Goal: Communication & Community: Answer question/provide support

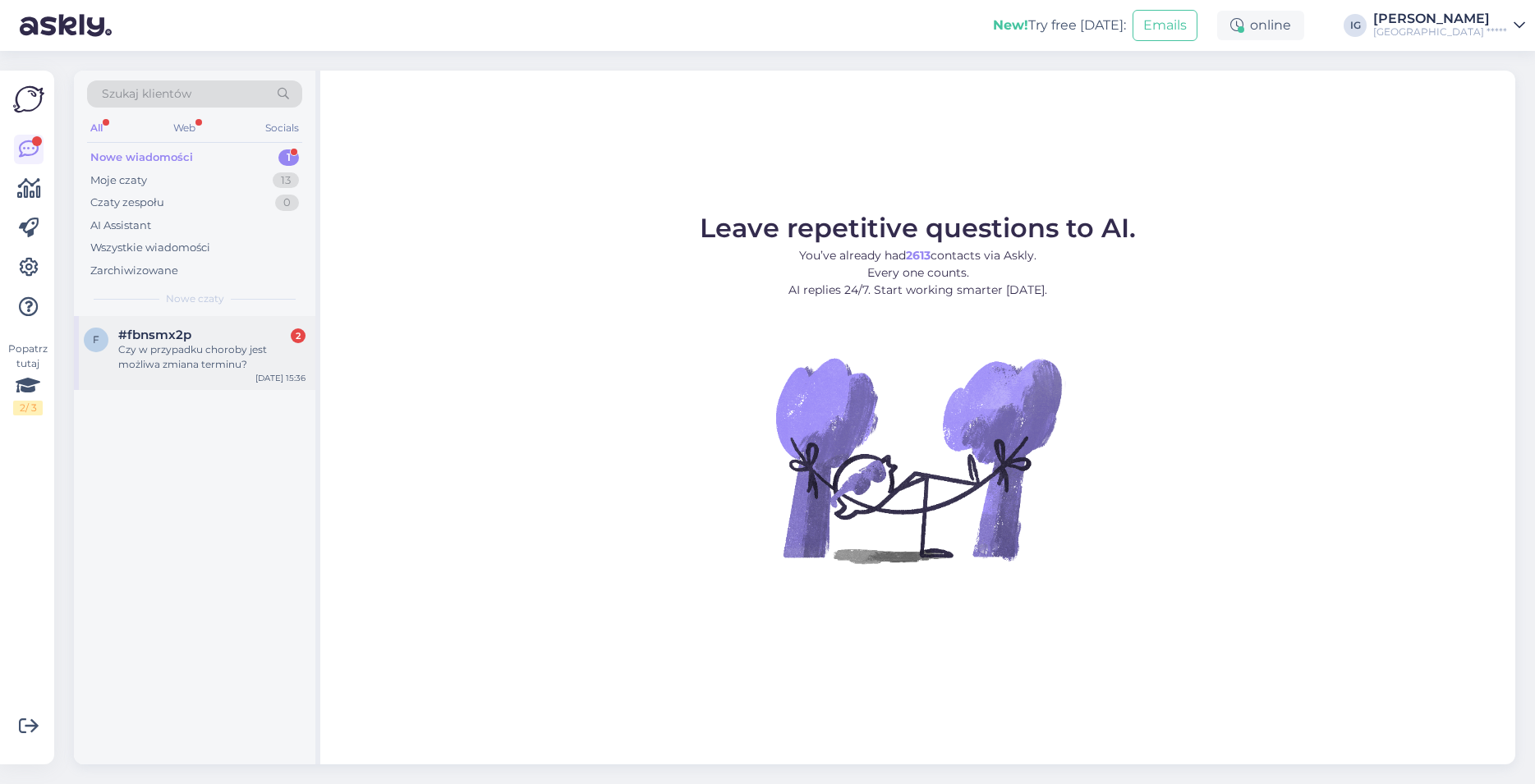
click at [167, 330] on span "#fbnsmx2p" at bounding box center [154, 334] width 73 height 14
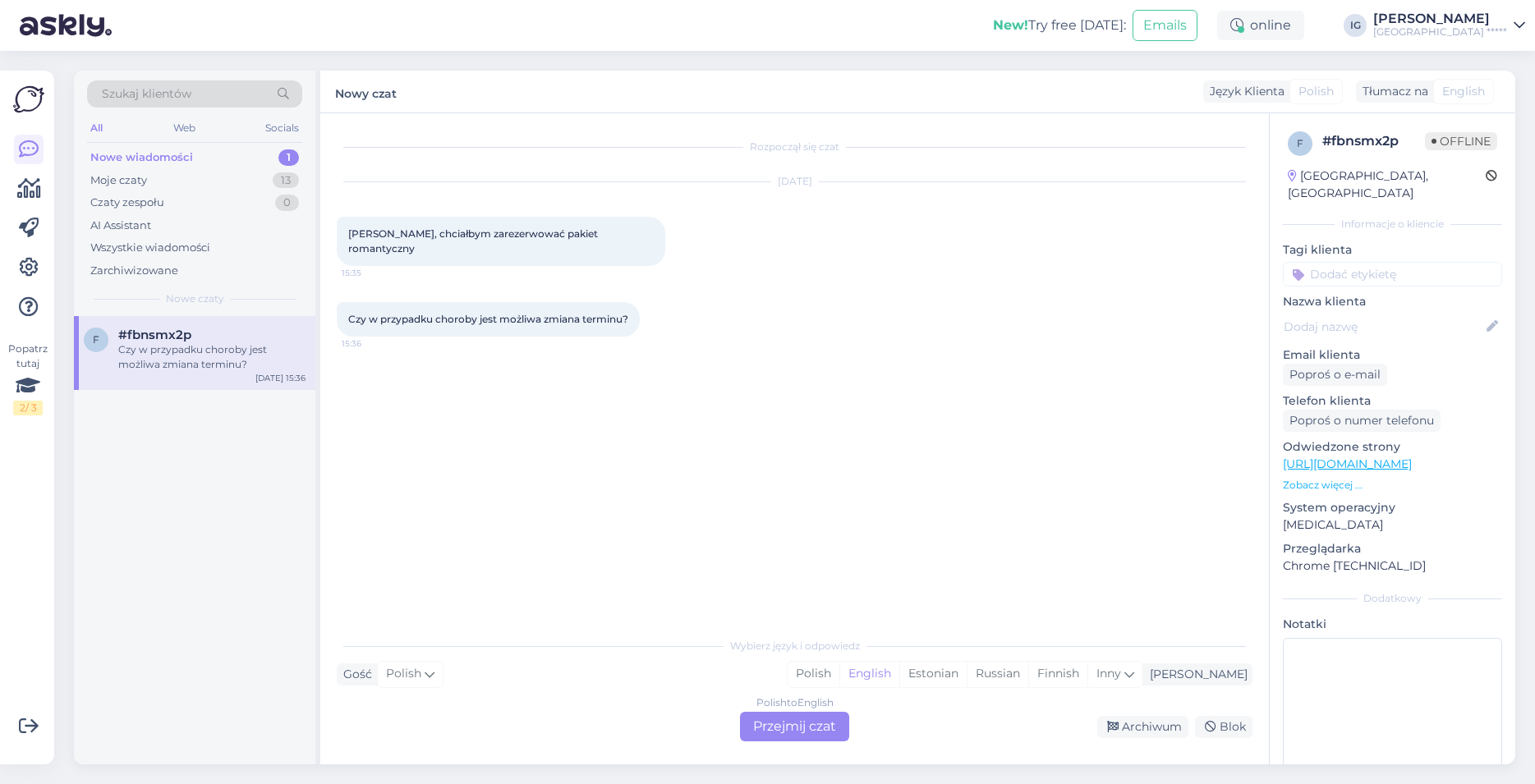
click at [811, 727] on div "Polish to English Przejmij czat" at bounding box center [795, 726] width 109 height 30
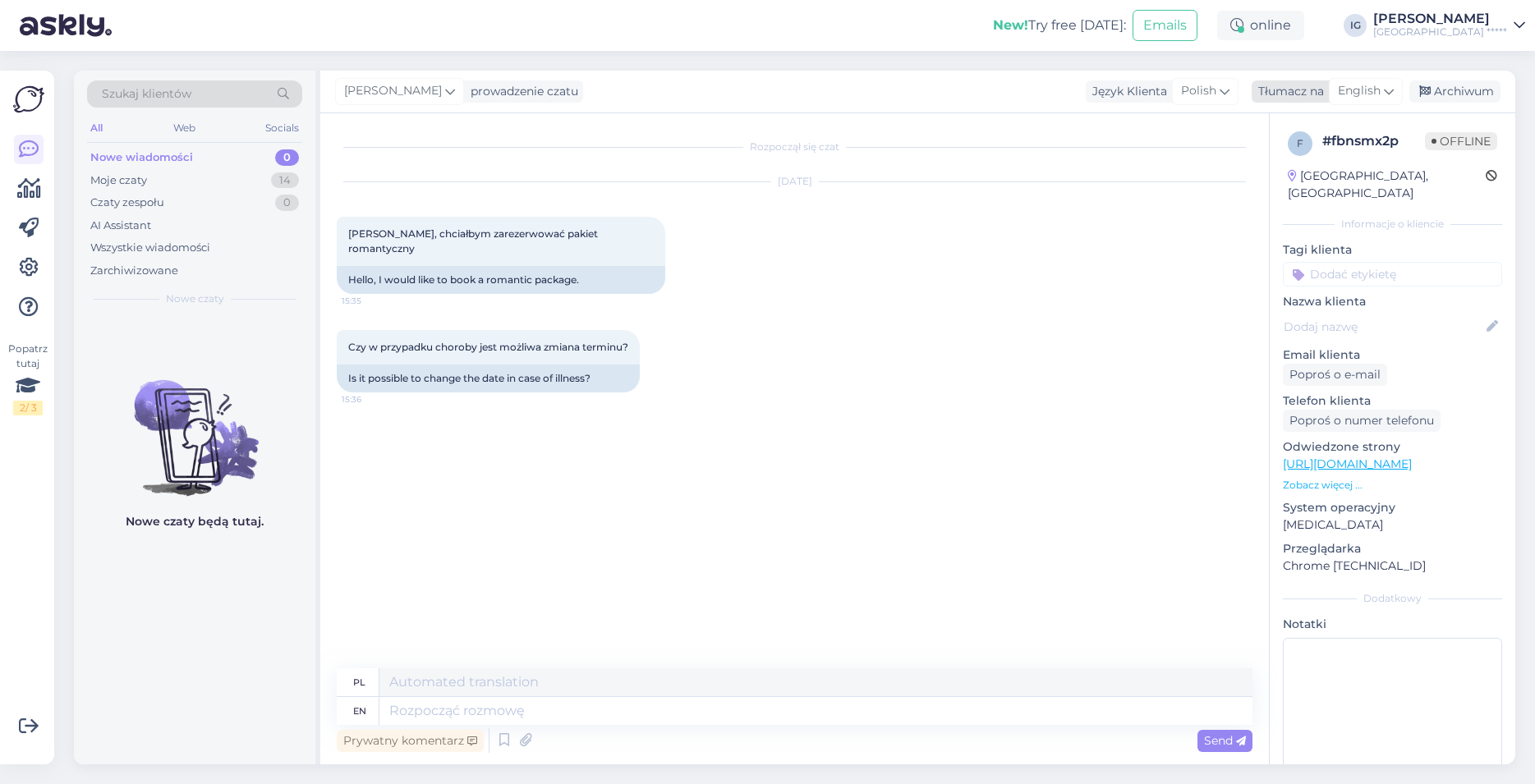
click at [1372, 85] on span "English" at bounding box center [1359, 91] width 43 height 18
type input "po"
click at [1307, 168] on link "Polish" at bounding box center [1327, 164] width 180 height 26
drag, startPoint x: 410, startPoint y: 703, endPoint x: 427, endPoint y: 701, distance: 17.1
click at [410, 702] on textarea at bounding box center [794, 707] width 916 height 35
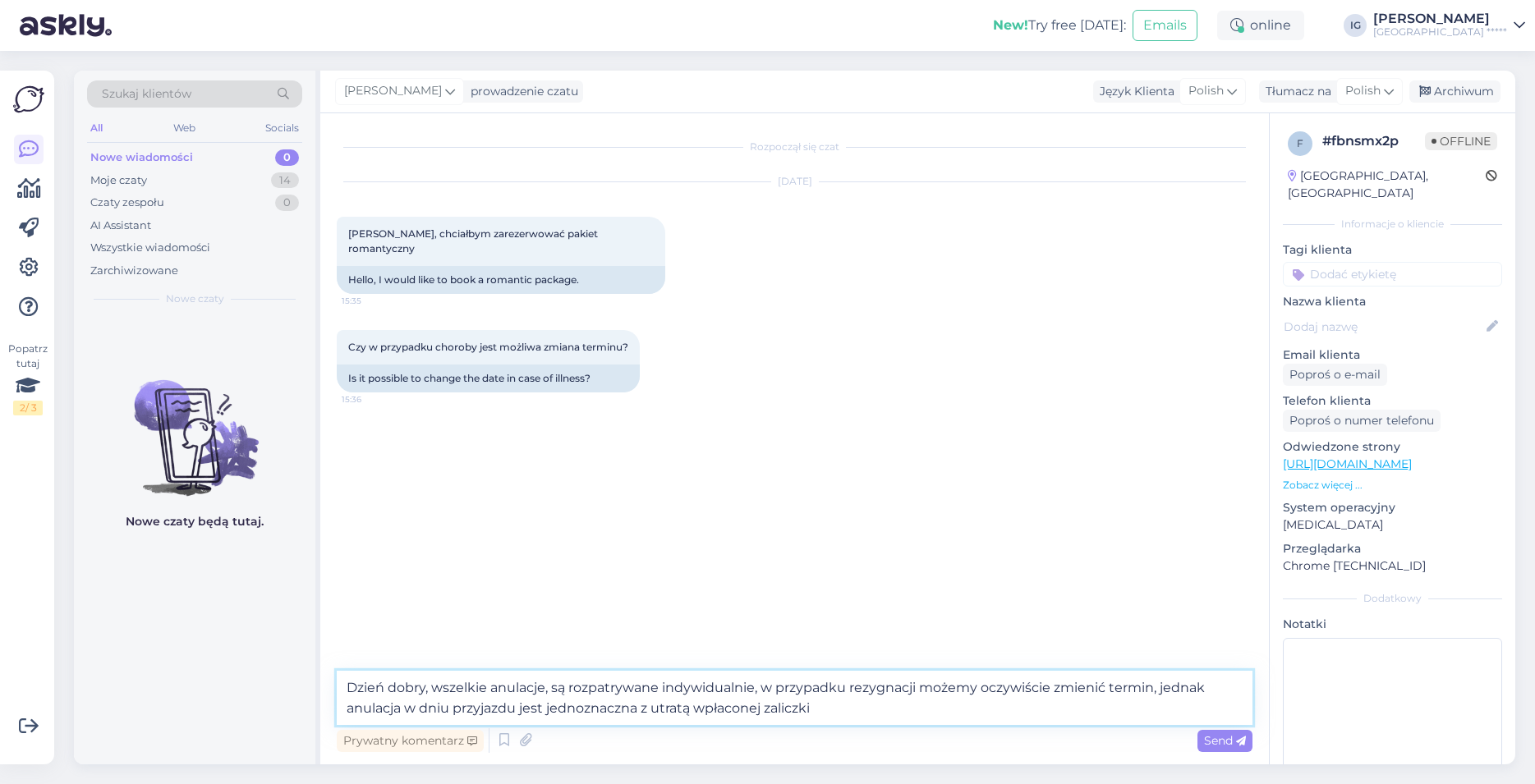
click at [920, 683] on textarea "Dzień dobry, wszelkie anulacje, są rozpatrywane indywidualnie, w przypadku rezy…" at bounding box center [794, 698] width 916 height 55
click at [970, 708] on textarea "Dzień dobry, wszelkie anulacje, są rozpatrywane indywidualnie, w przypadku rezy…" at bounding box center [794, 698] width 916 height 55
type textarea "Dzień dobry, wszelkie anulacje, są rozpatrywane indywidualnie, w przypadku rezy…"
click at [1233, 742] on span "Send" at bounding box center [1225, 740] width 42 height 14
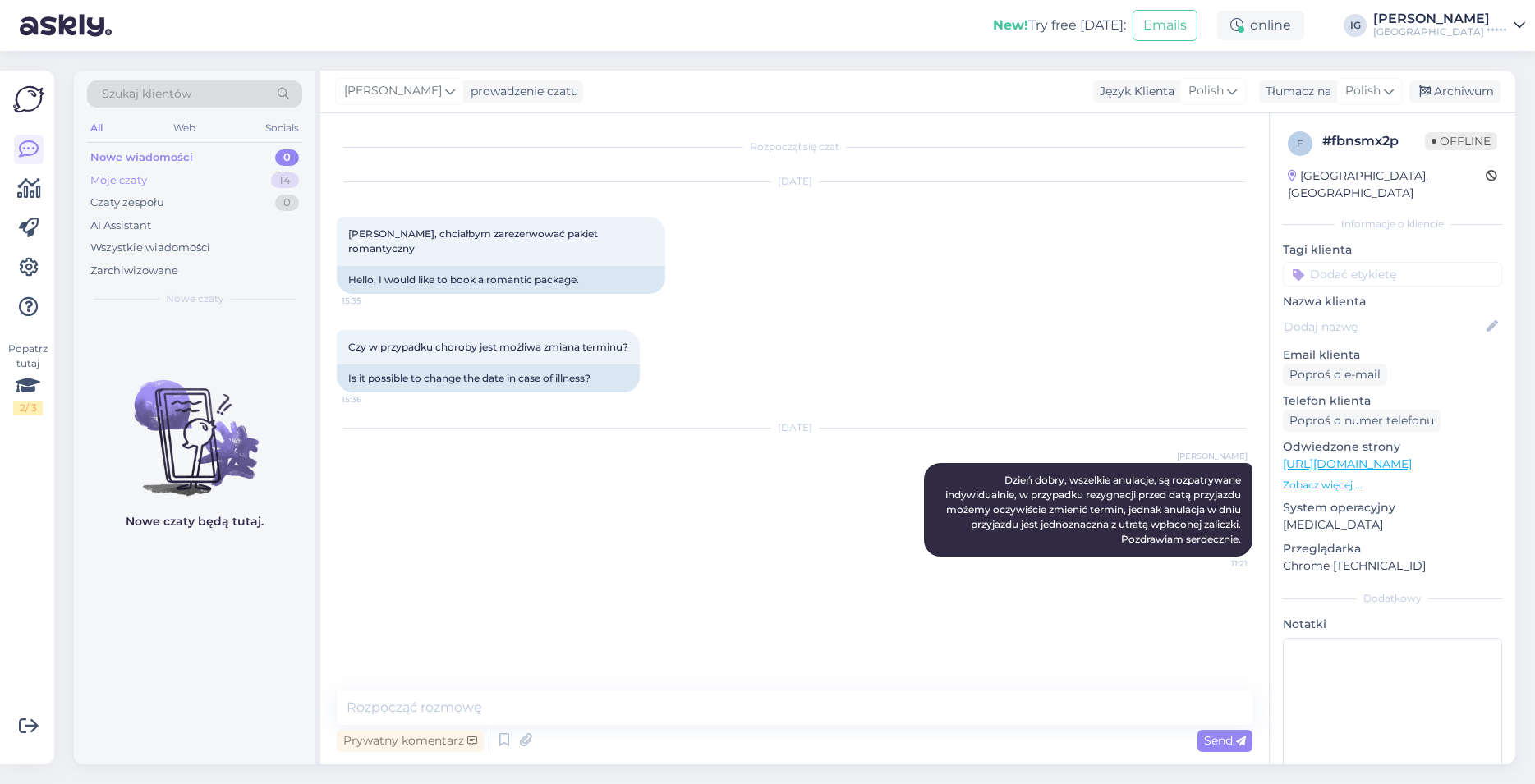
click at [174, 180] on div "Moje czaty 14" at bounding box center [195, 180] width 215 height 23
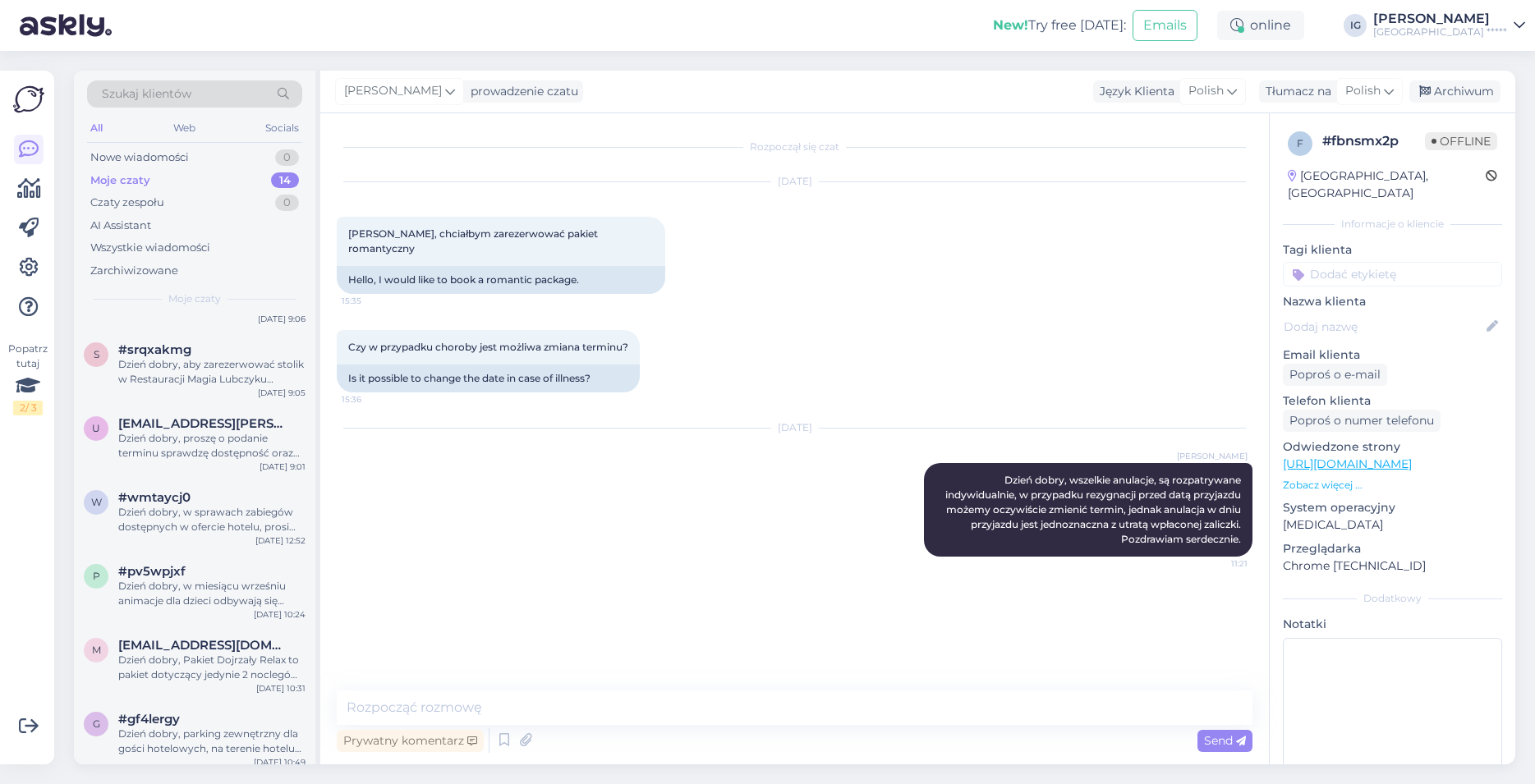
scroll to position [571, 0]
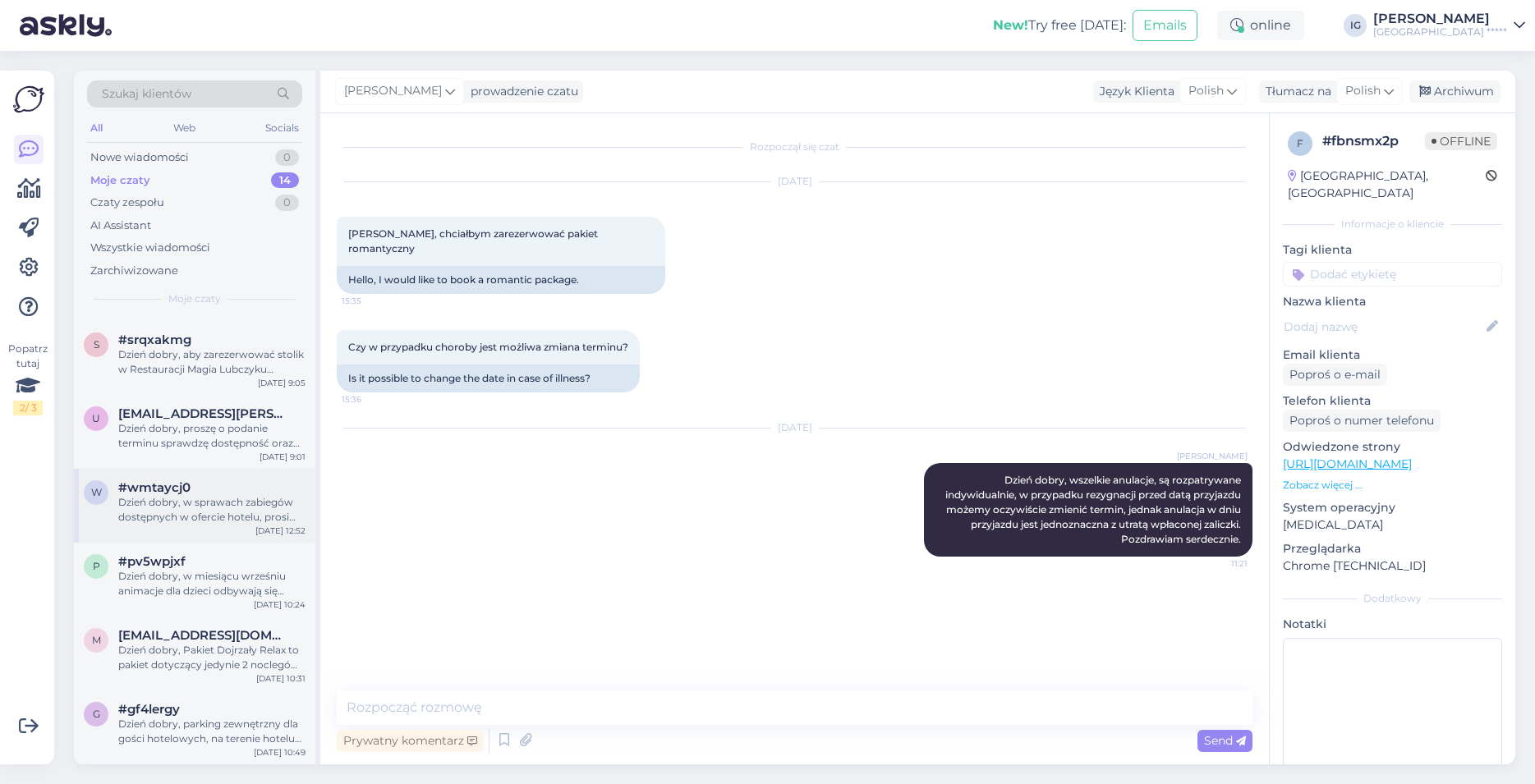
click at [189, 495] on span "#wmtaycj0" at bounding box center [153, 487] width 72 height 14
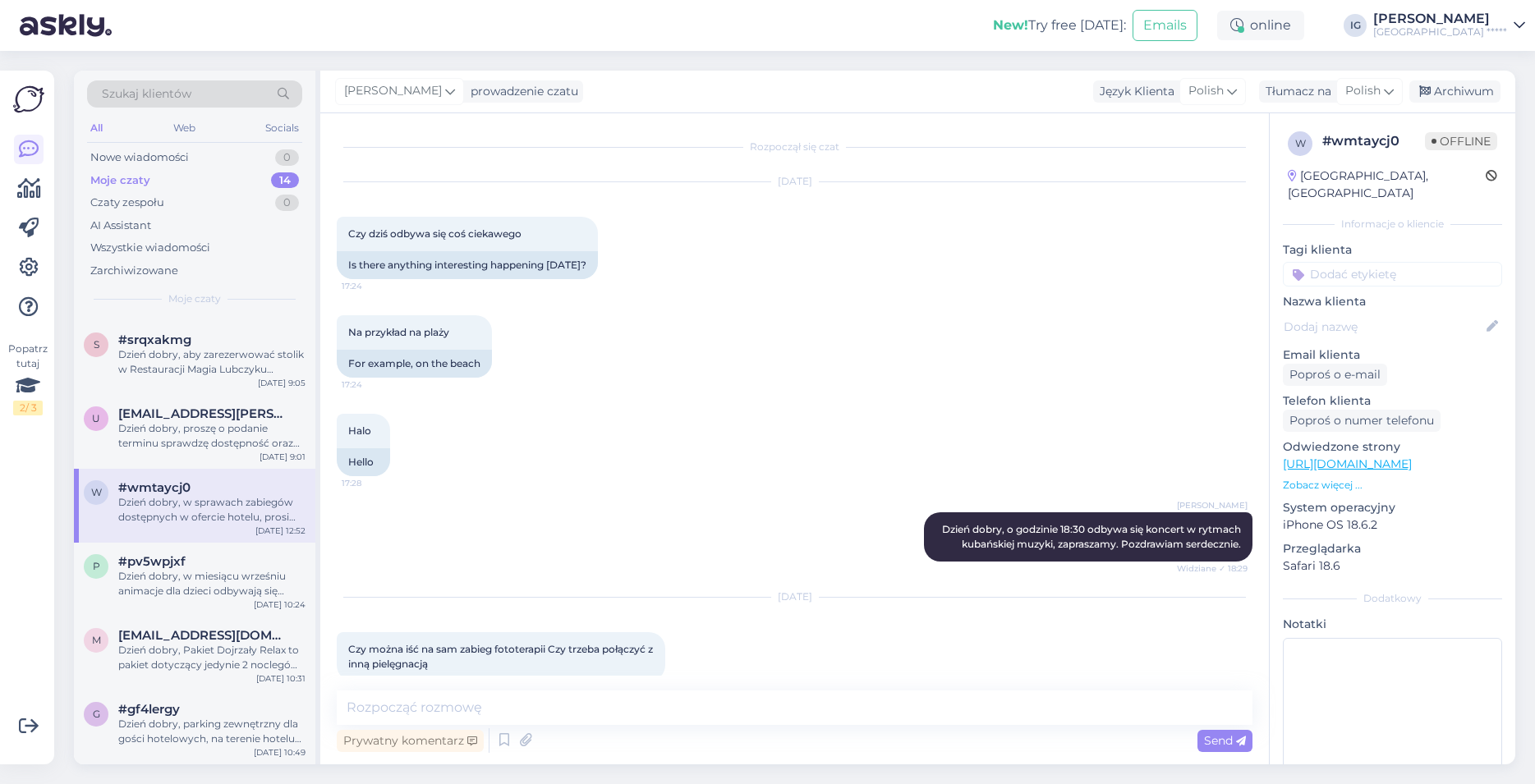
scroll to position [139, 0]
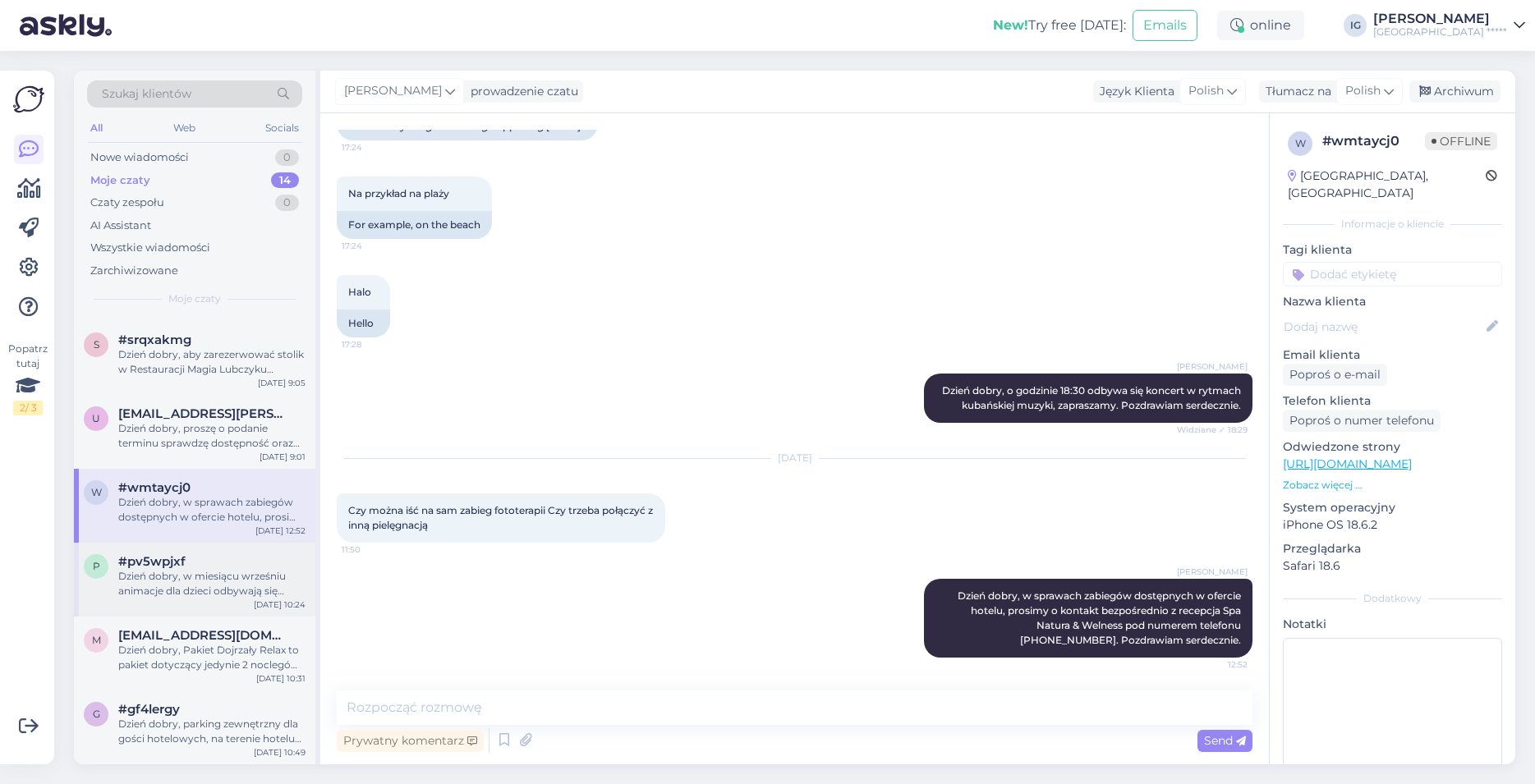
click at [175, 573] on div "Dzień dobry, w miesiącu wrześniu animacje dla dzieci odbywają się jedynie w wee…" at bounding box center [211, 584] width 187 height 30
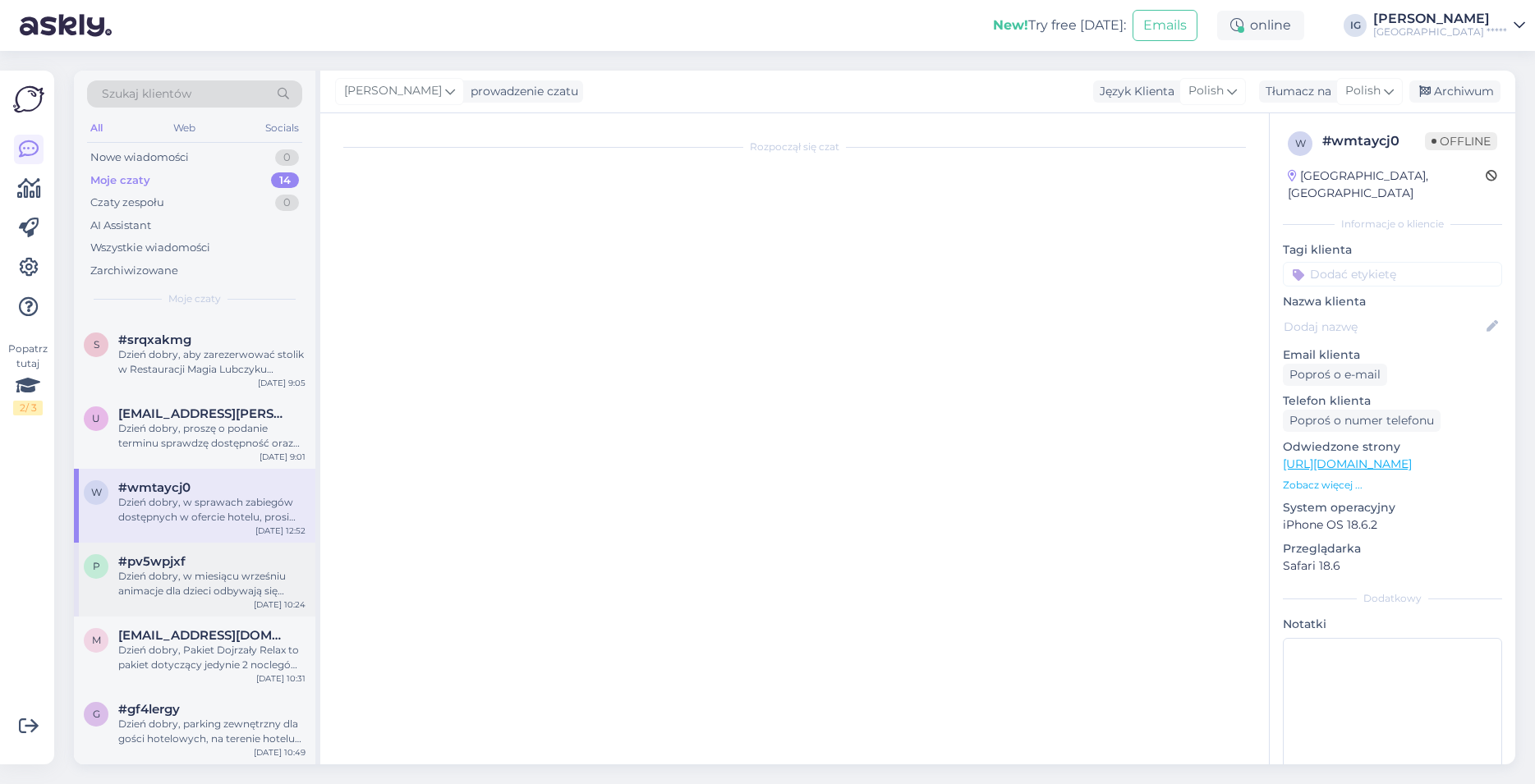
scroll to position [0, 0]
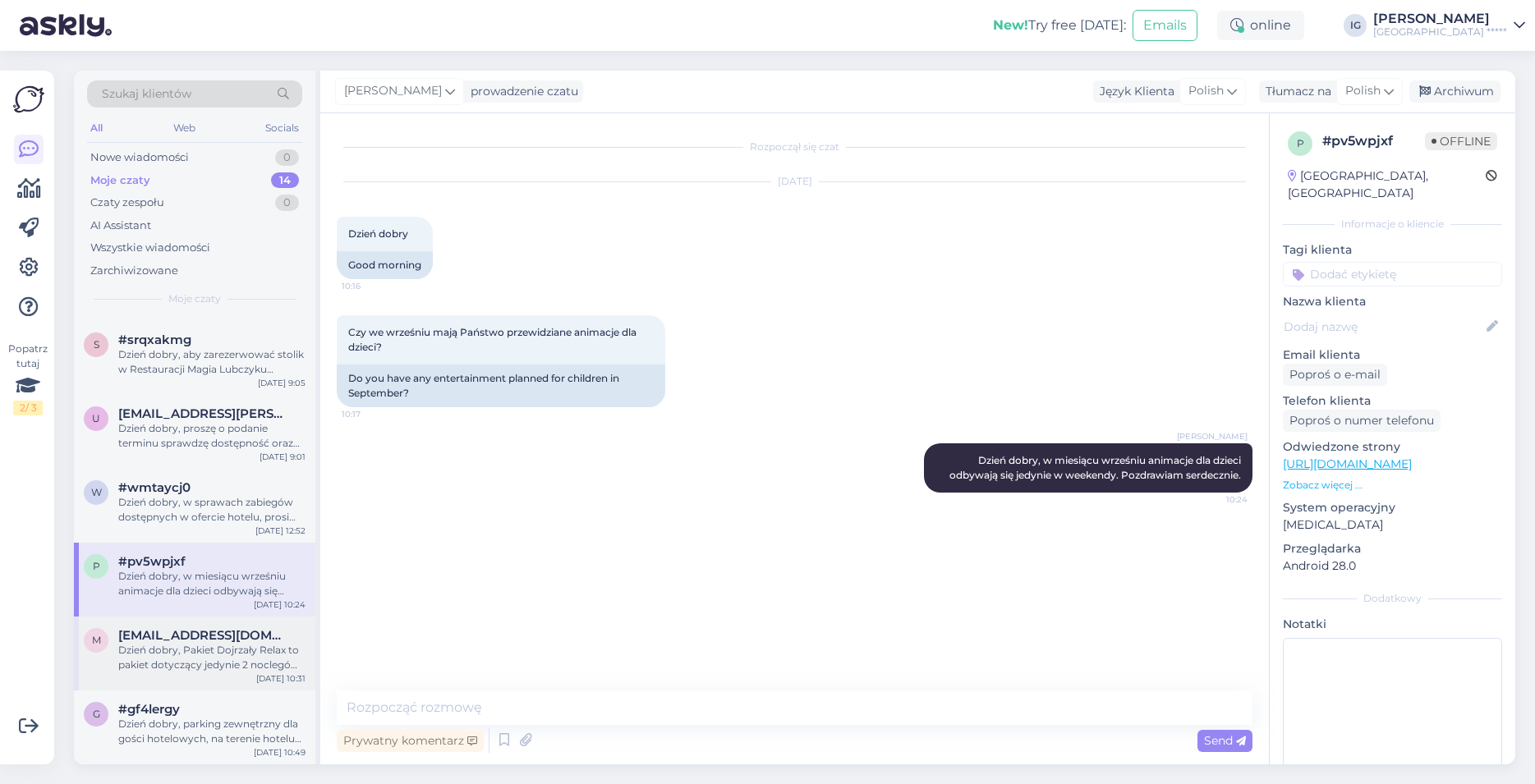
click at [198, 625] on div "m [EMAIL_ADDRESS][DOMAIN_NAME] Dzień dobry, Pakiet Dojrzały Relax to pakiet dot…" at bounding box center [195, 653] width 242 height 74
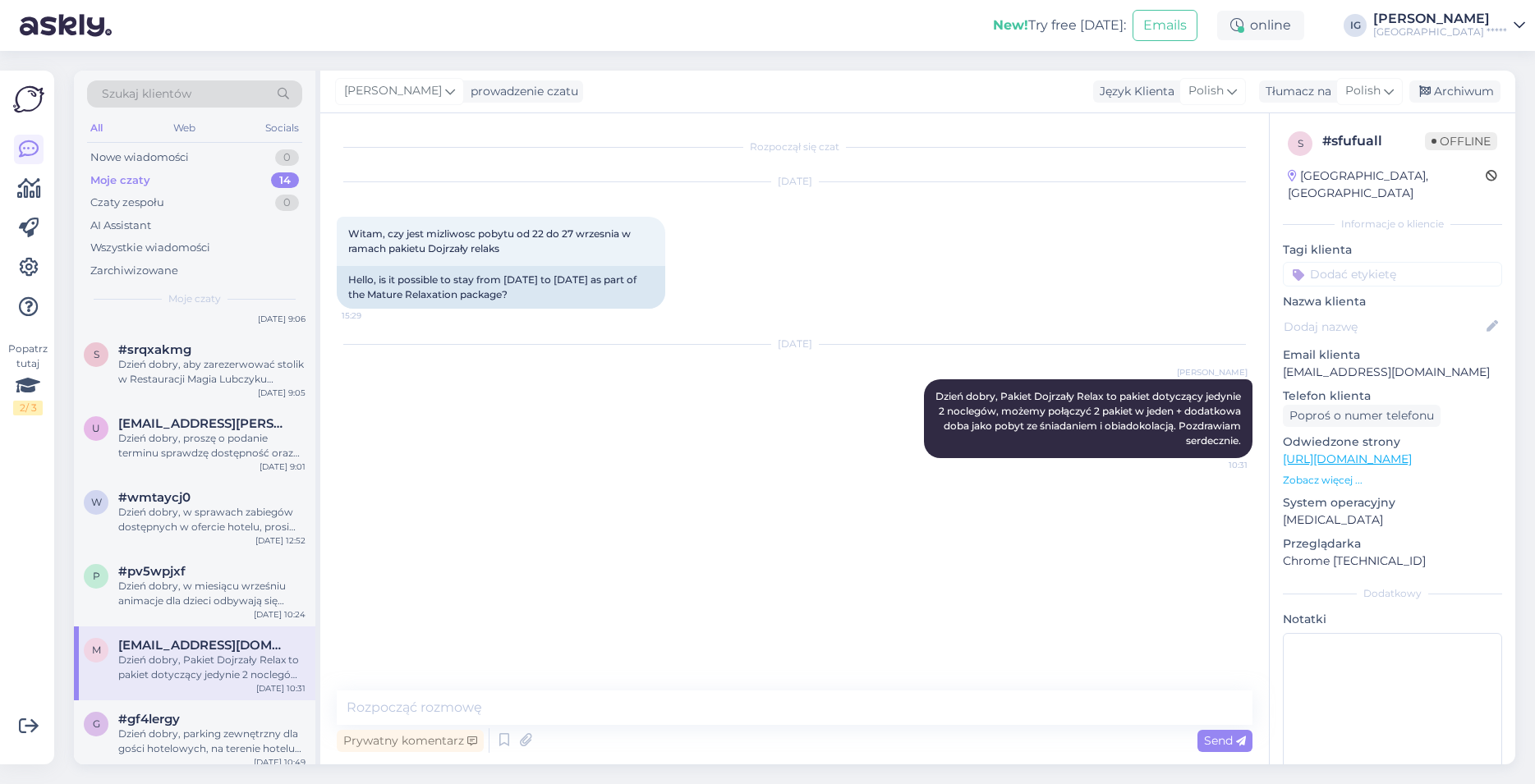
scroll to position [571, 0]
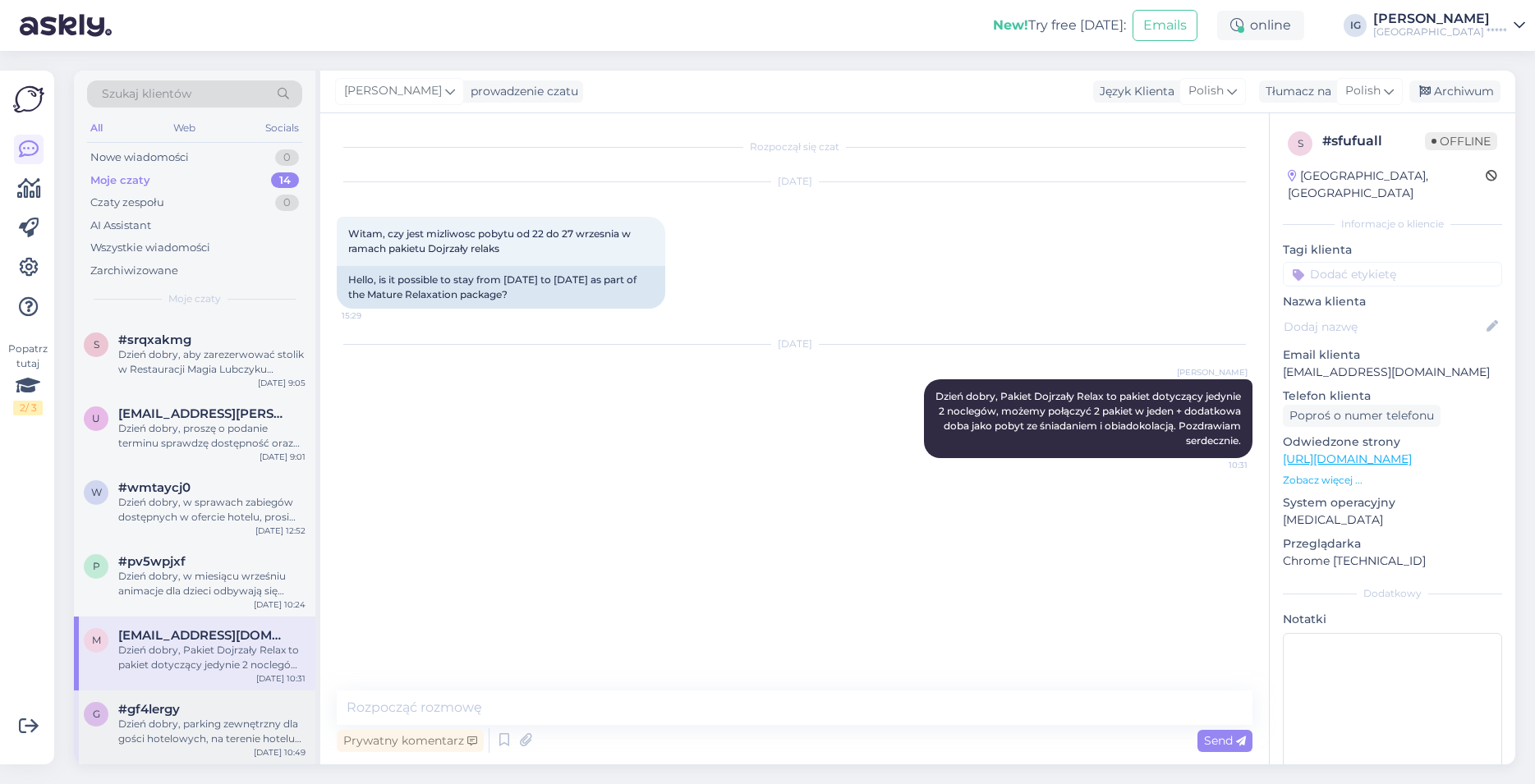
click at [203, 705] on div "#gf4lergy" at bounding box center [211, 708] width 187 height 14
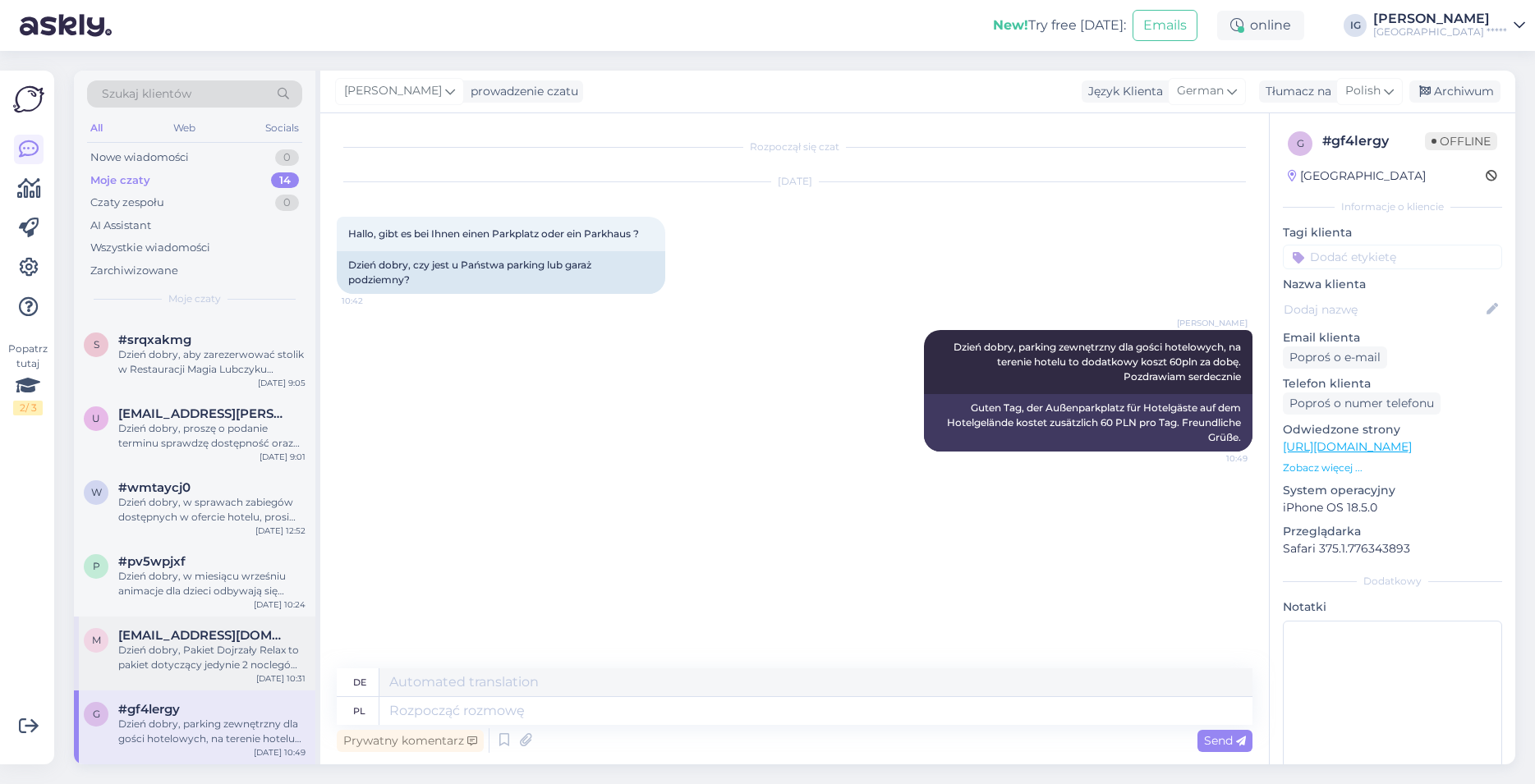
click at [198, 689] on div "m [EMAIL_ADDRESS][DOMAIN_NAME] Dzień dobry, Pakiet Dojrzały Relax to pakiet dot…" at bounding box center [195, 653] width 242 height 74
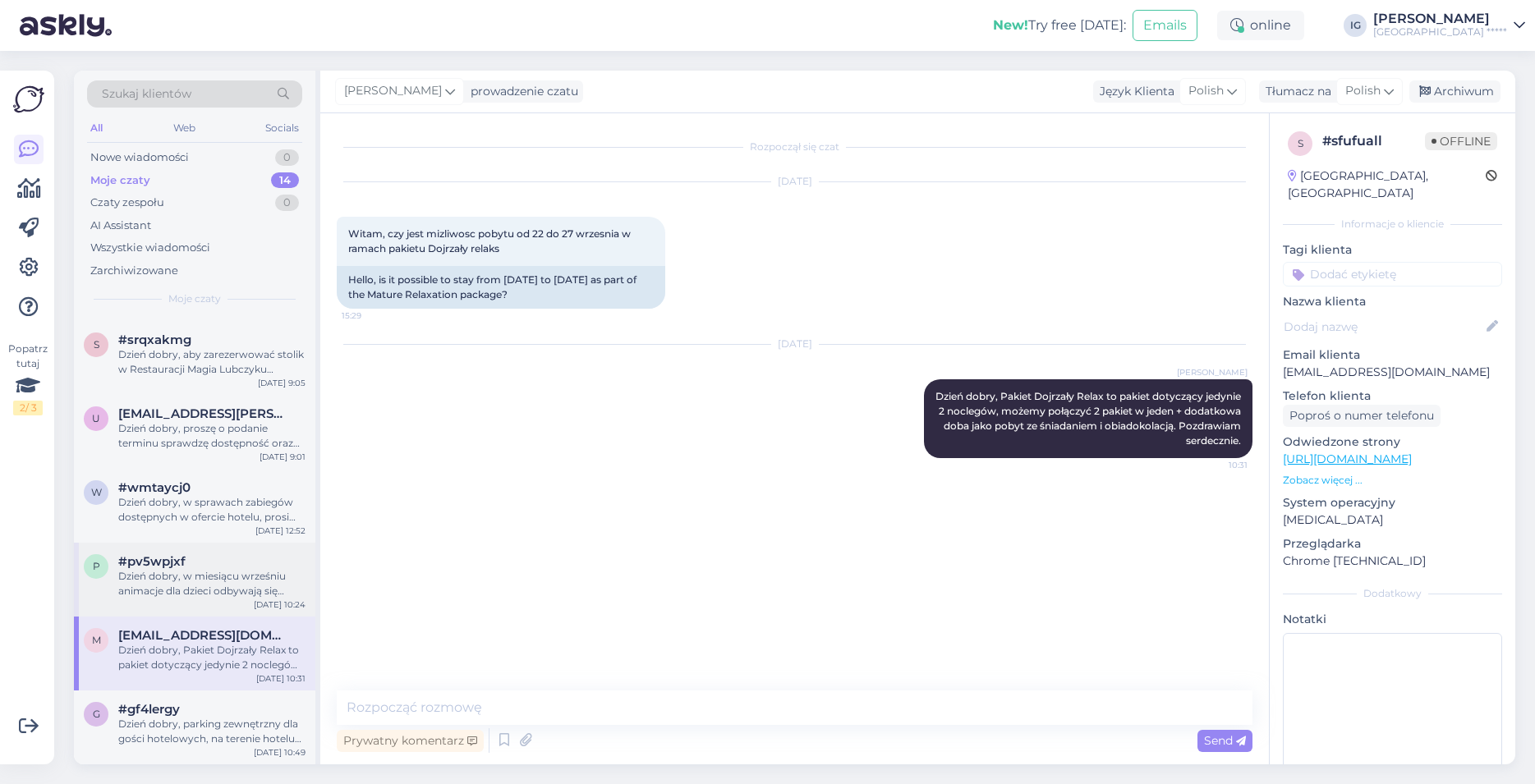
click at [213, 586] on div "Dzień dobry, w miesiącu wrześniu animacje dla dzieci odbywają się jedynie w wee…" at bounding box center [211, 584] width 187 height 30
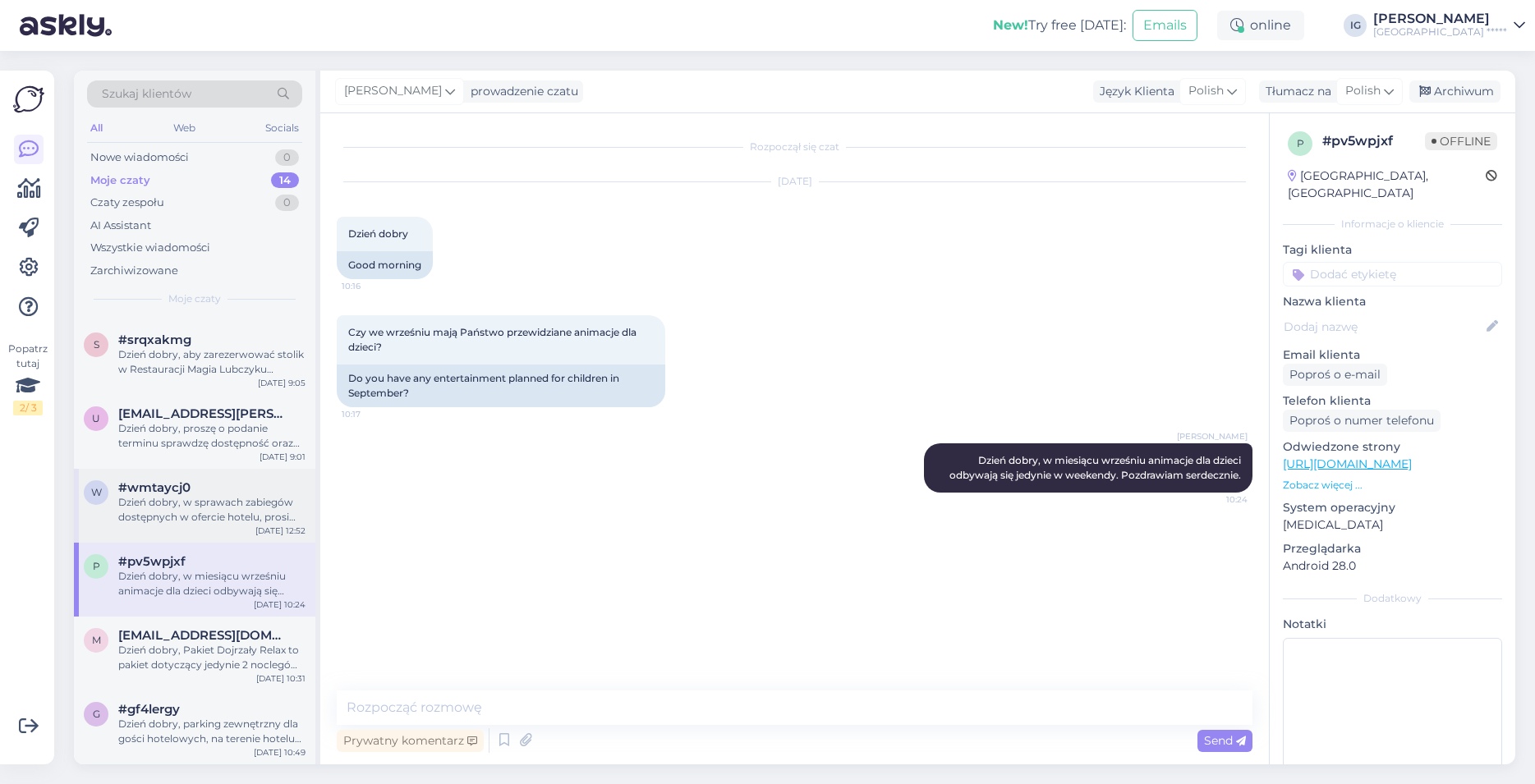
click at [203, 501] on div "Dzień dobry, w sprawach zabiegów dostępnych w ofercie hotelu, prosimy o kontakt…" at bounding box center [211, 509] width 187 height 30
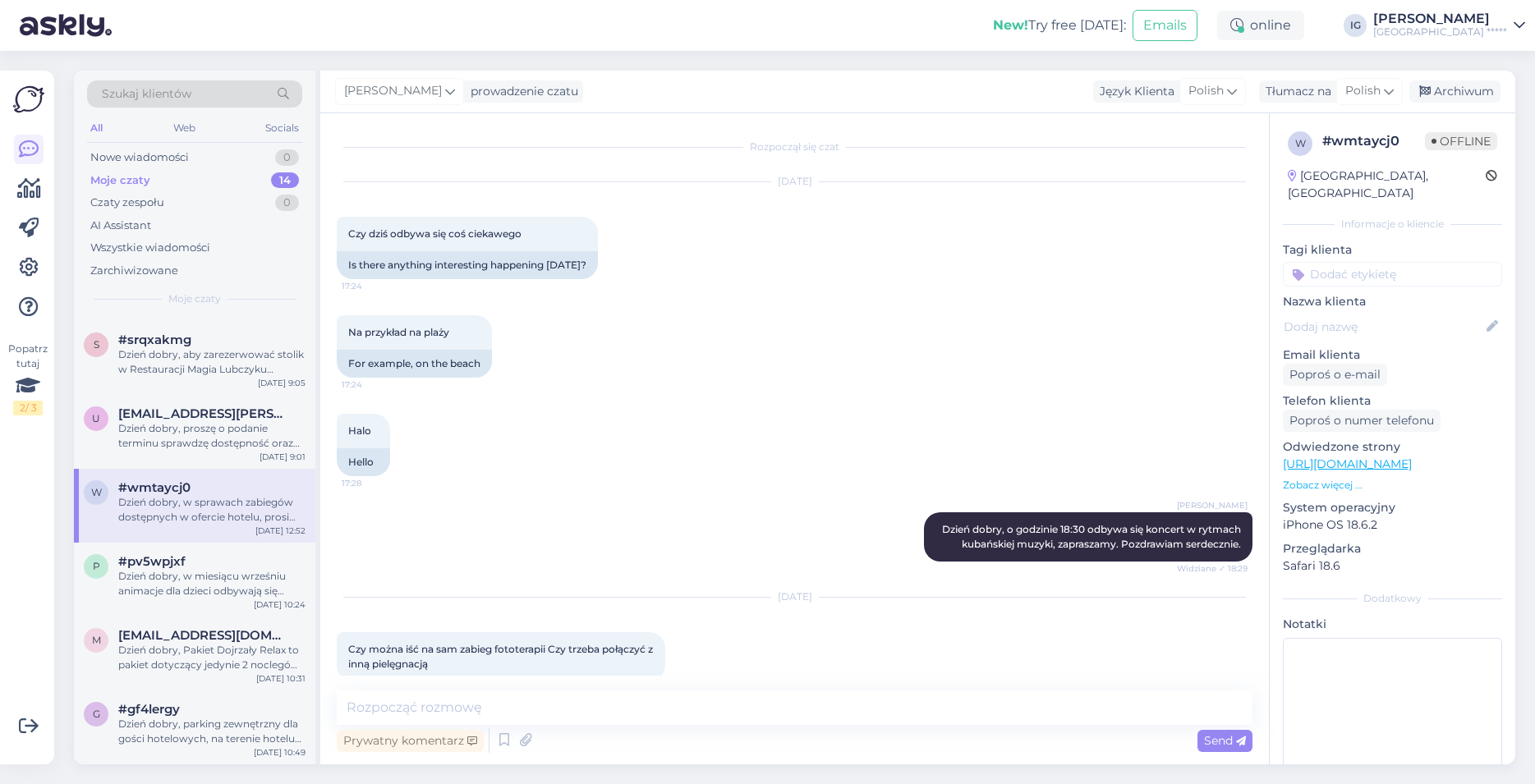
scroll to position [139, 0]
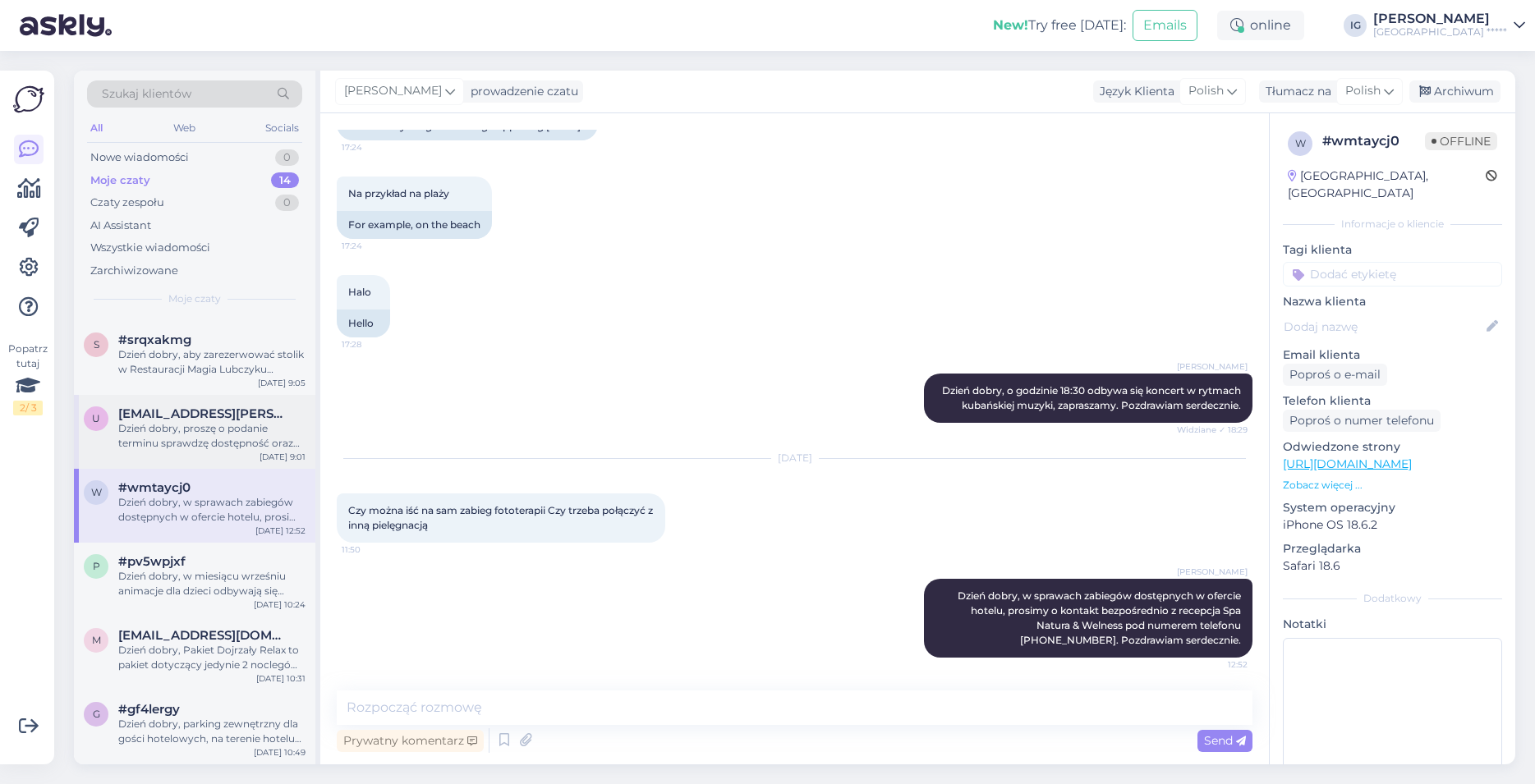
click at [199, 440] on div "Dzień dobry, proszę o podanie terminu sprawdzę dostępność oraz prześlę Państwu …" at bounding box center [211, 435] width 187 height 30
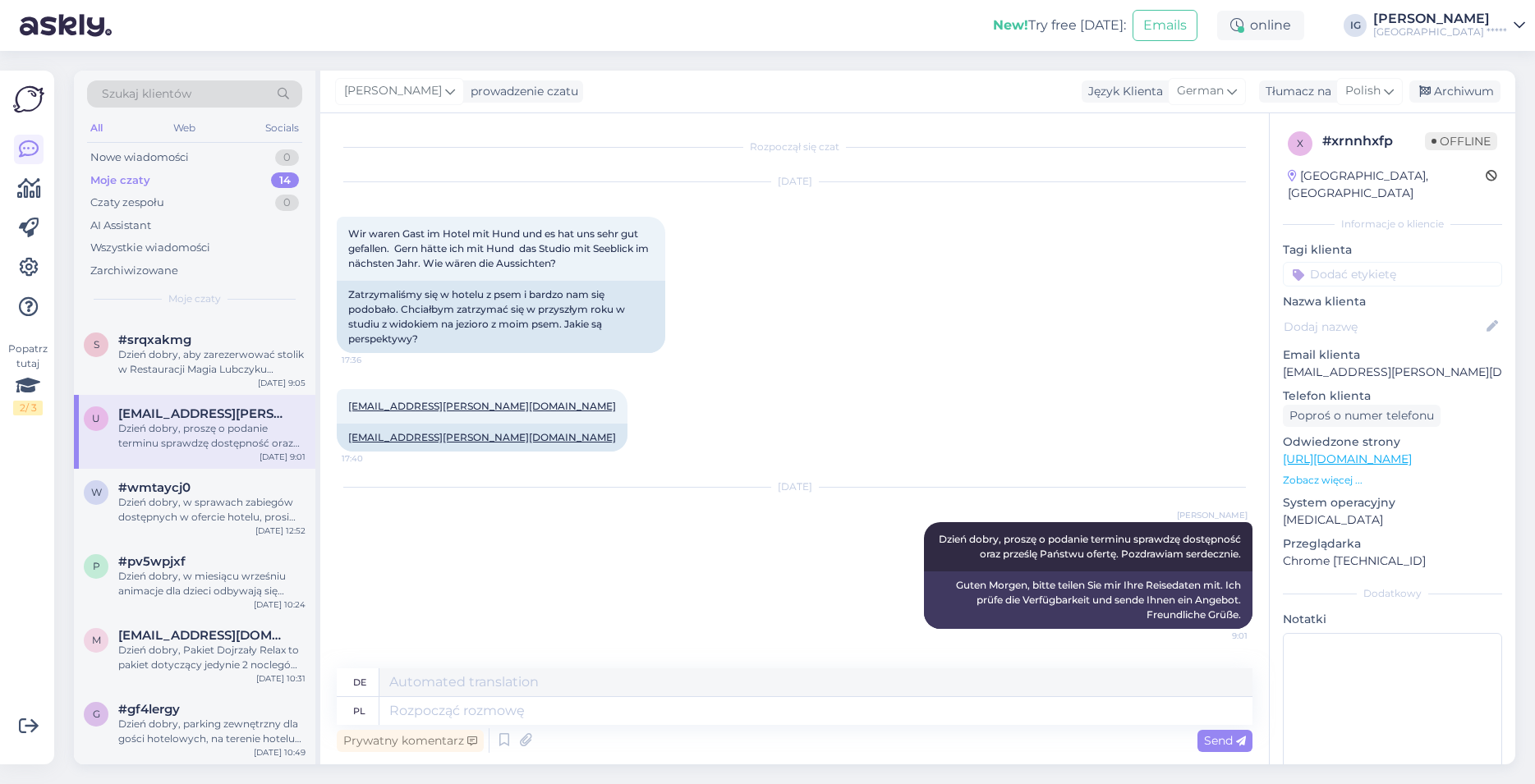
scroll to position [0, 0]
click at [203, 377] on div "s #srqxakmg Dzień dobry, aby zarezerwować stolik w Restauracji [PERSON_NAME] pr…" at bounding box center [195, 357] width 242 height 74
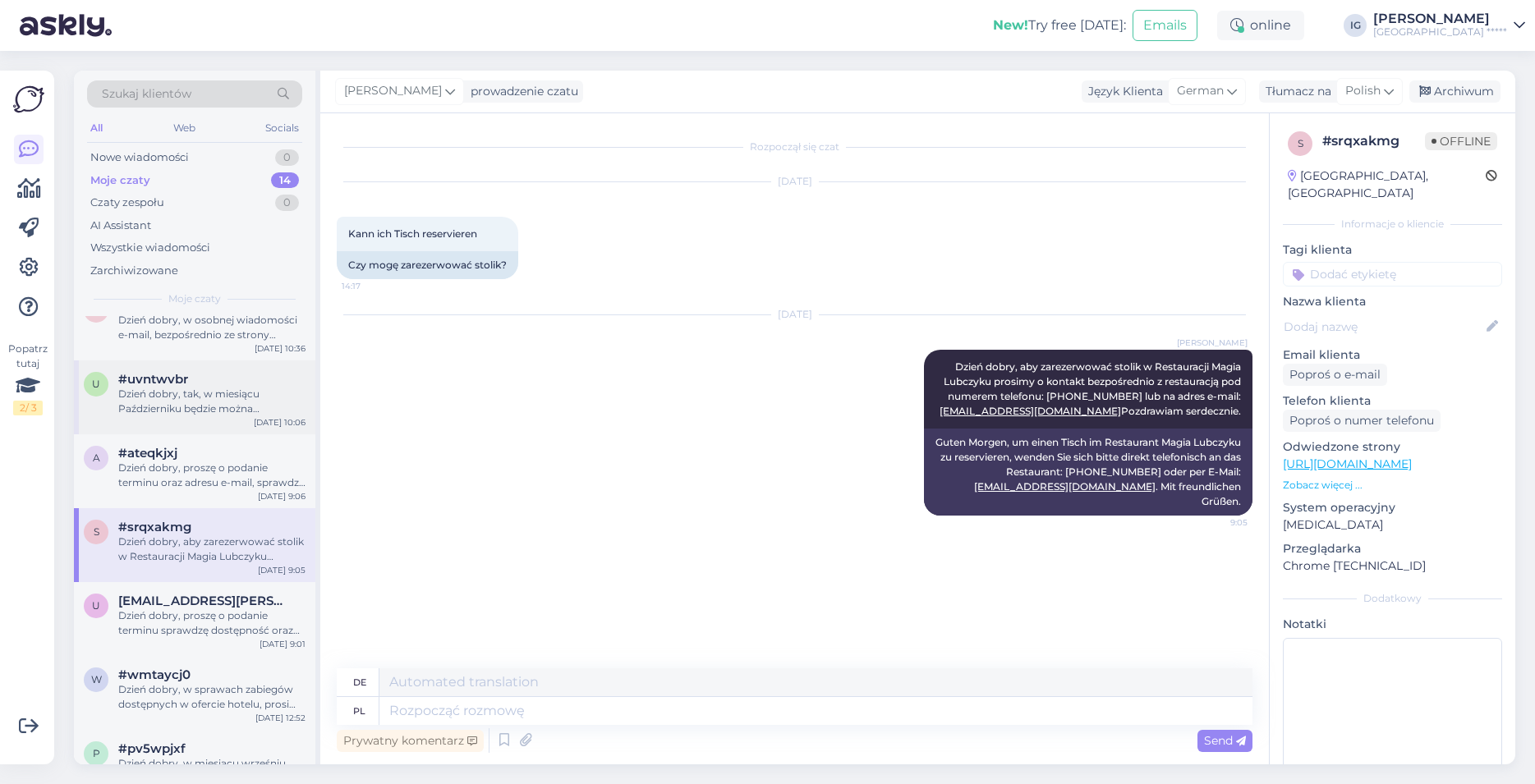
scroll to position [10, 0]
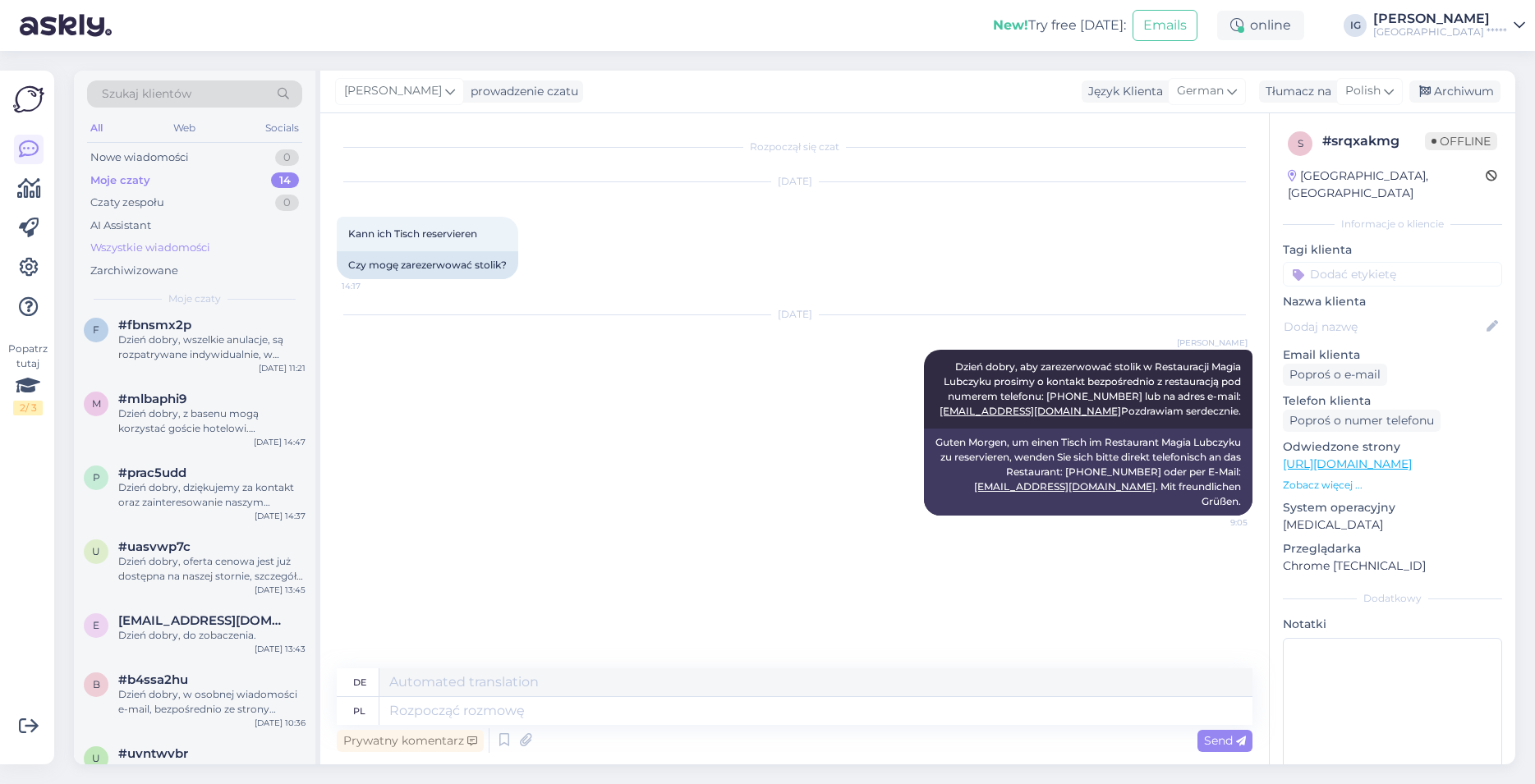
click at [134, 244] on div "Wszystkie wiadomości" at bounding box center [150, 247] width 120 height 16
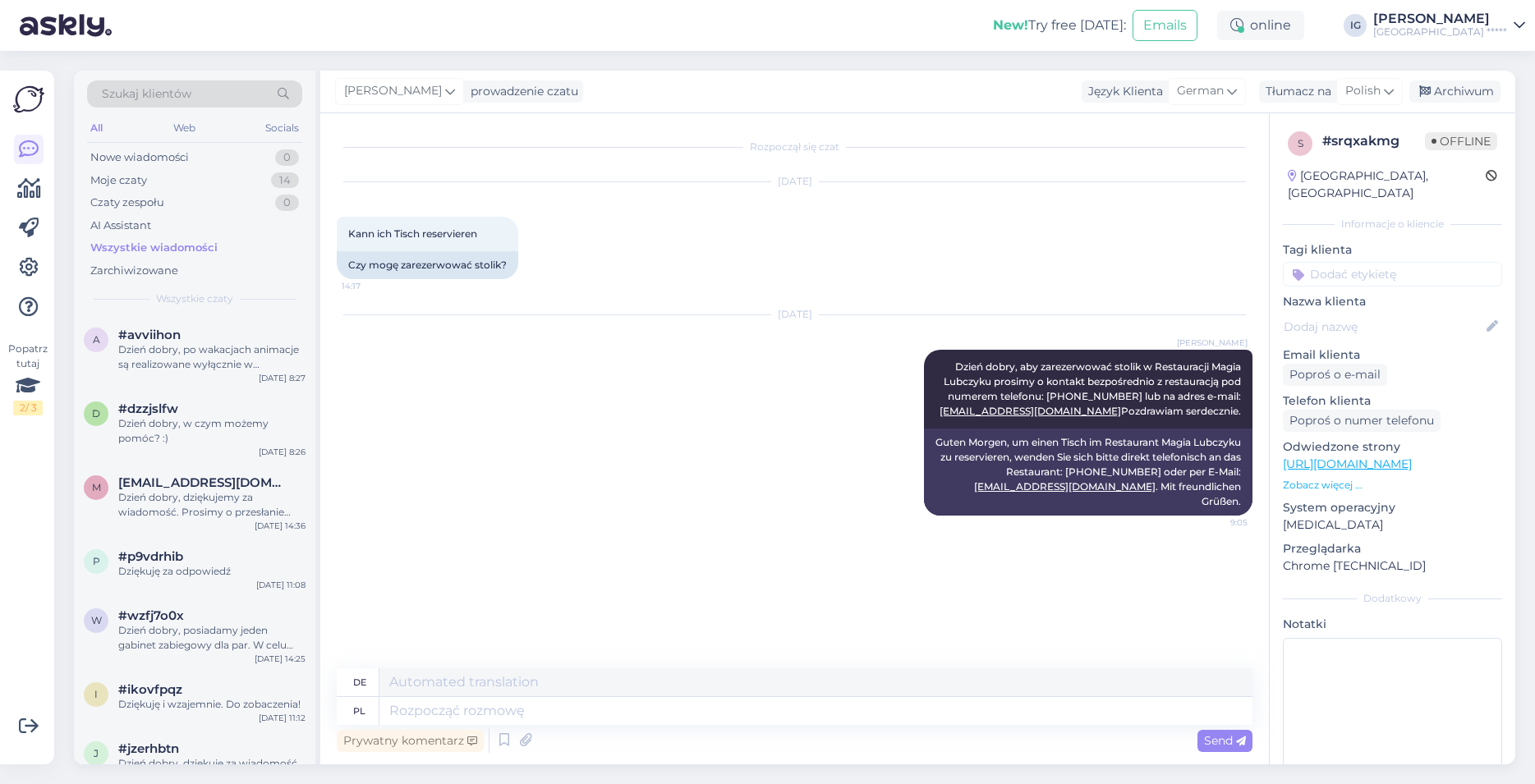
scroll to position [1778, 0]
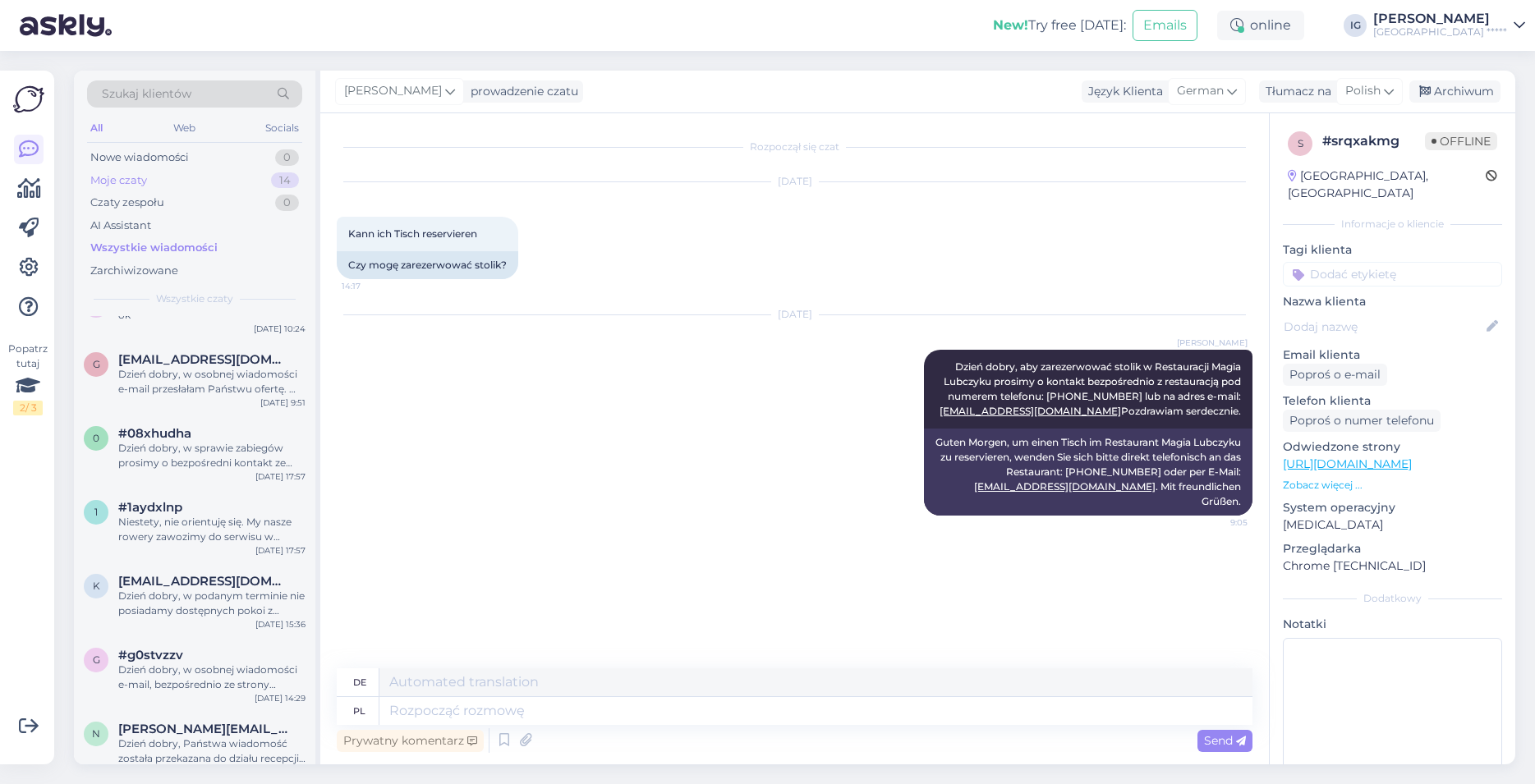
click at [113, 182] on div "Moje czaty" at bounding box center [118, 180] width 57 height 16
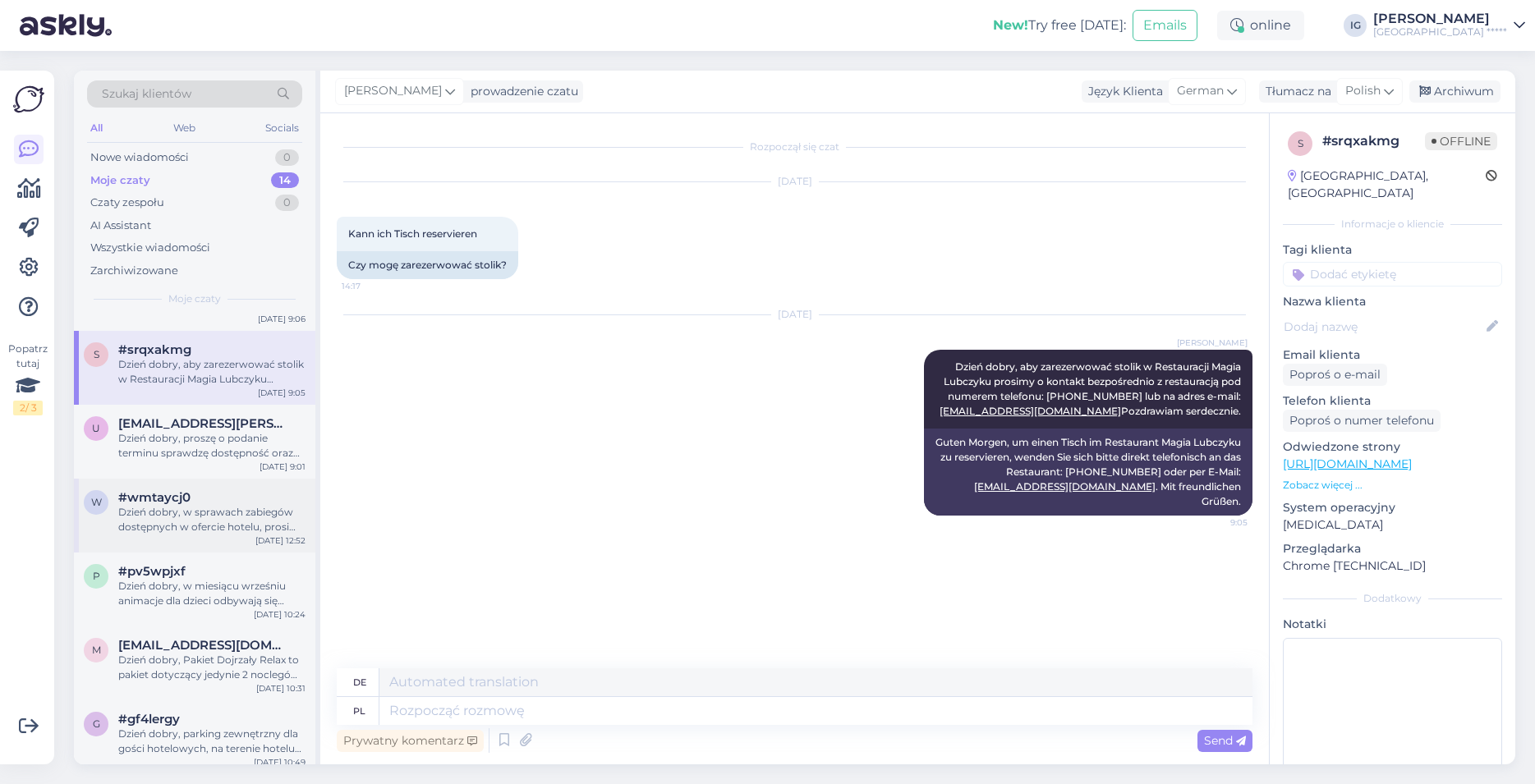
scroll to position [571, 0]
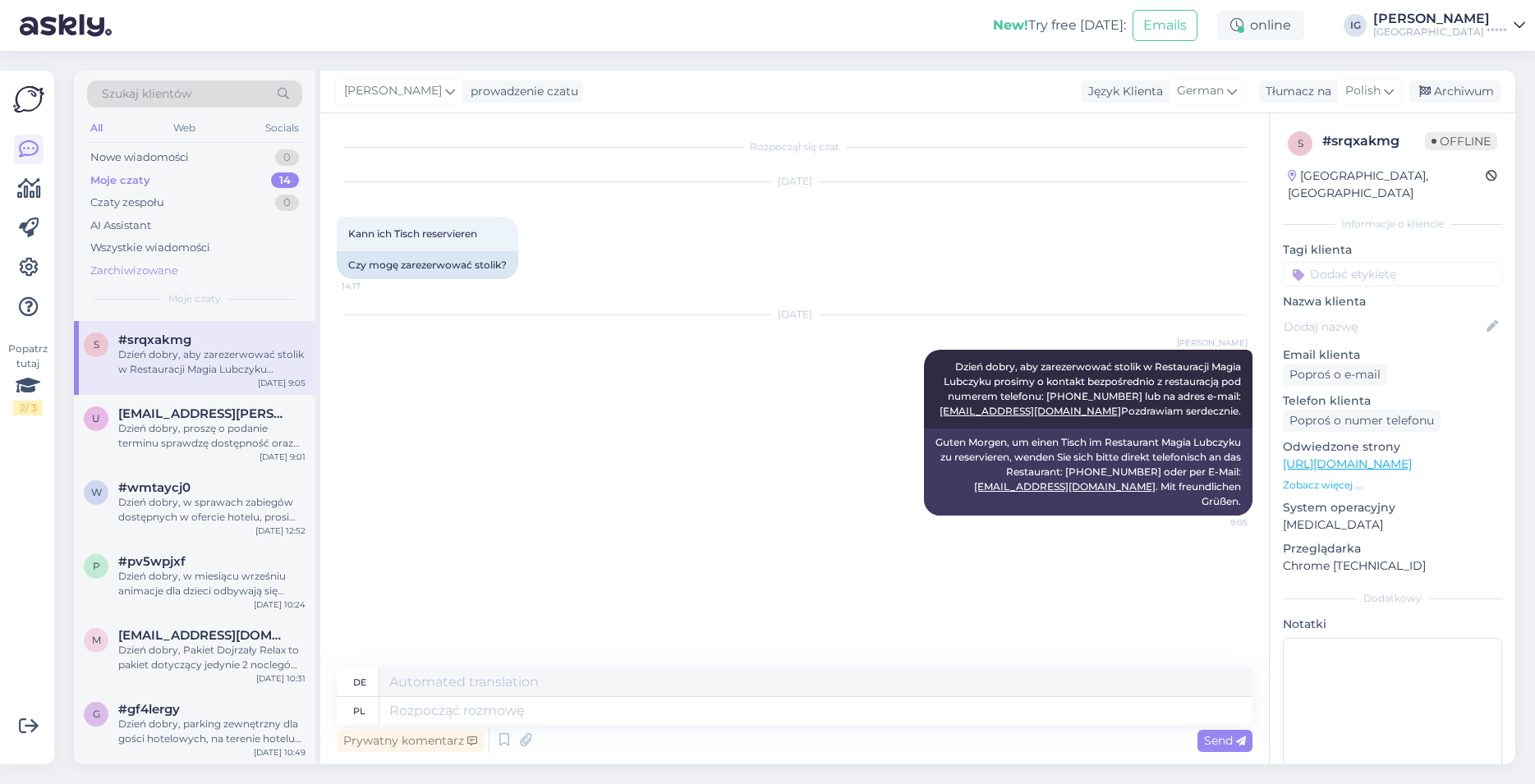
click at [168, 271] on div "Zarchiwizowane" at bounding box center [134, 270] width 88 height 16
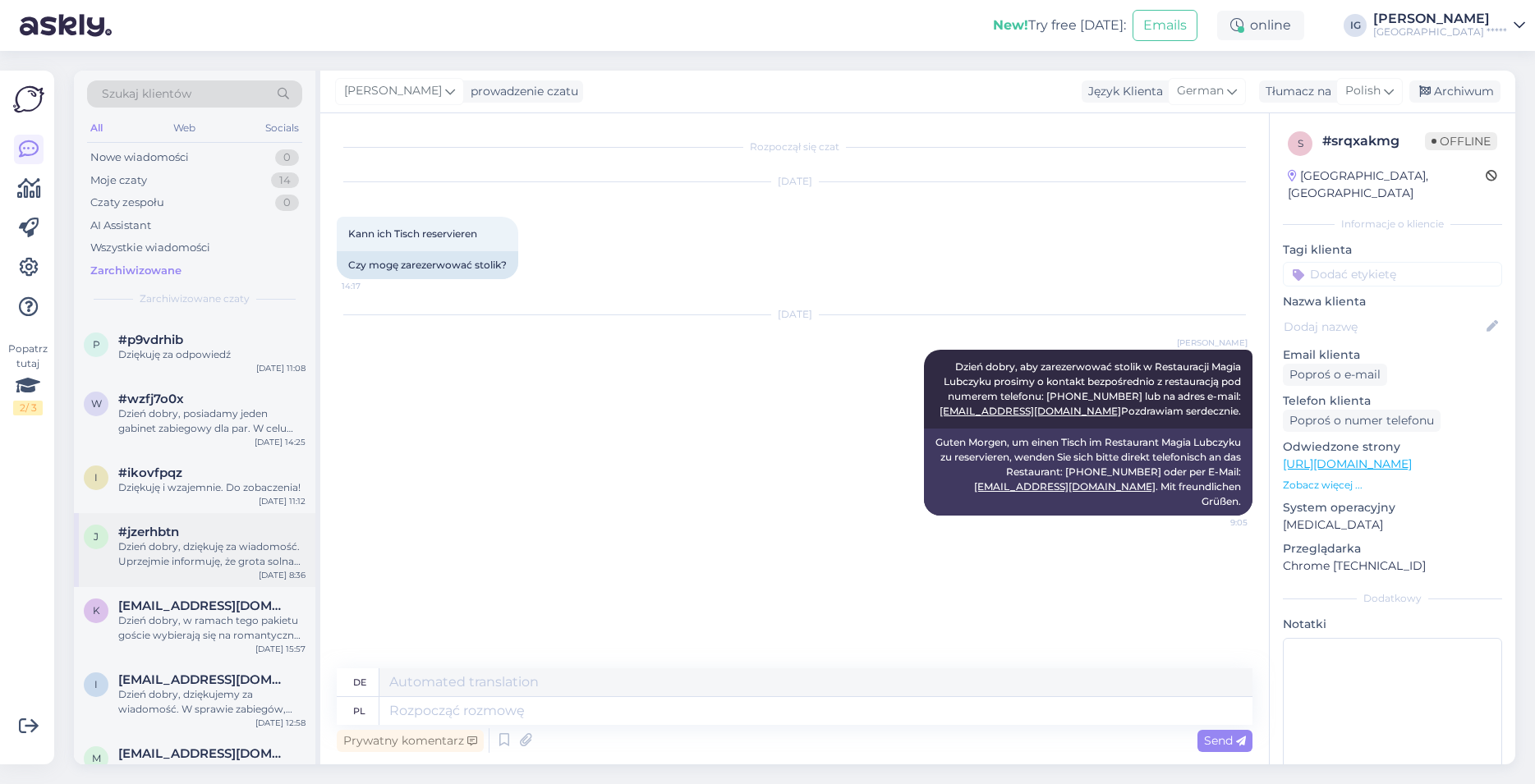
scroll to position [1497, 0]
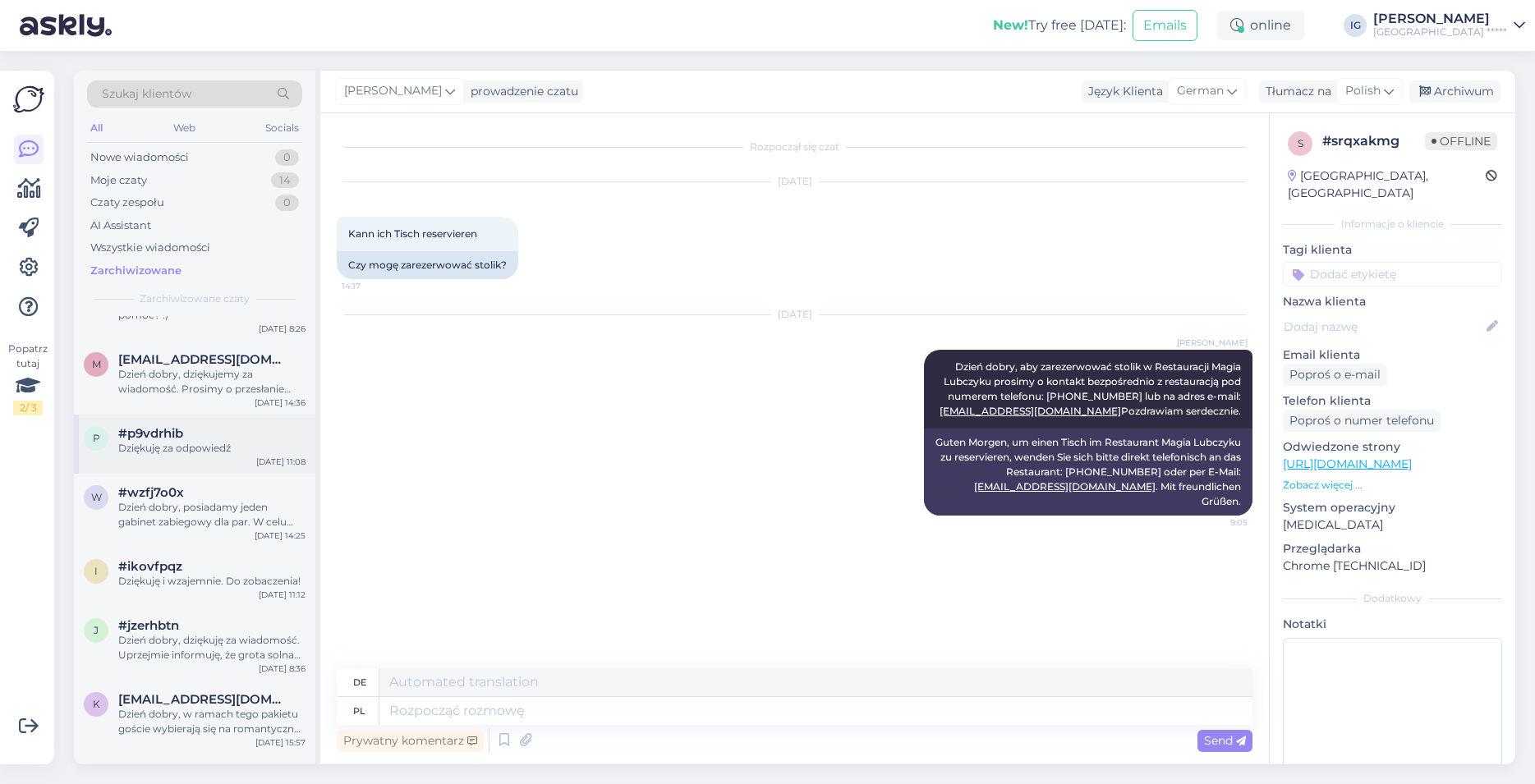
click at [170, 435] on span "#p9vdrhib" at bounding box center [151, 433] width 65 height 14
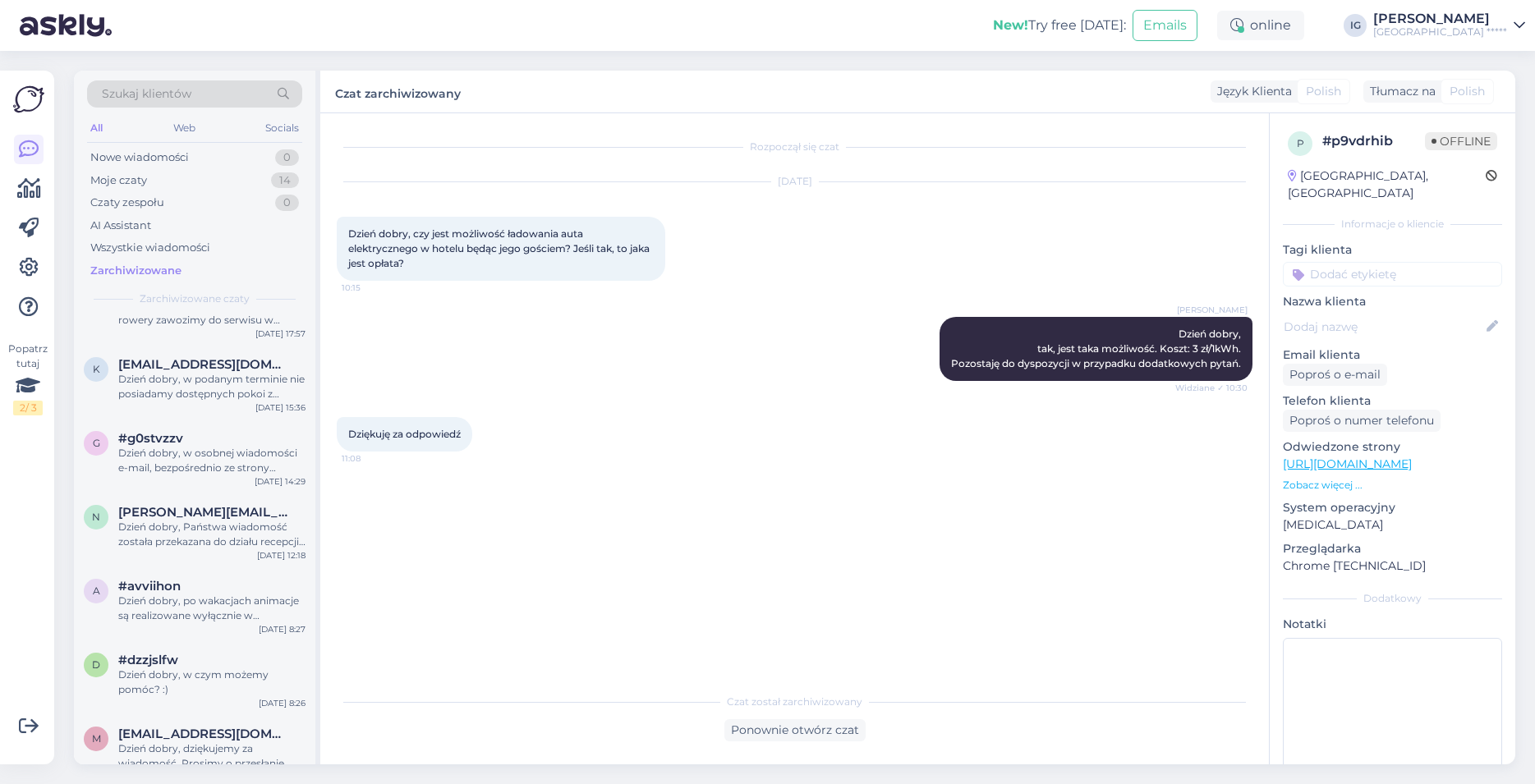
scroll to position [1029, 0]
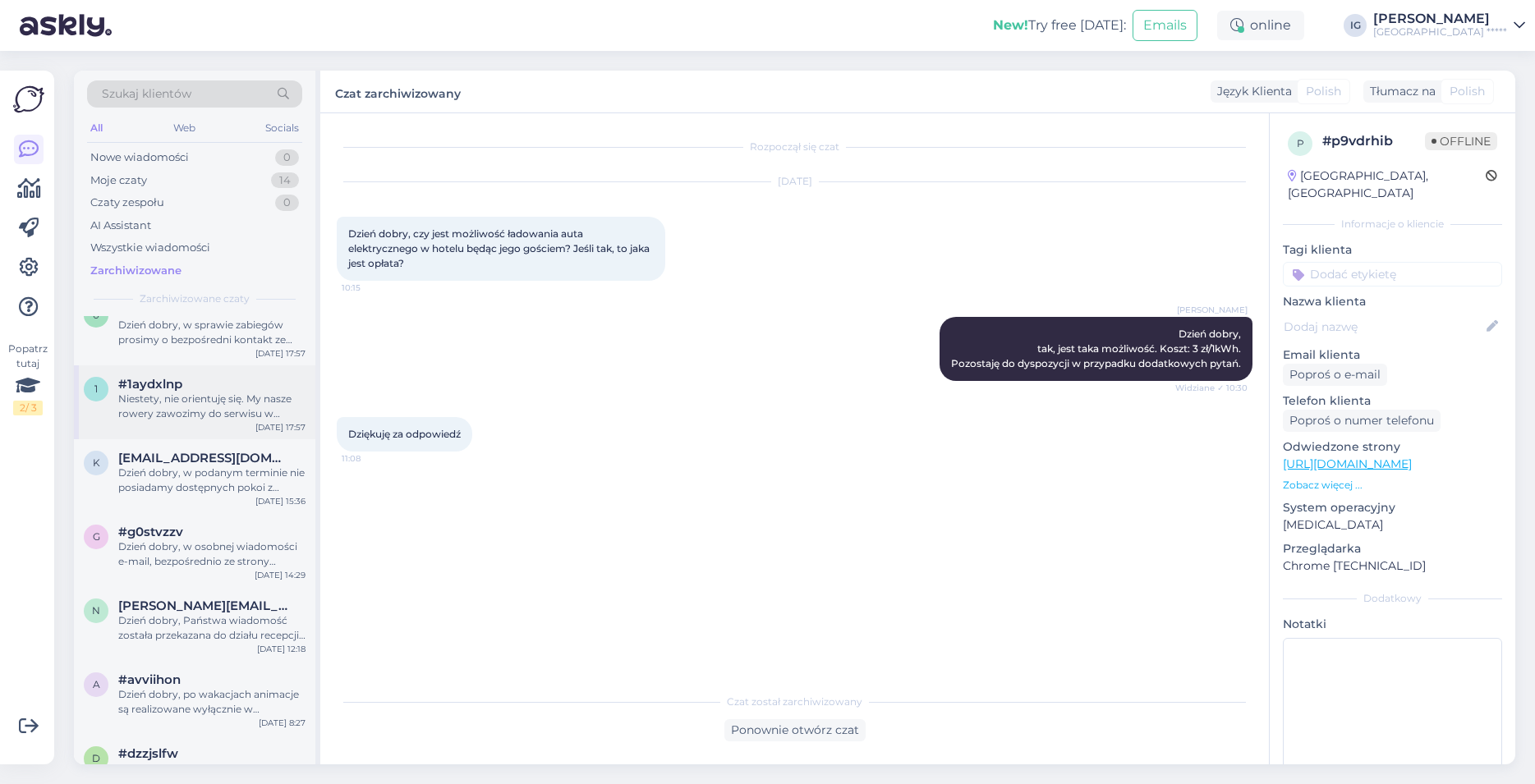
click at [244, 401] on div "Niestety, nie orientuję się. My nasze rowery zawozimy do serwisu w [GEOGRAPHIC_…" at bounding box center [211, 406] width 187 height 30
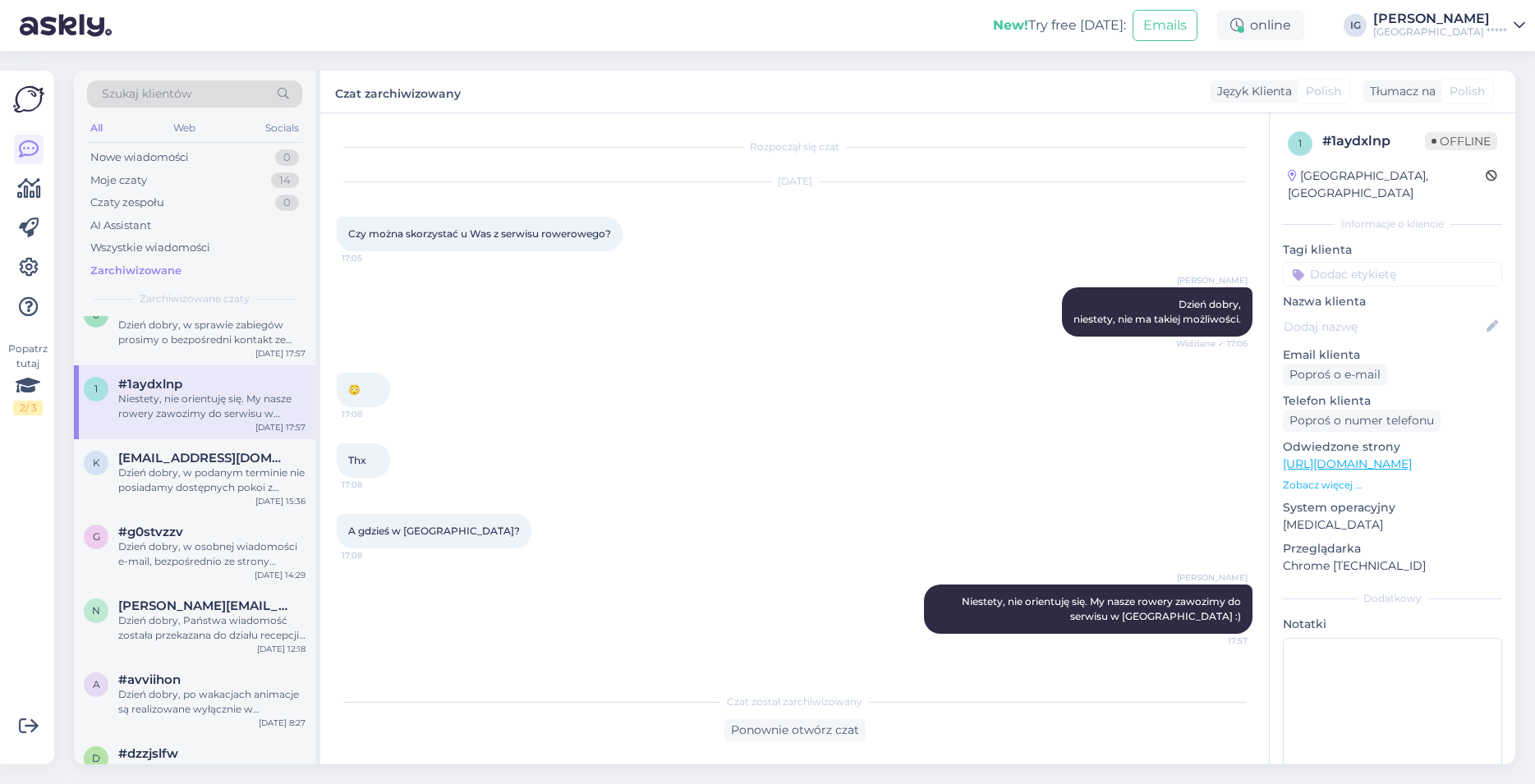
scroll to position [935, 0]
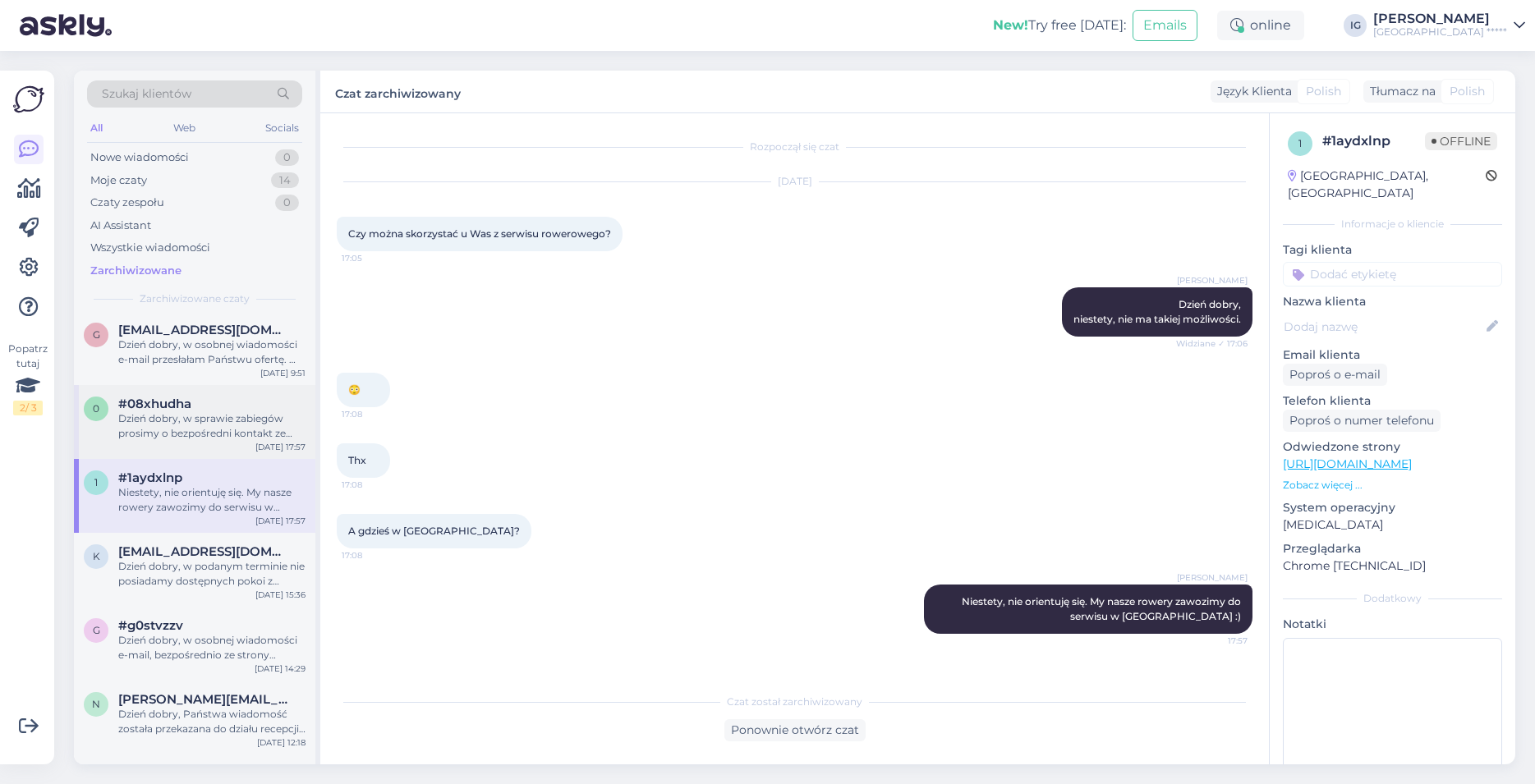
click at [248, 421] on div "Dzień dobry, w sprawie zabiegów prosimy o bezpośredni kontakt ze Spa: T: [PHONE…" at bounding box center [211, 426] width 187 height 30
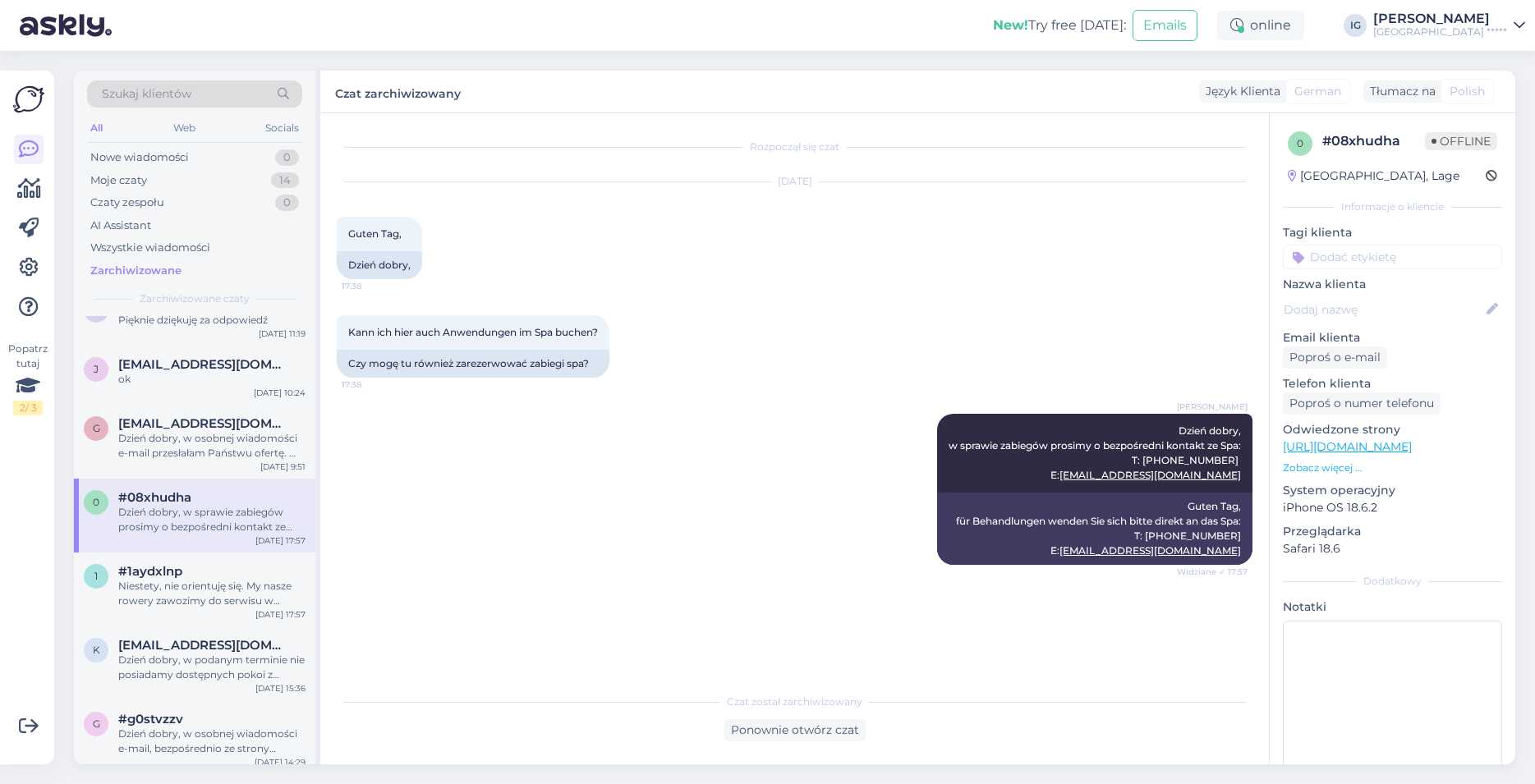
scroll to position [749, 0]
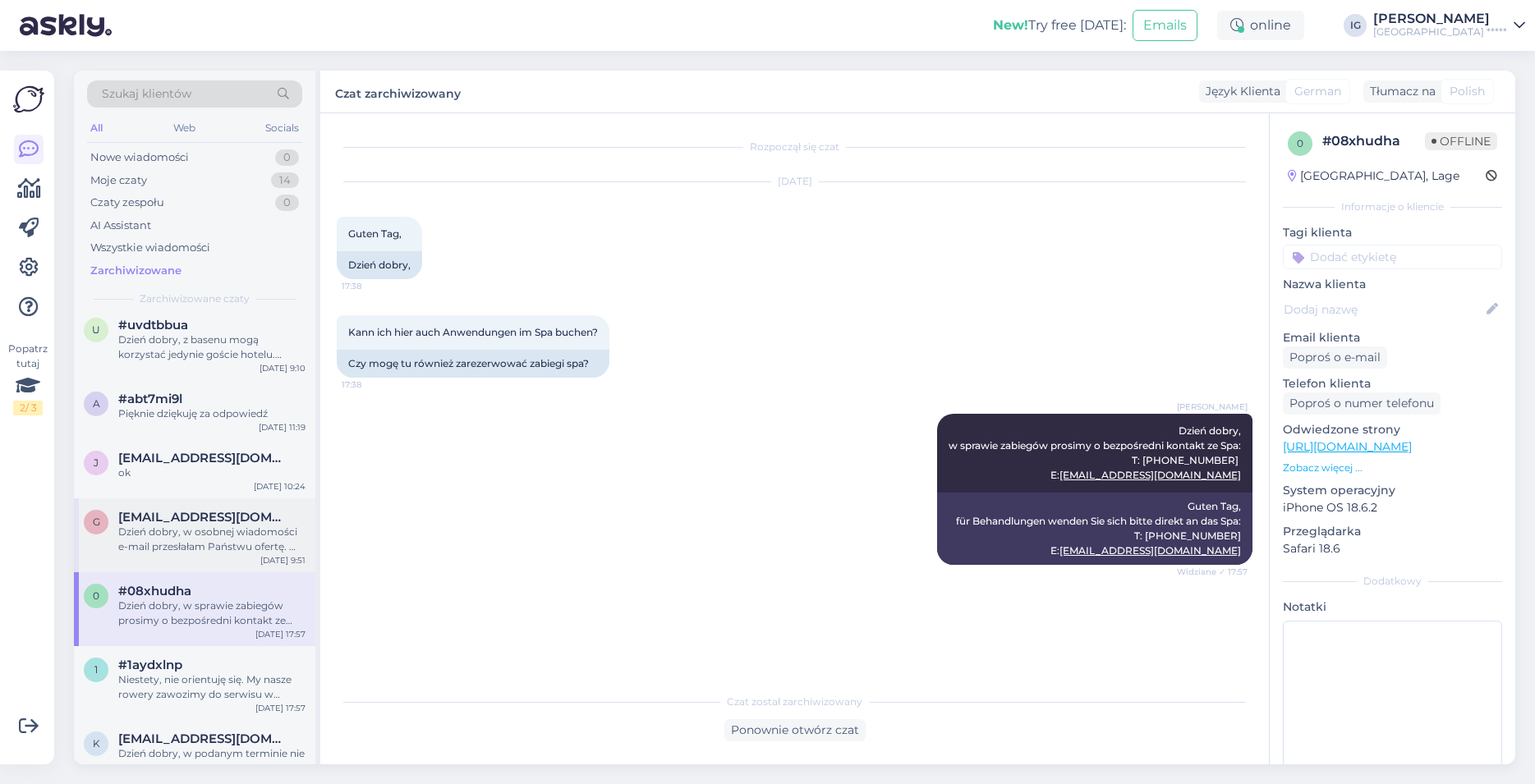
click at [227, 524] on div "Dzień dobry, w osobnej wiadomości e-mail przesłałam Państwu ofertę. W przypadku…" at bounding box center [211, 539] width 187 height 30
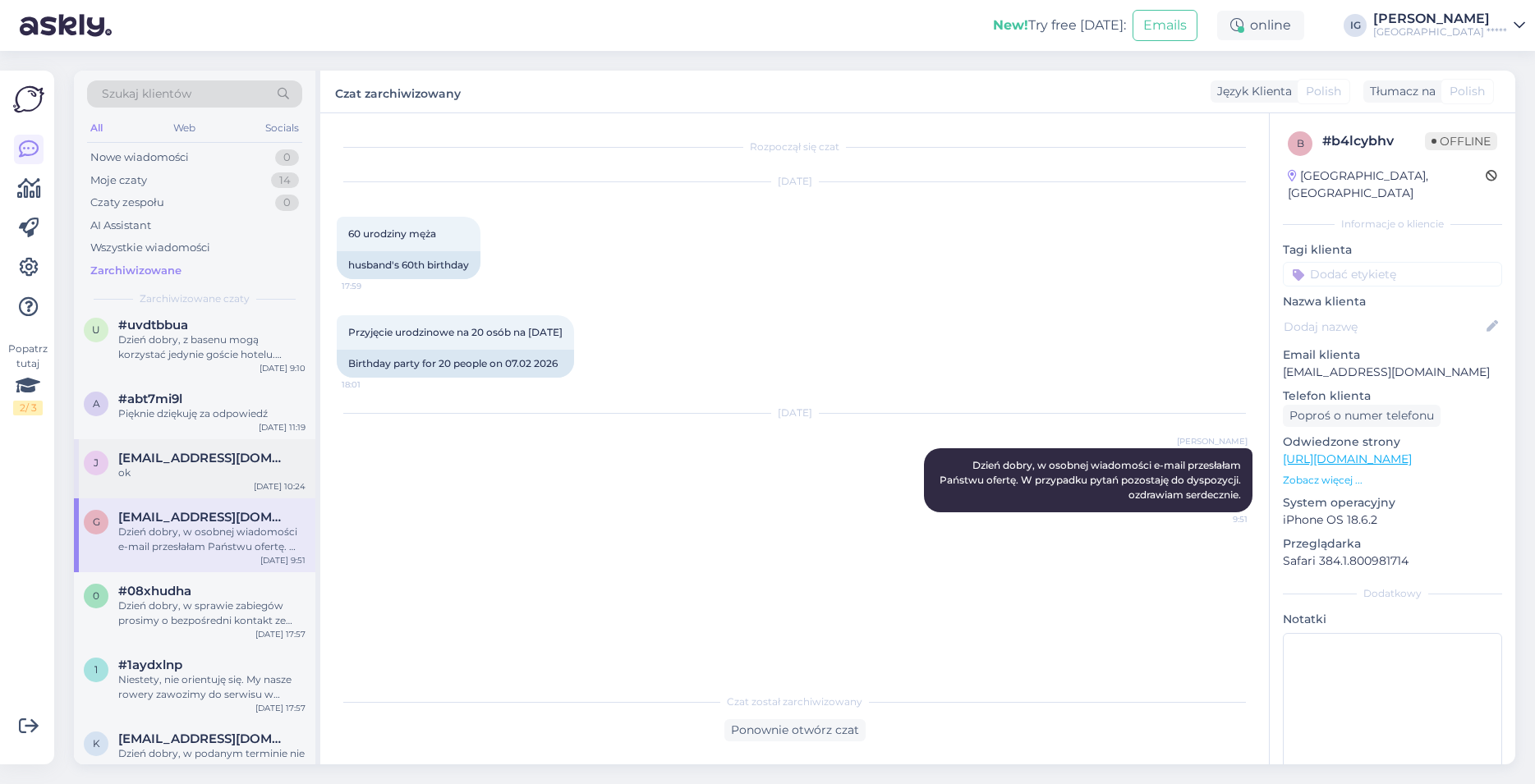
click at [133, 457] on span "[EMAIL_ADDRESS][DOMAIN_NAME]" at bounding box center [203, 457] width 171 height 14
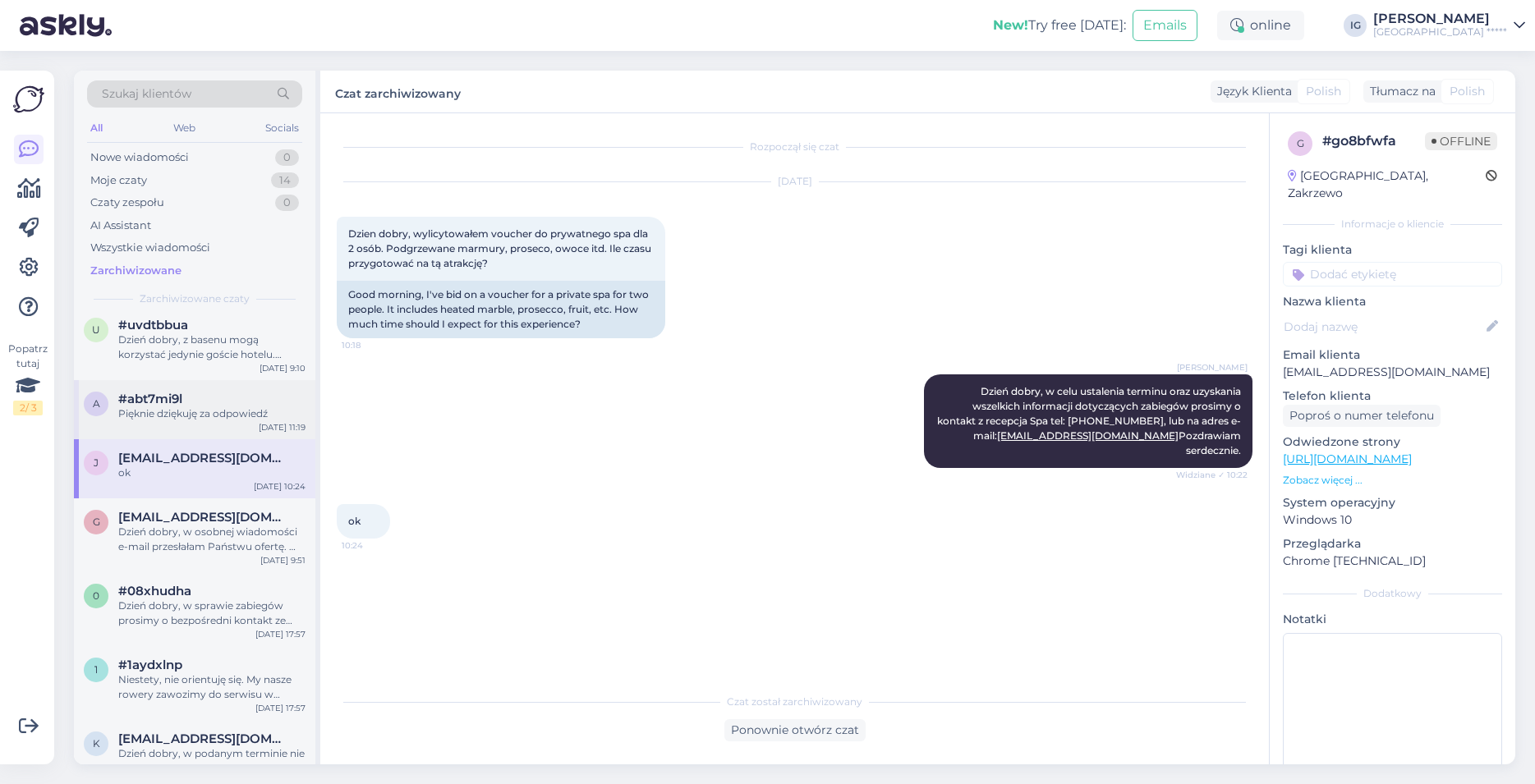
click at [187, 411] on div "Pięknie dziękuję za odpowiedź" at bounding box center [211, 413] width 187 height 14
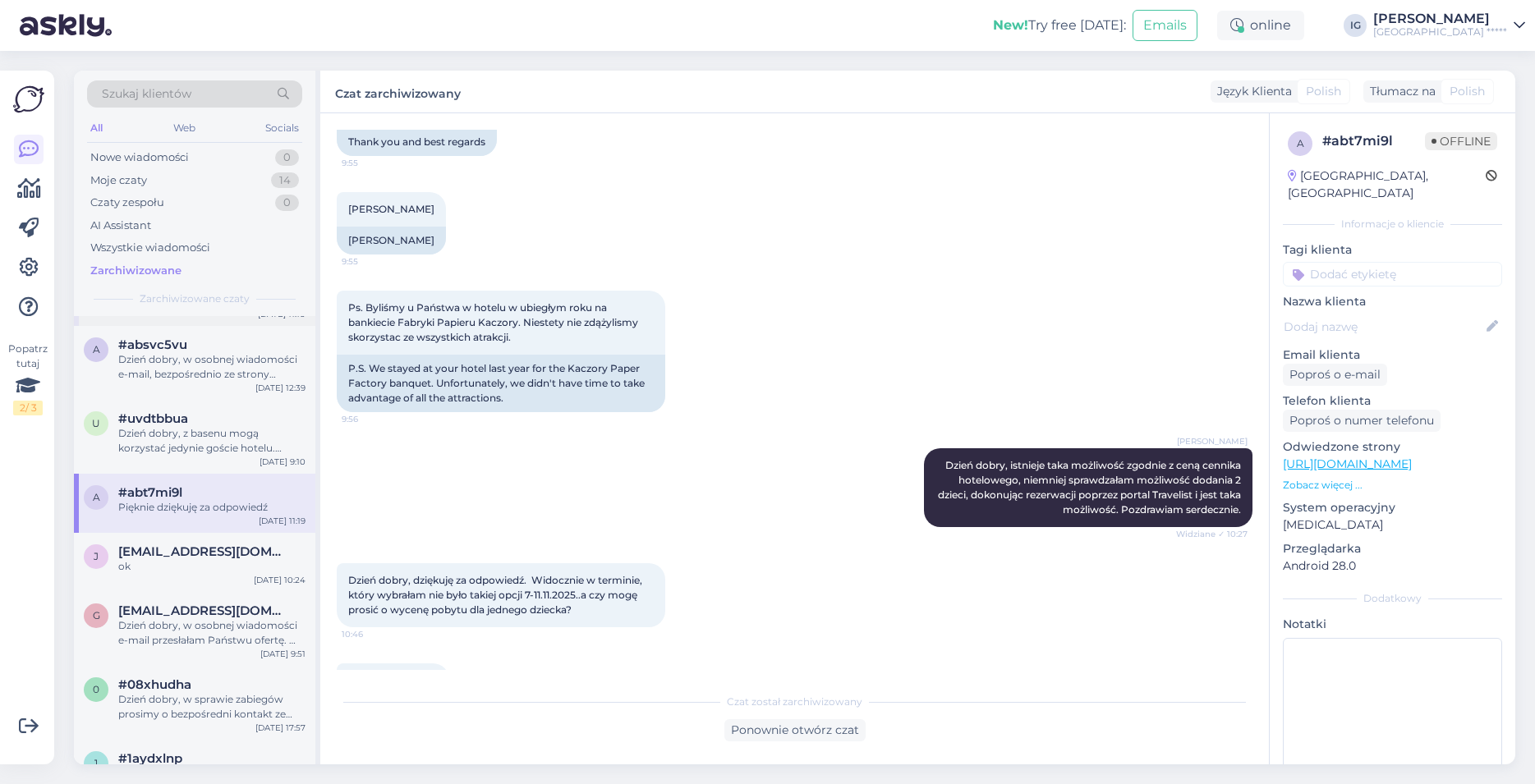
scroll to position [562, 0]
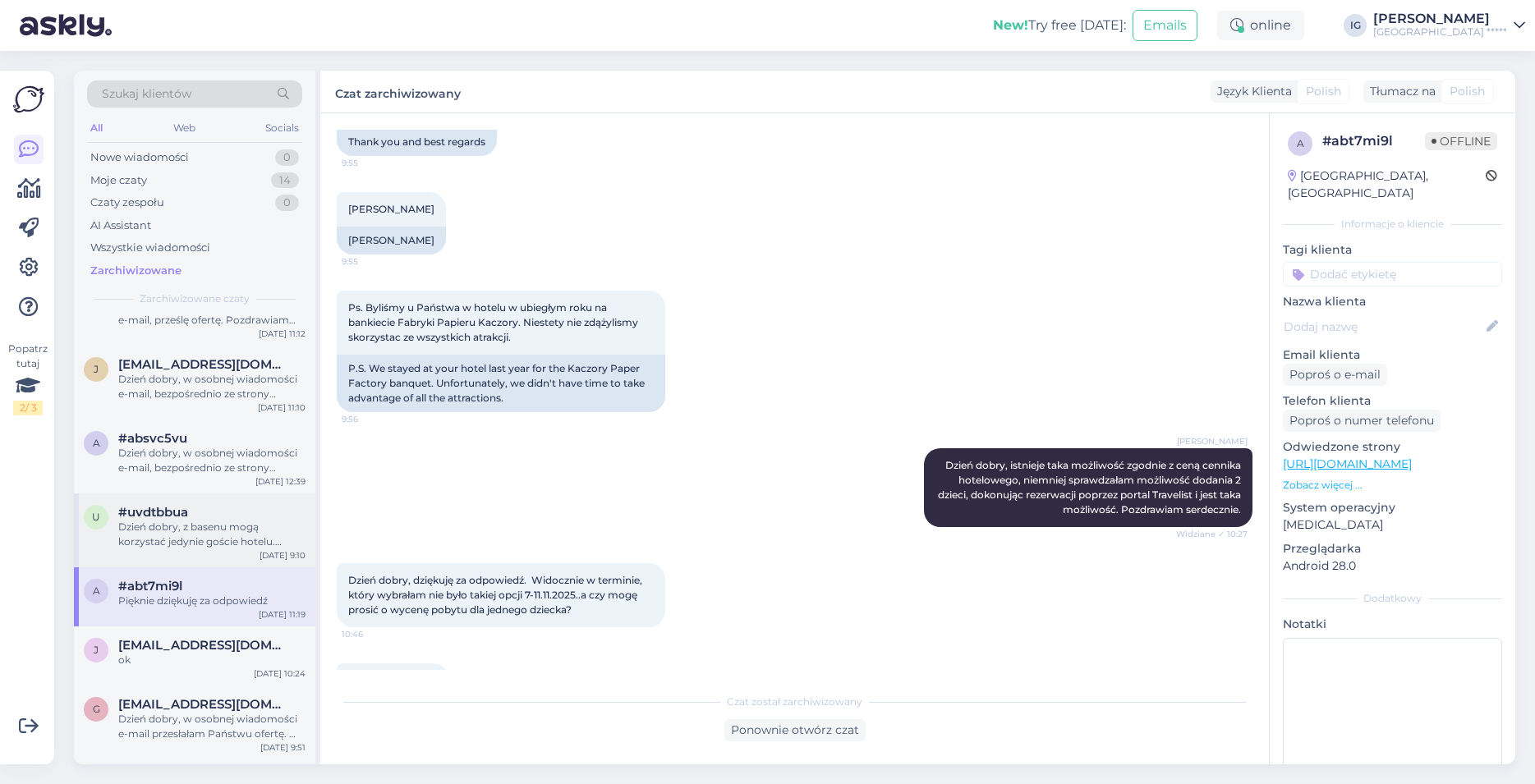
click at [217, 512] on div "#uvdtbbua" at bounding box center [211, 512] width 187 height 14
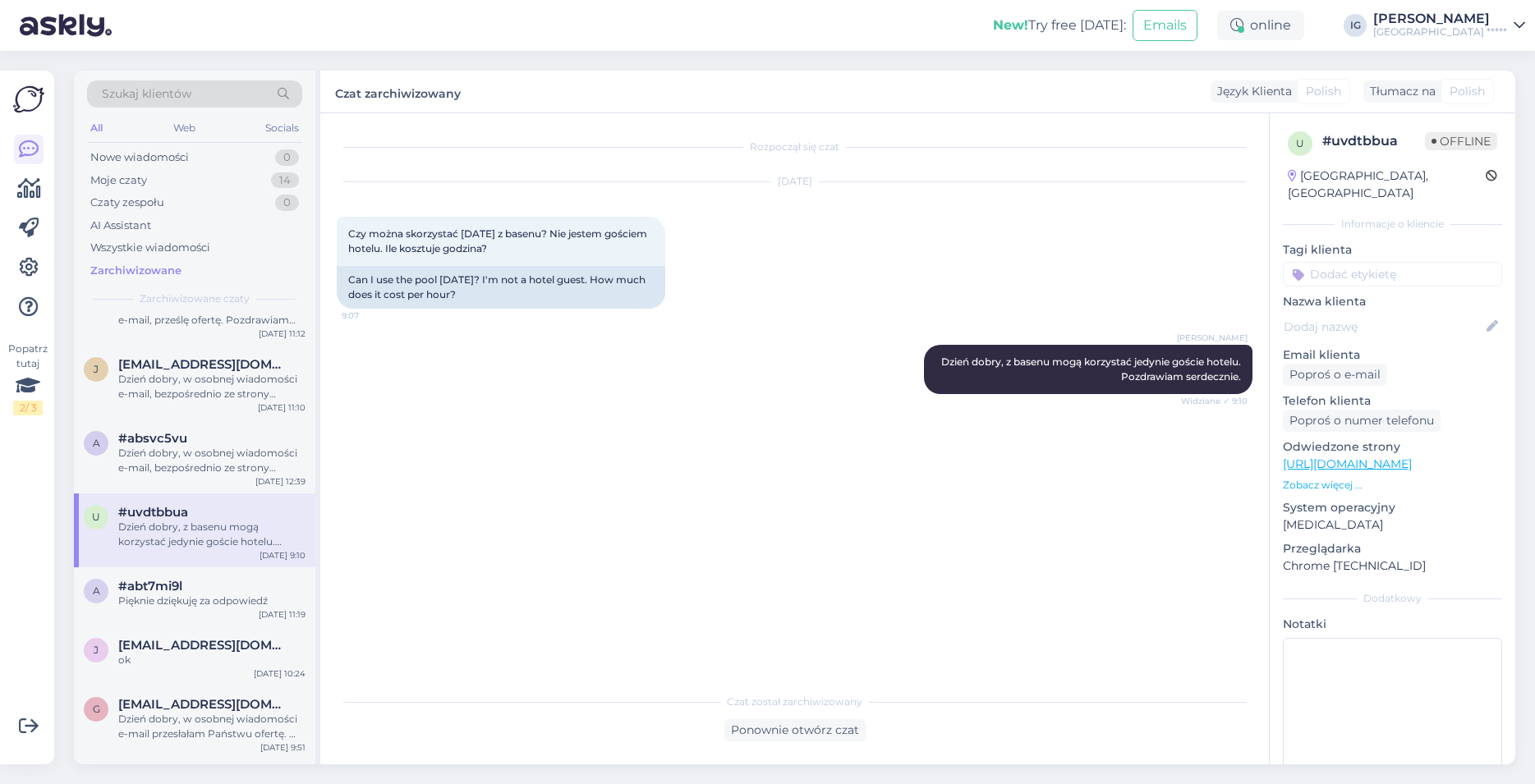
scroll to position [0, 0]
click at [220, 458] on div "Dzień dobry, w osobnej wiadomości e-mail, bezpośrednio ze strony [GEOGRAPHIC_DA…" at bounding box center [211, 460] width 187 height 30
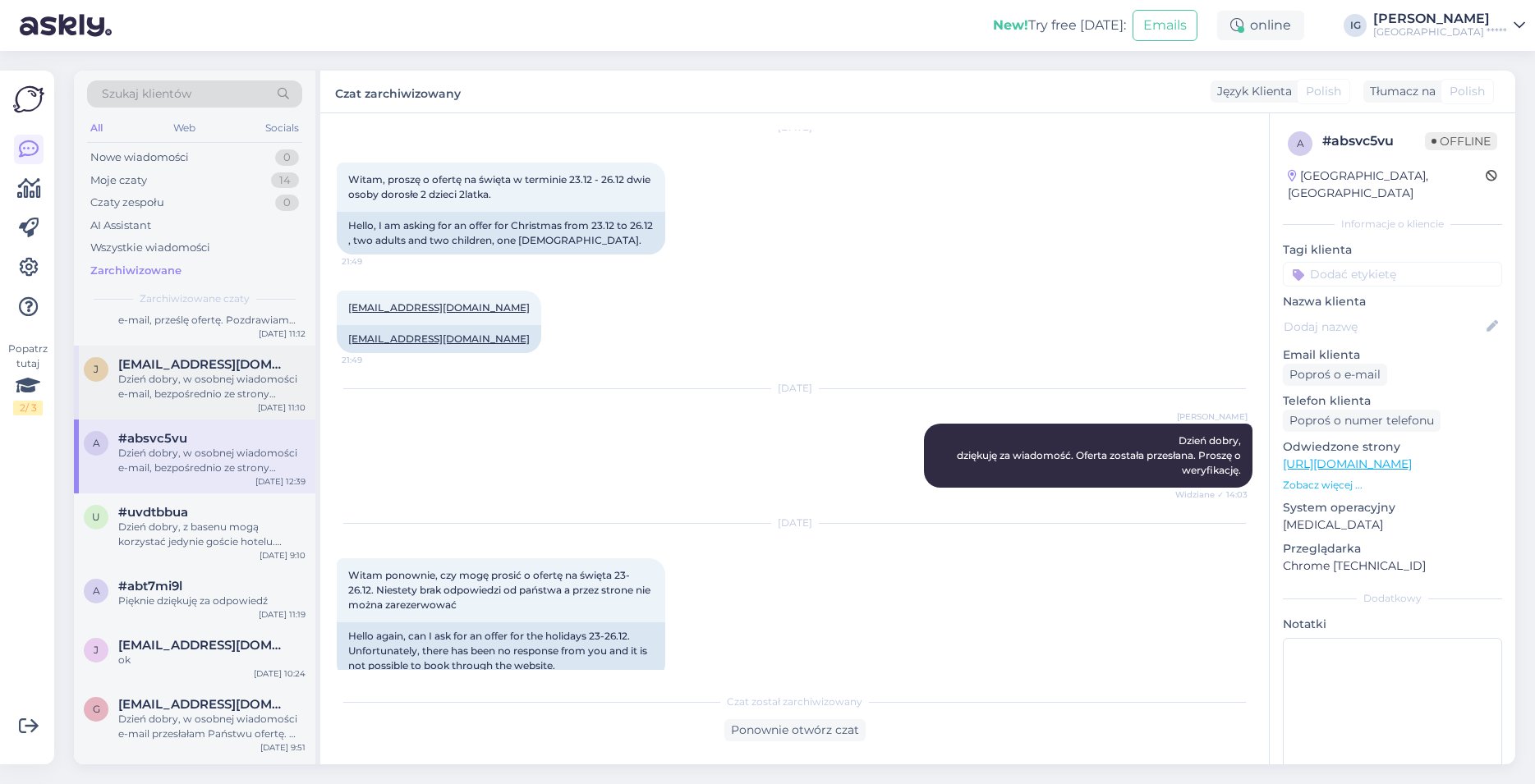
scroll to position [375, 0]
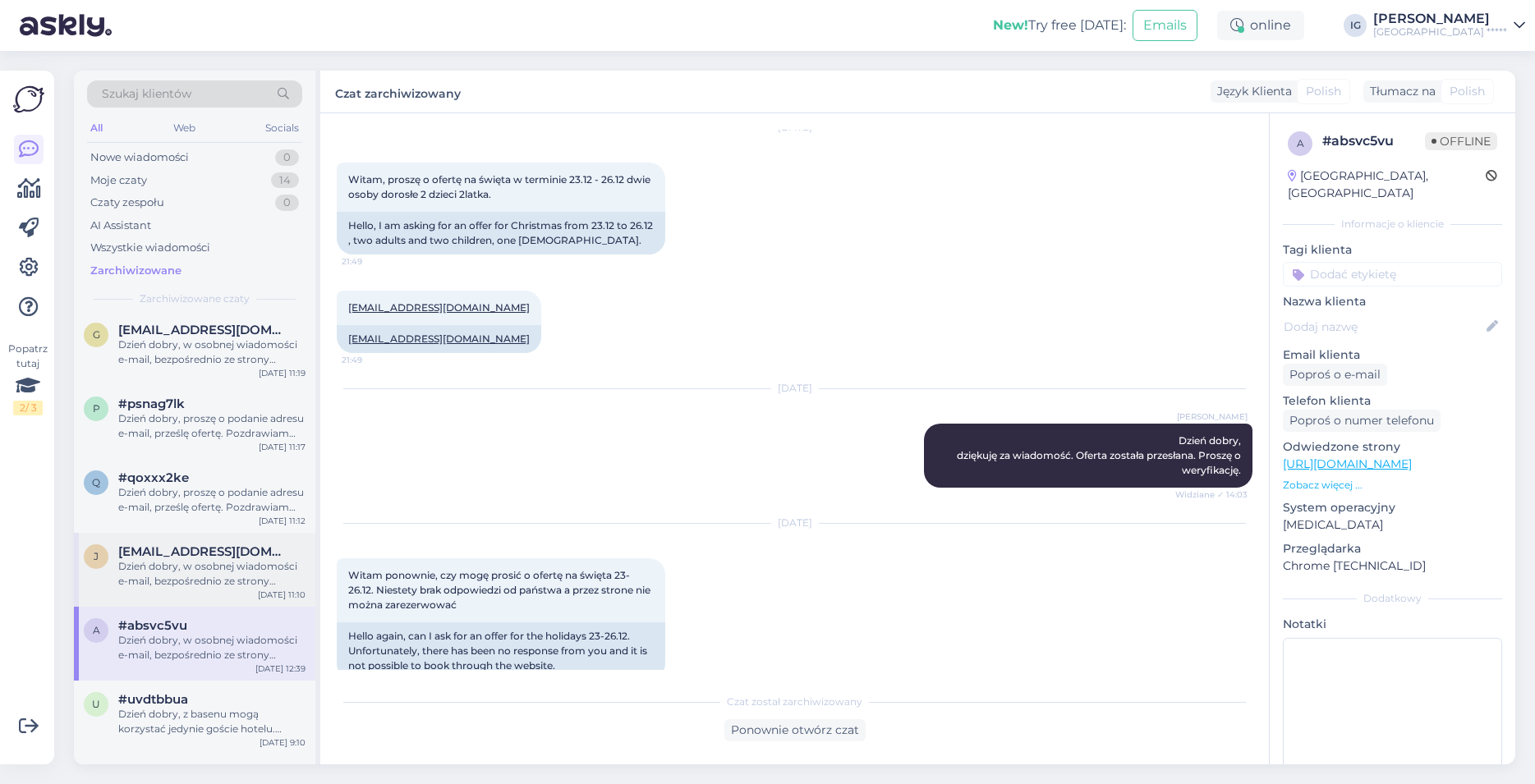
click at [205, 558] on span "[EMAIL_ADDRESS][DOMAIN_NAME]" at bounding box center [203, 551] width 171 height 14
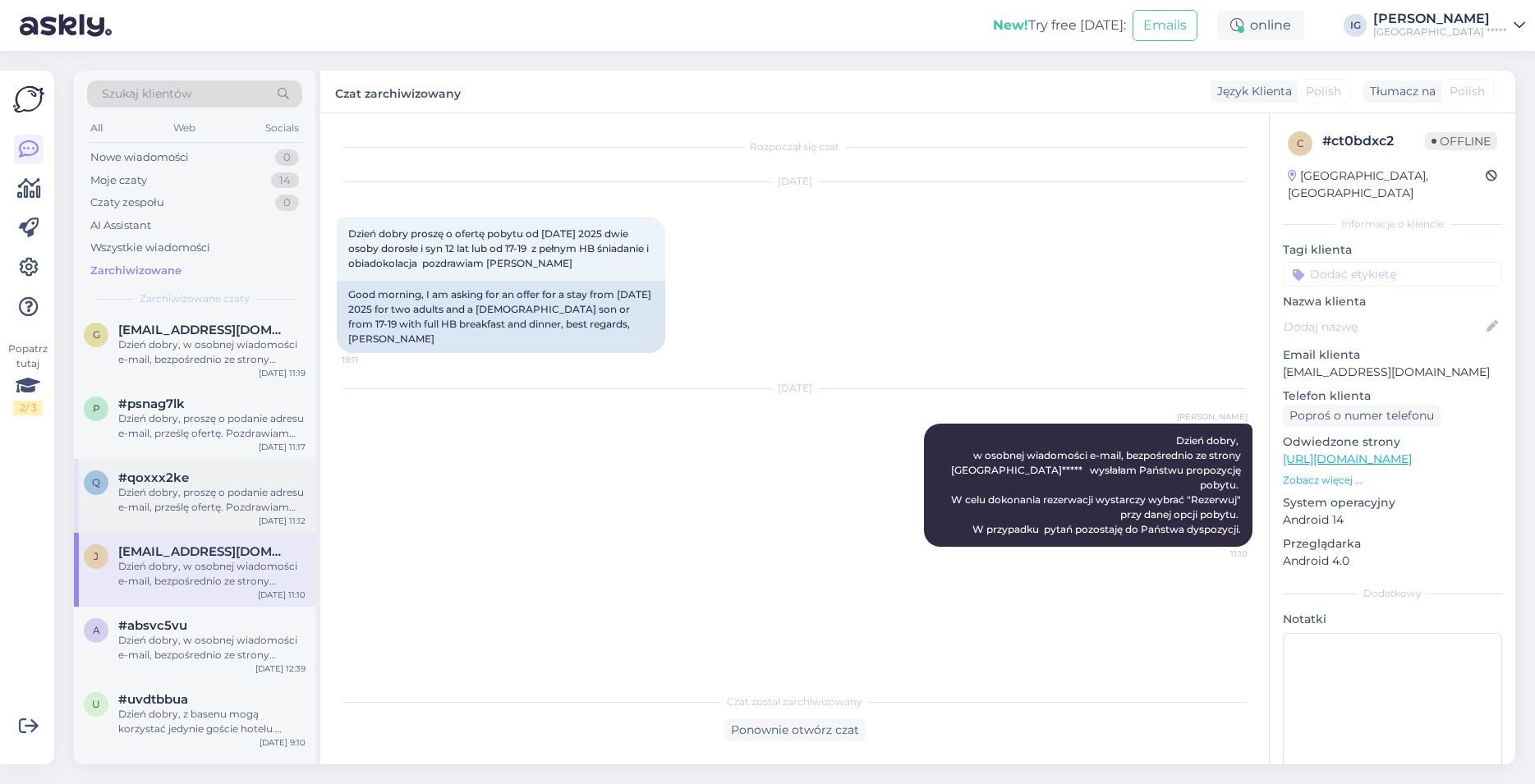
scroll to position [281, 0]
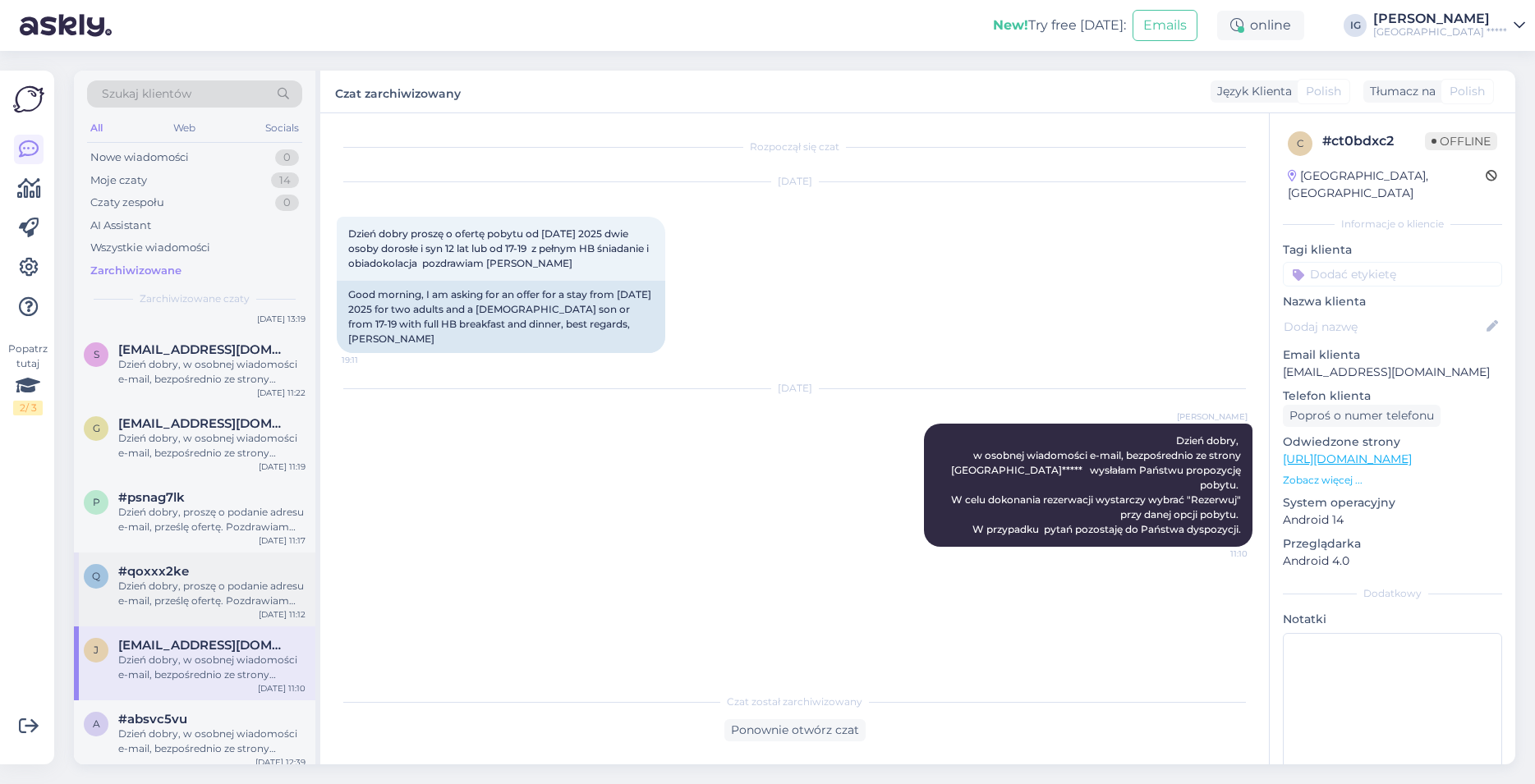
click at [179, 576] on span "#qoxxx2ke" at bounding box center [153, 570] width 71 height 14
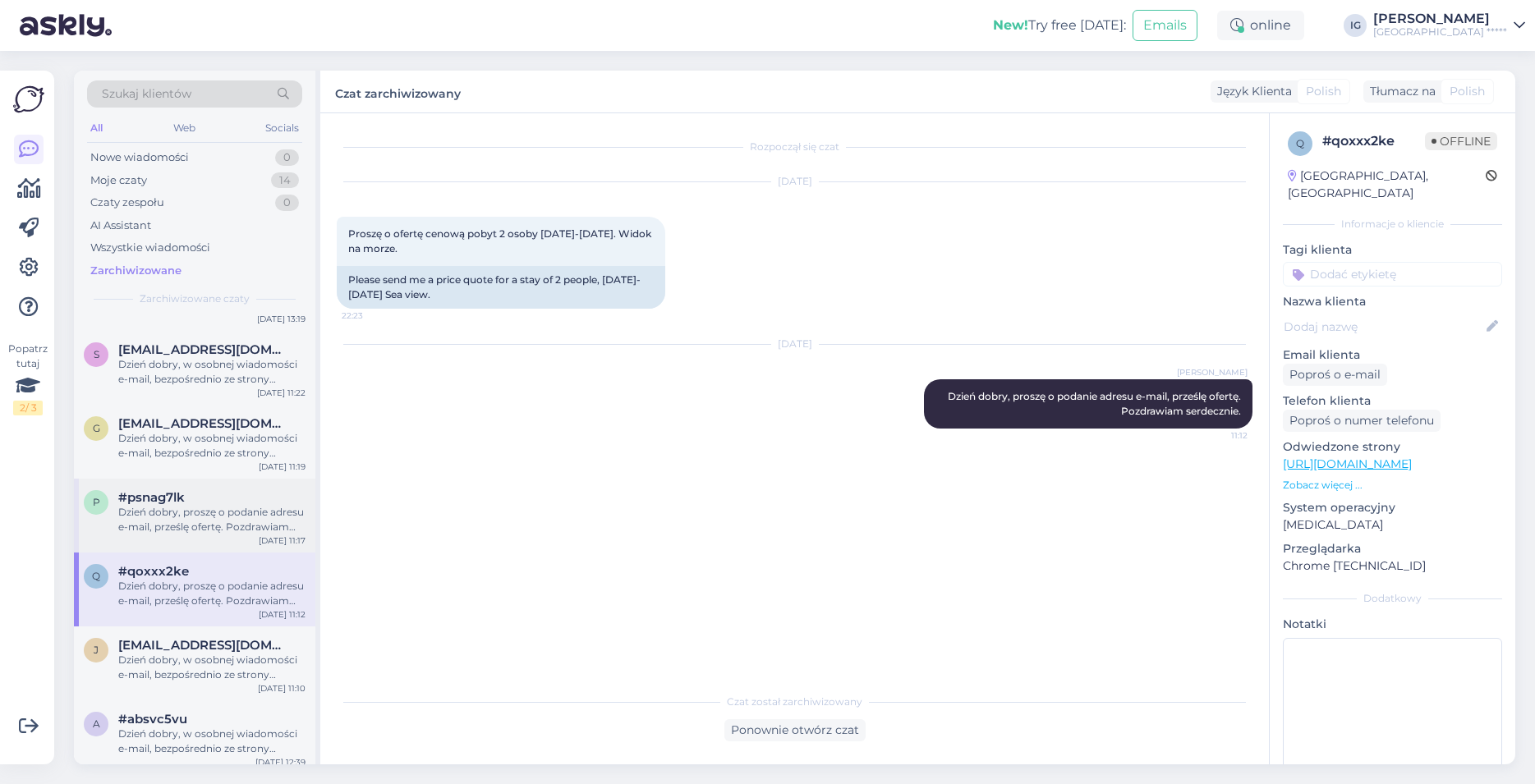
click at [192, 507] on div "Dzień dobry, proszę o podanie adresu e-mail, prześlę ofertę. Pozdrawiam serdecz…" at bounding box center [211, 519] width 187 height 30
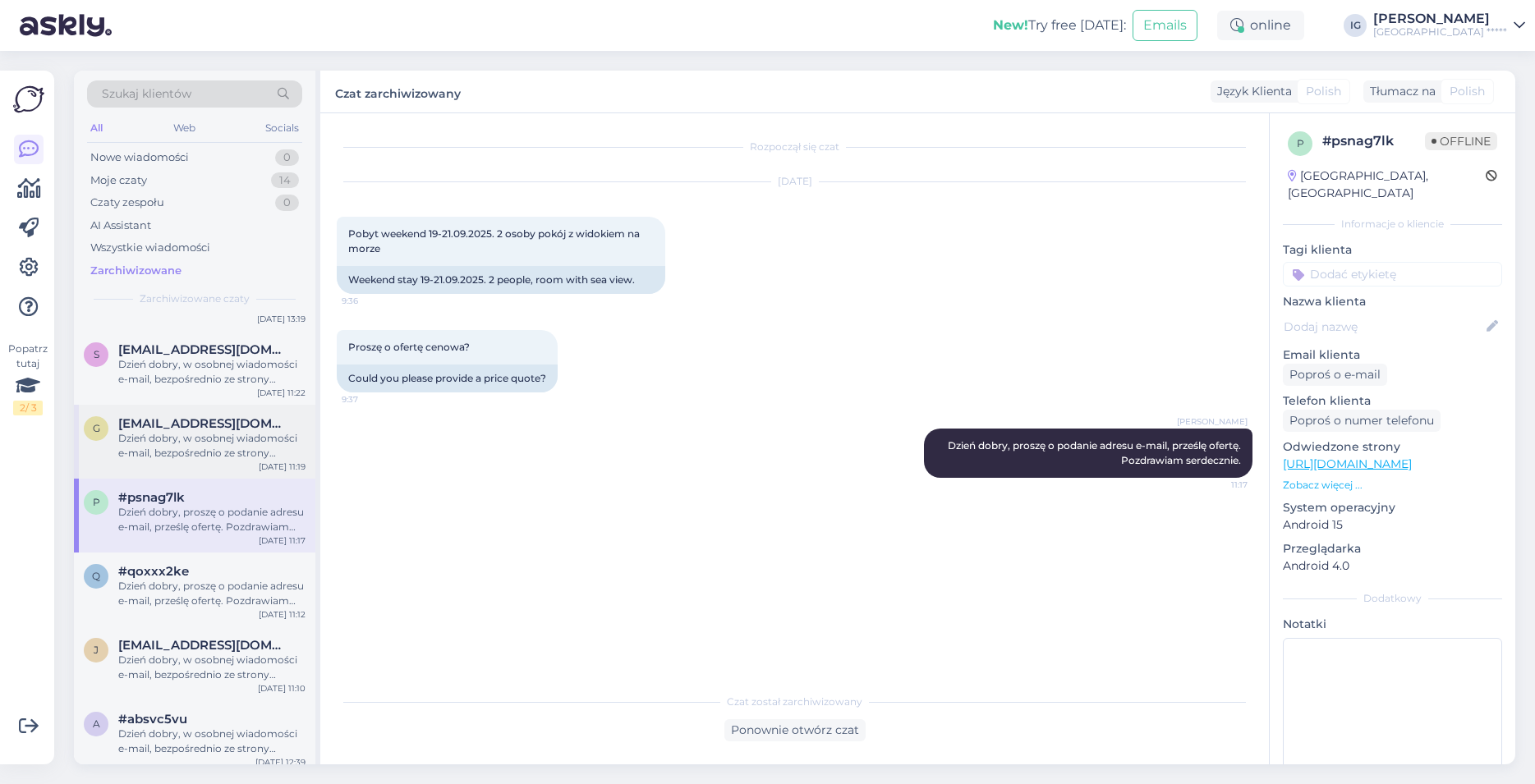
click at [207, 434] on div "Dzień dobry, w osobnej wiadomości e-mail, bezpośrednio ze strony [GEOGRAPHIC_DA…" at bounding box center [211, 446] width 187 height 30
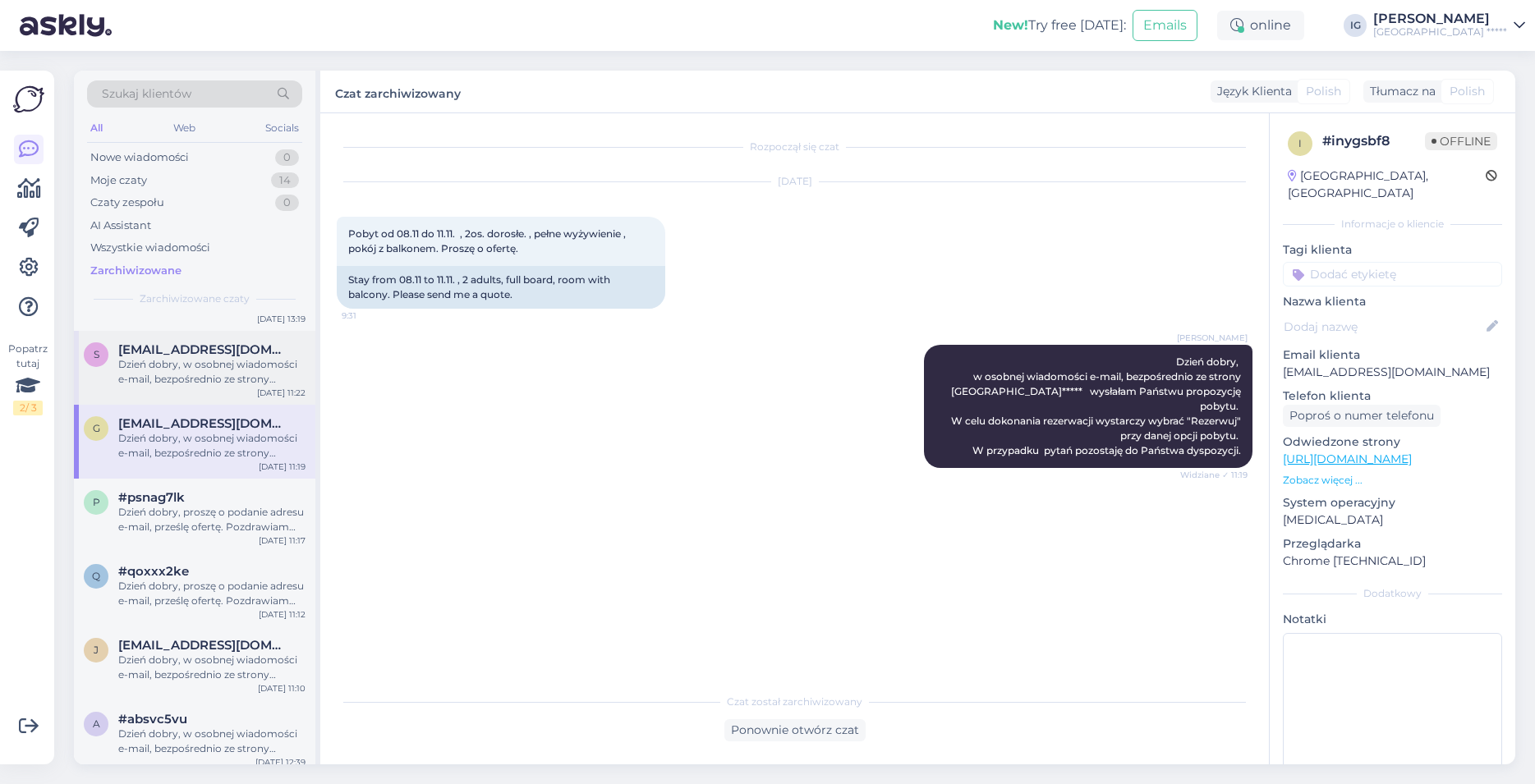
scroll to position [94, 0]
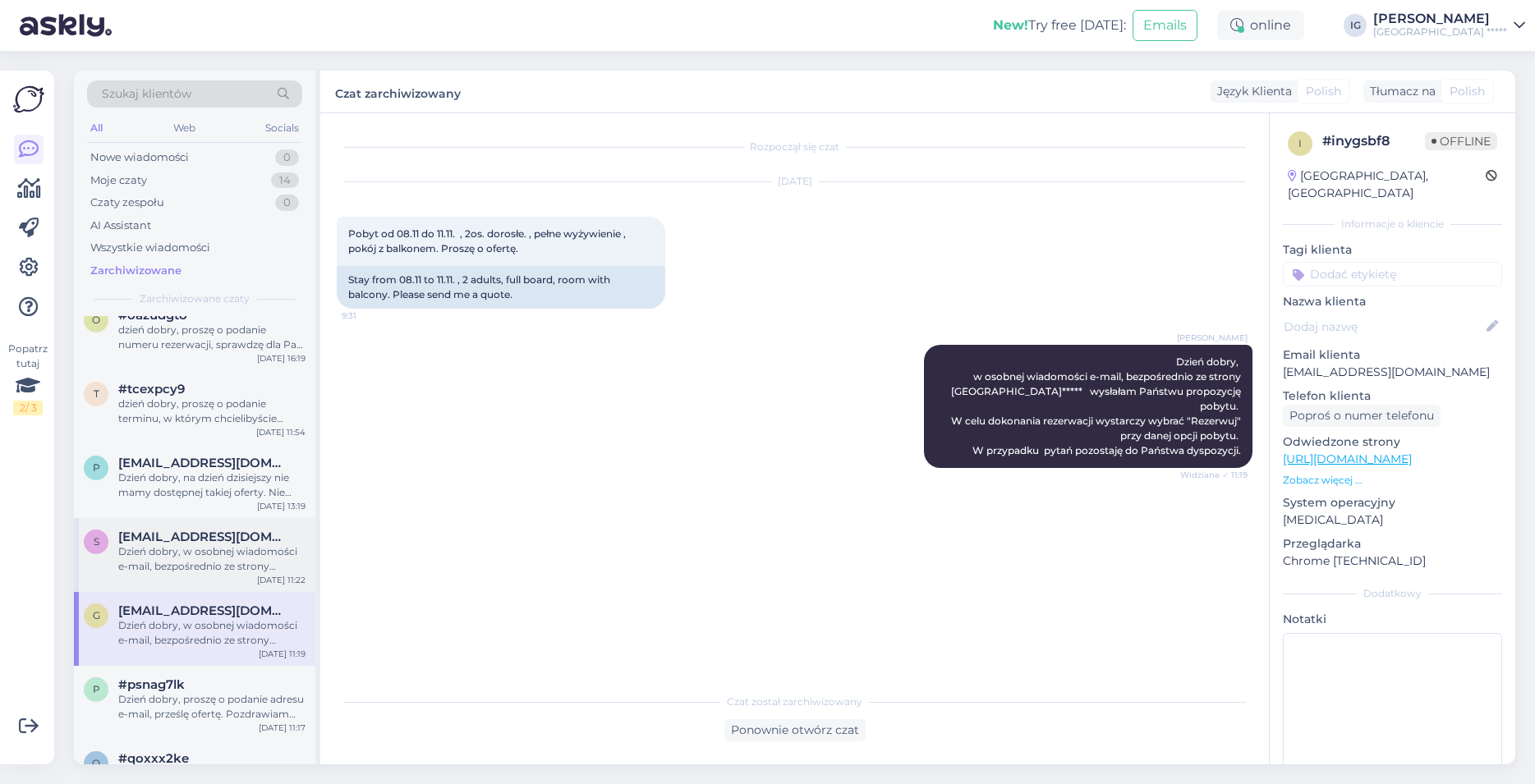
click at [228, 542] on span "[EMAIL_ADDRESS][DOMAIN_NAME]" at bounding box center [203, 536] width 171 height 14
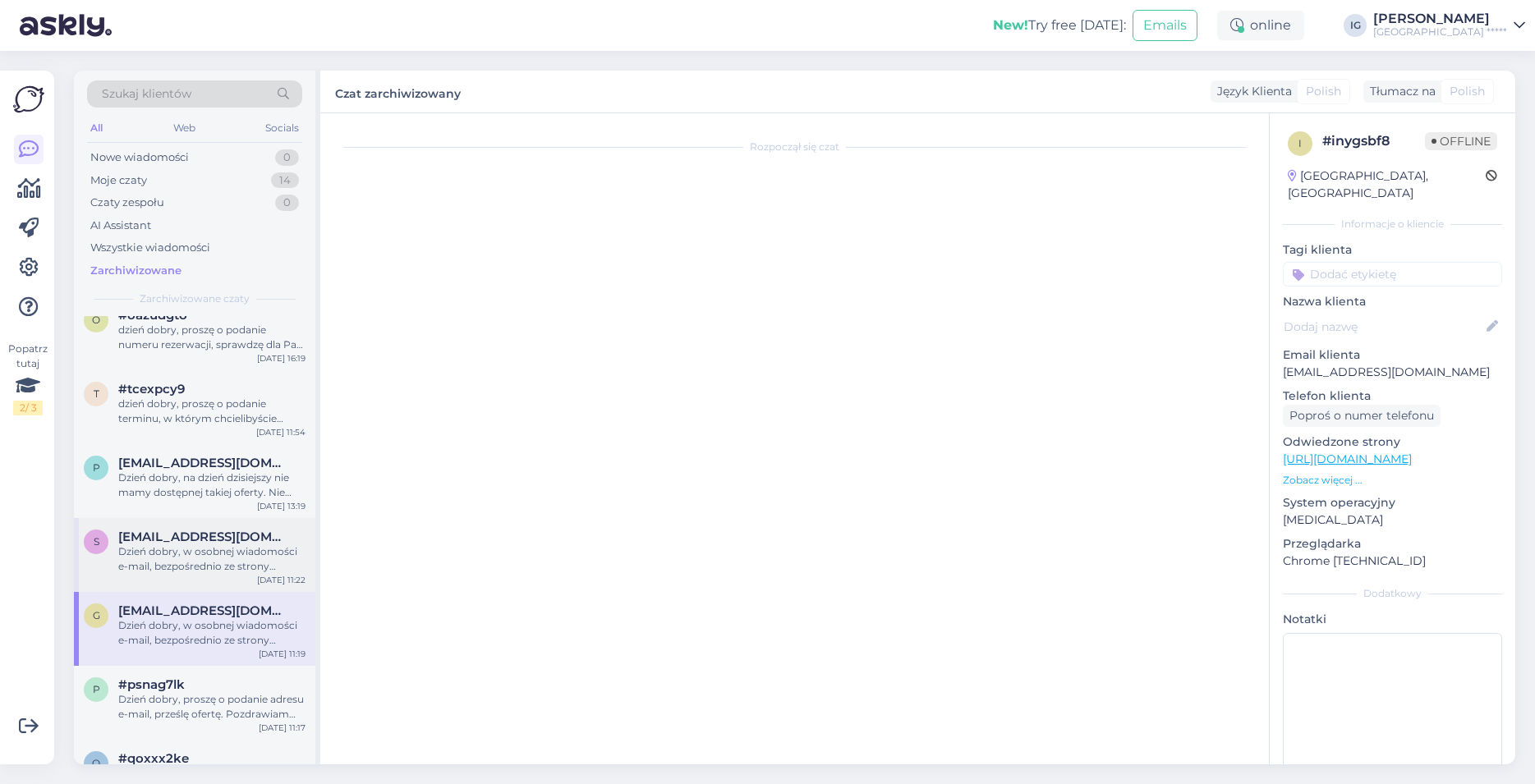
scroll to position [332, 0]
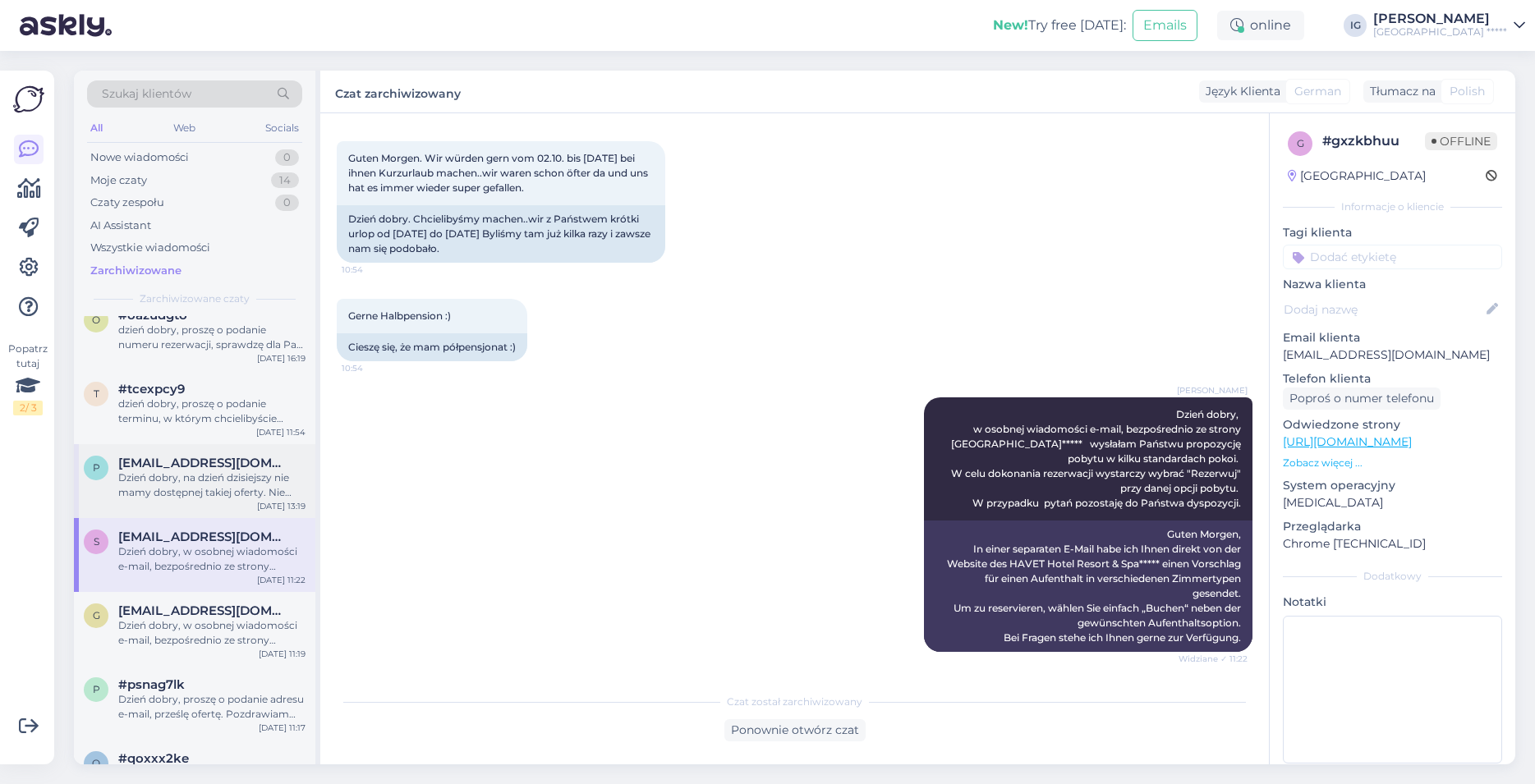
click at [225, 487] on div "Dzień dobry, na dzień dzisiejszy nie mamy dostępnej takiej oferty. Nie mamy rów…" at bounding box center [211, 485] width 187 height 30
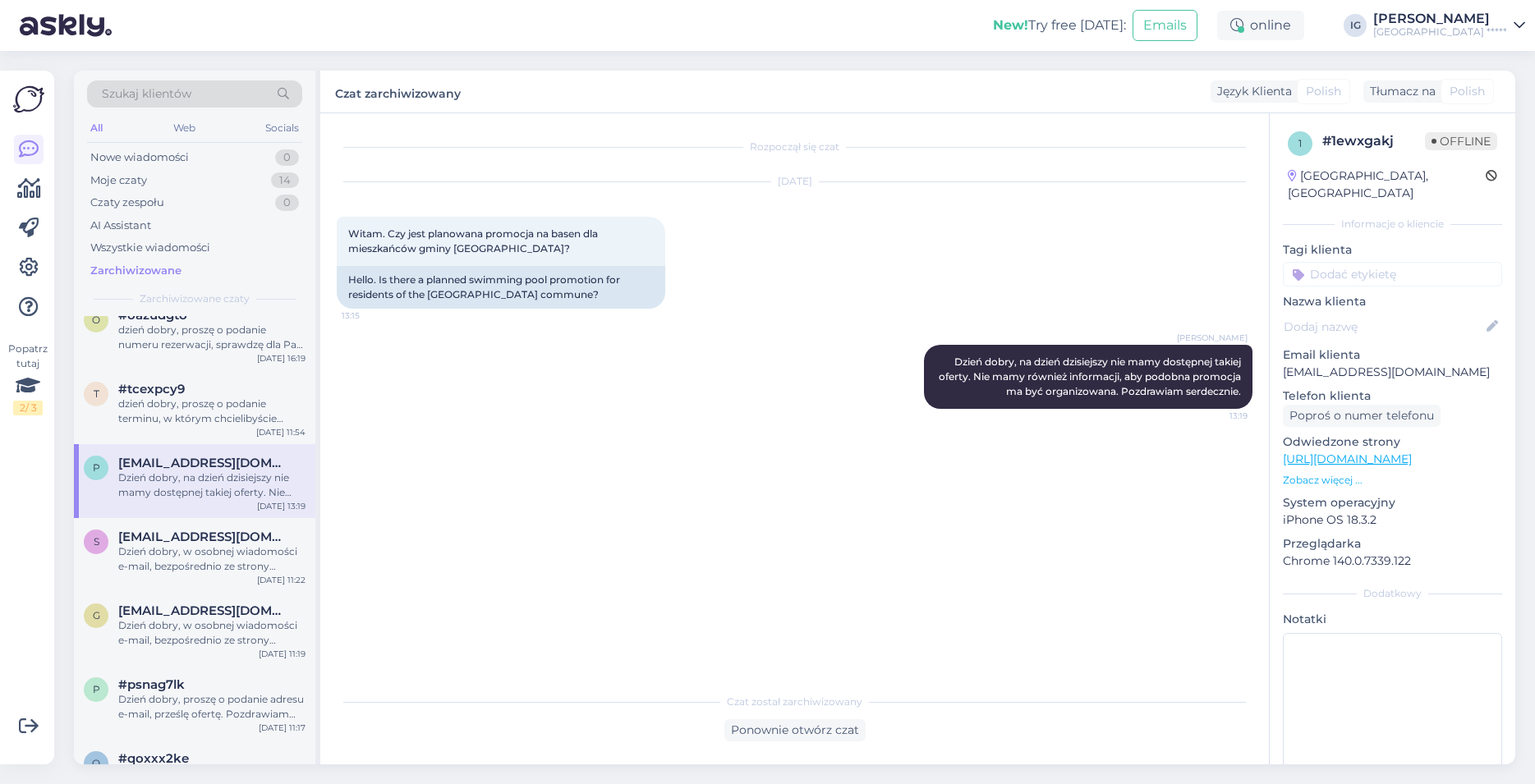
scroll to position [0, 0]
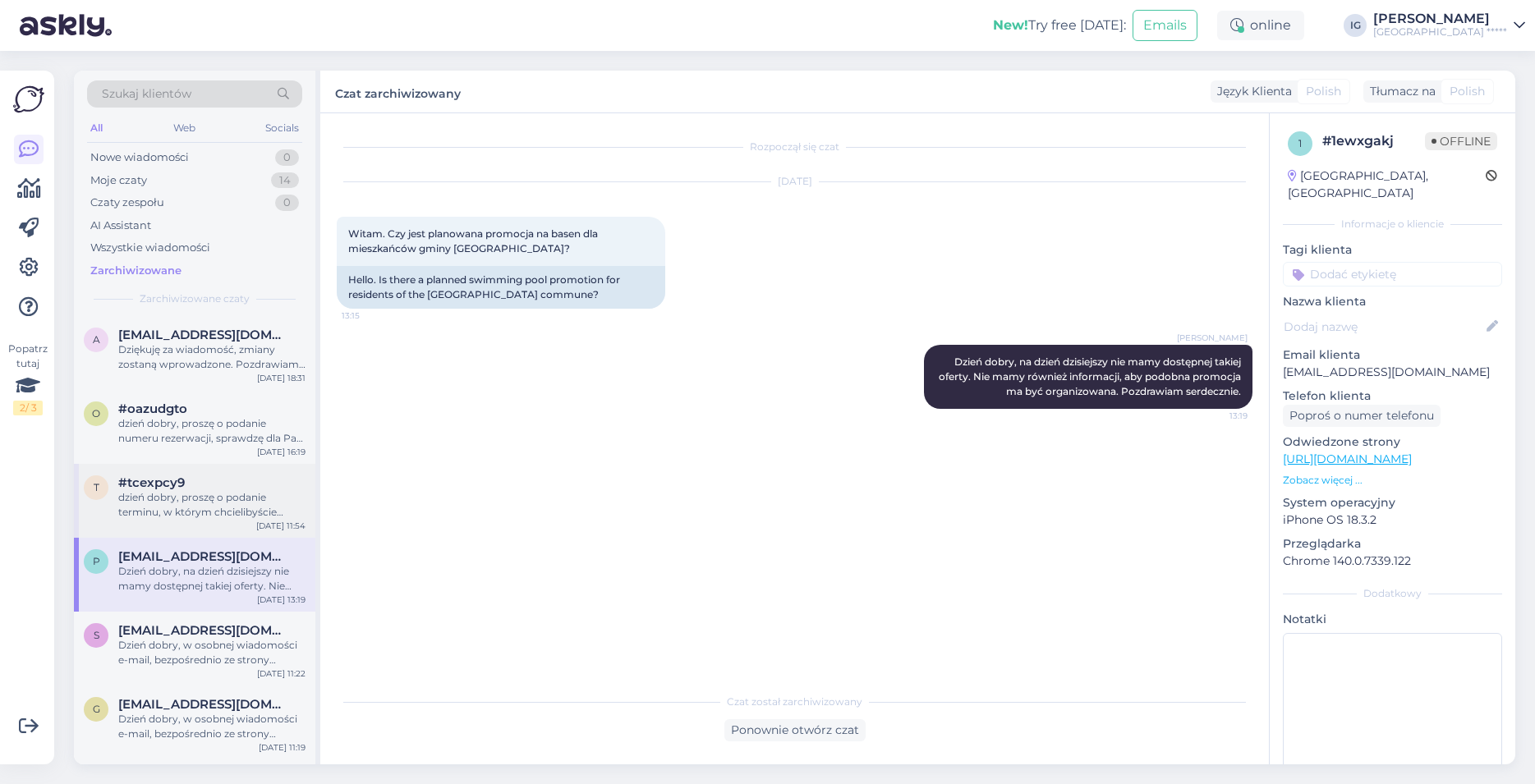
click at [169, 504] on div "dzień dobry, proszę o podanie terminu, w którym chcielibyście Państwo zarezerwo…" at bounding box center [211, 504] width 187 height 30
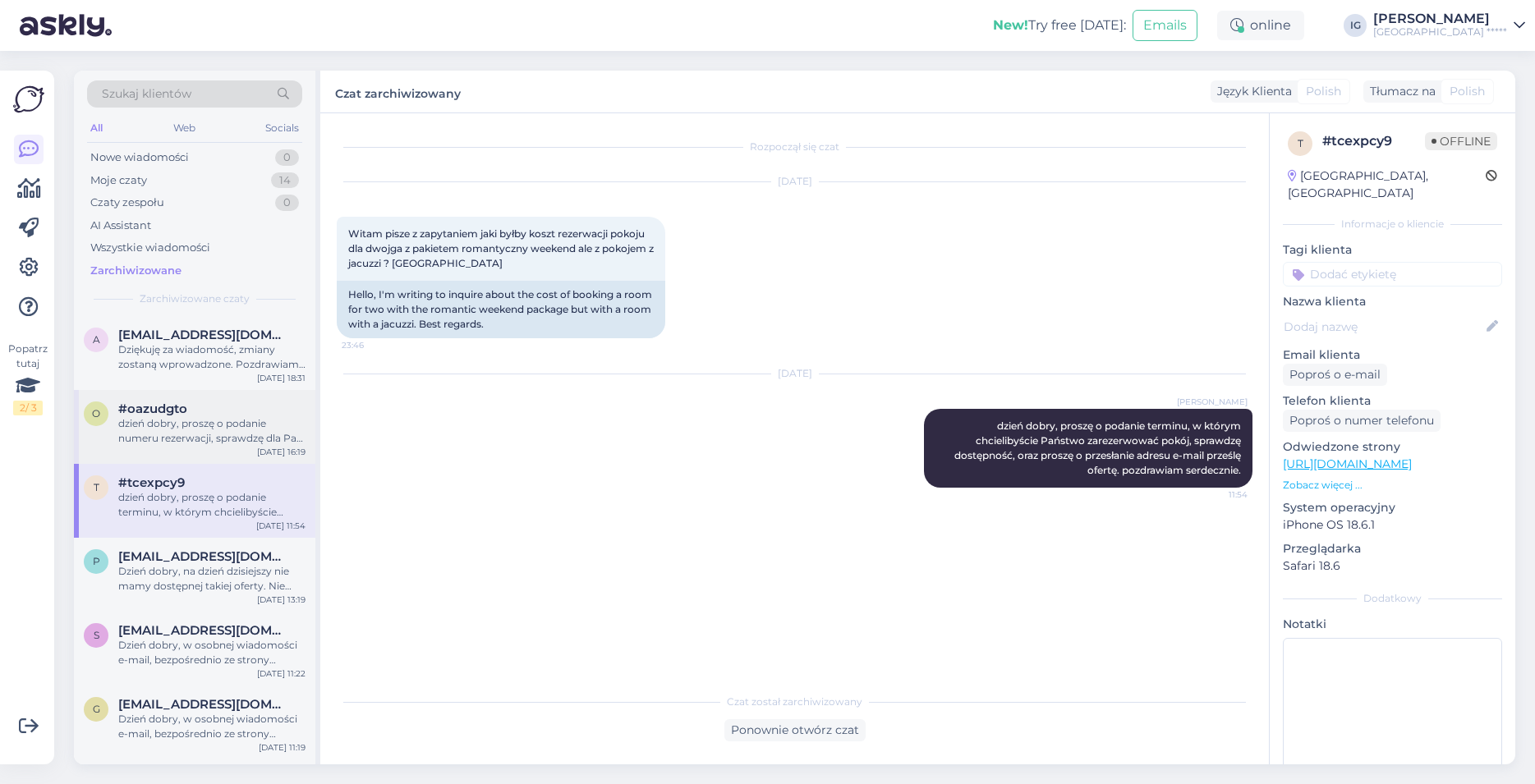
click at [232, 426] on div "dzień dobry, proszę o podanie numeru rezerwacji, sprawdzę dla Pani informację. …" at bounding box center [211, 430] width 187 height 30
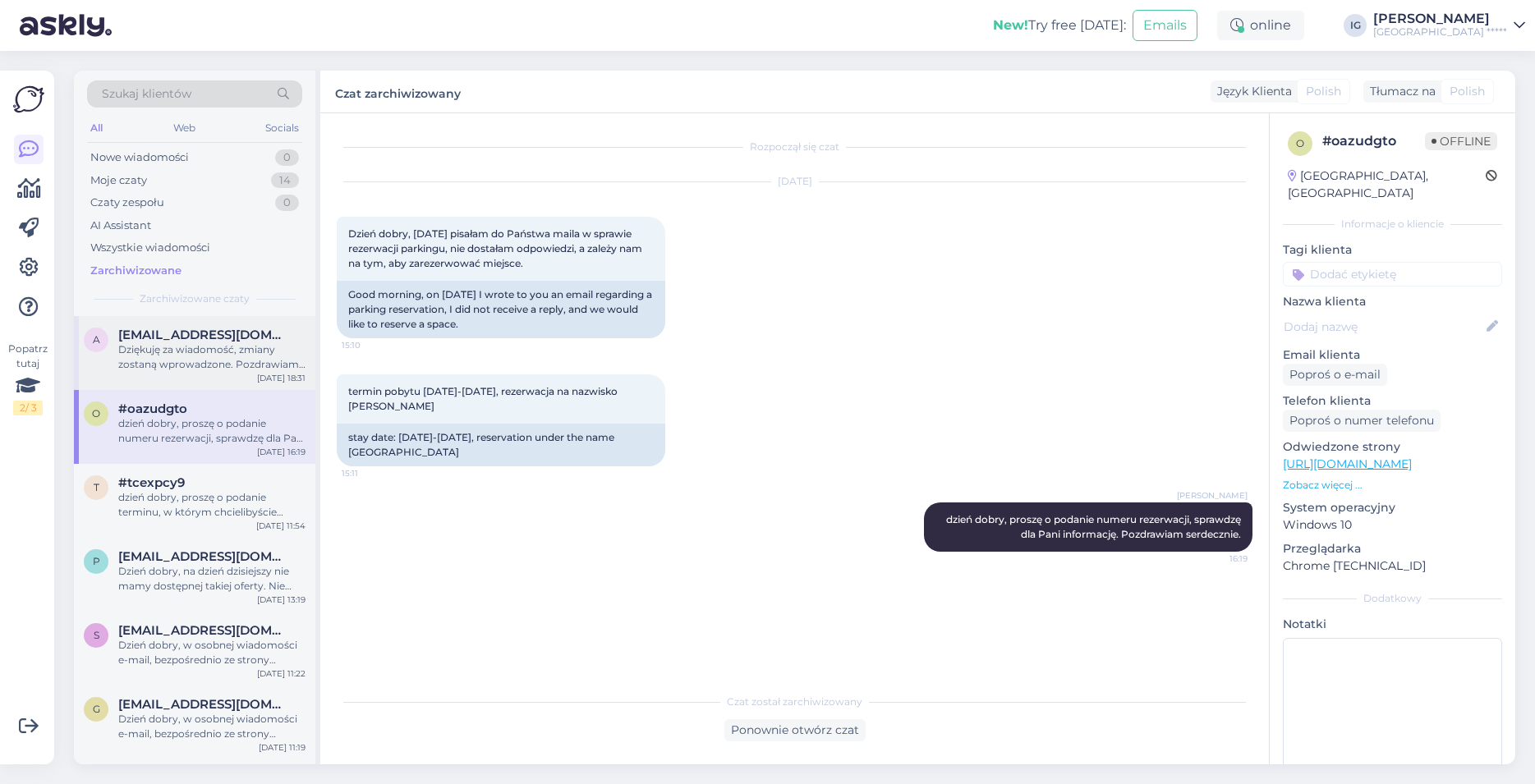
click at [249, 357] on div "Dziękuję za wiadomość, zmiany zostaną wprowadzone. Pozdrawiam serdecznie." at bounding box center [211, 357] width 187 height 30
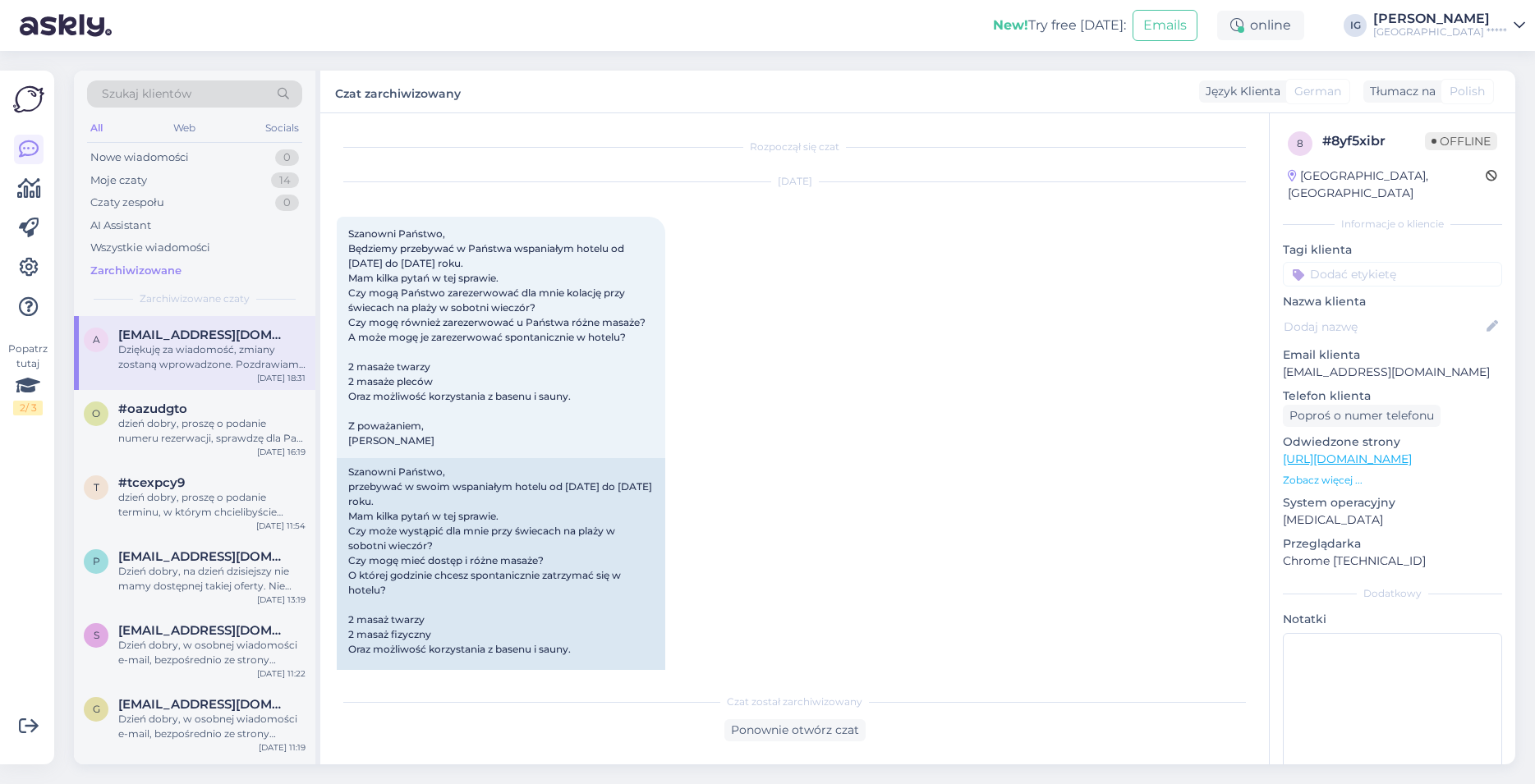
scroll to position [4154, 0]
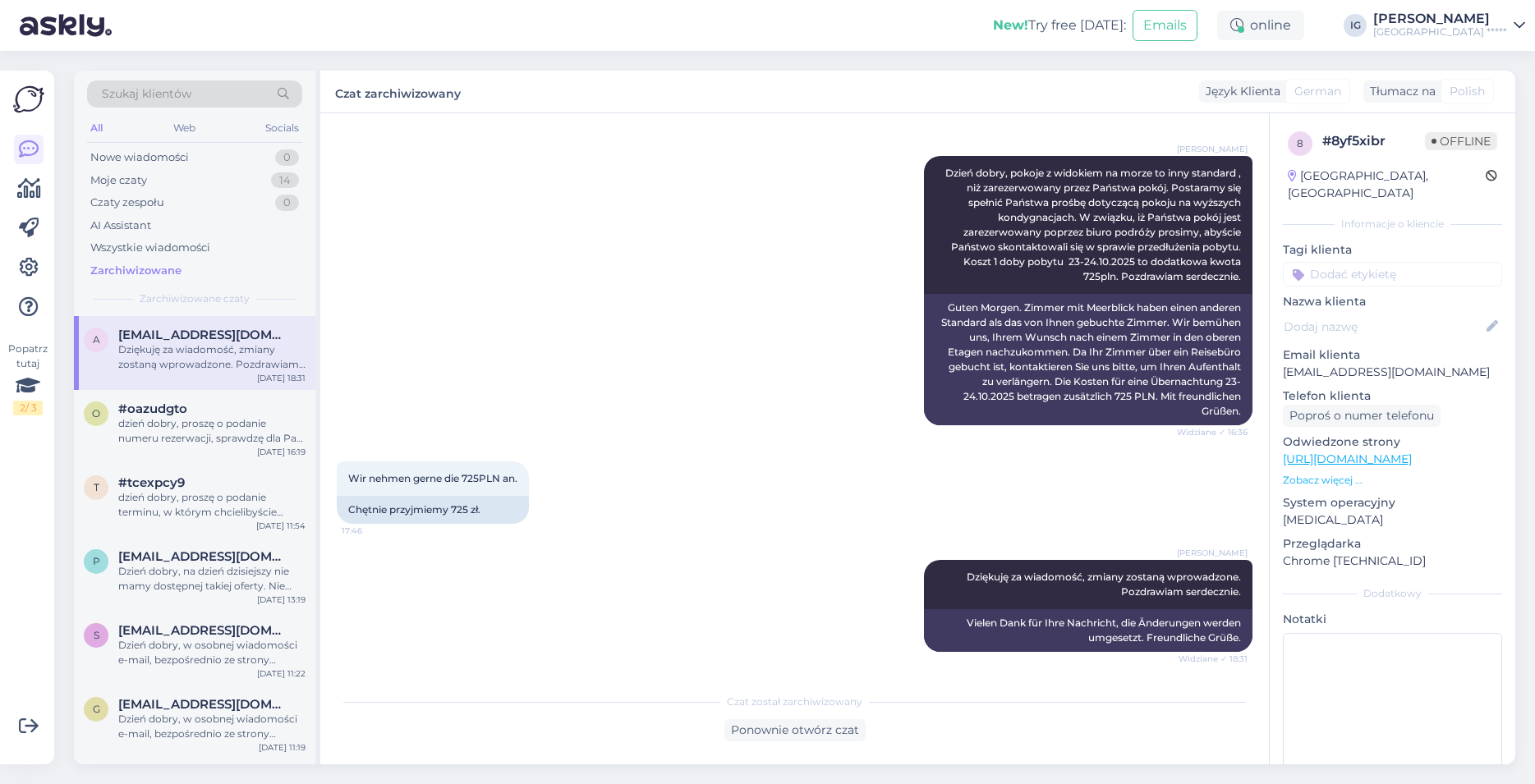
click at [1501, 28] on div "[GEOGRAPHIC_DATA] *****" at bounding box center [1440, 33] width 134 height 13
click at [809, 196] on div "[PERSON_NAME] Dzień dobry, pokoje z widokiem na morze to inny standard , niż za…" at bounding box center [794, 290] width 916 height 306
click at [822, 732] on div "Ponownie otwórz czat" at bounding box center [794, 729] width 141 height 22
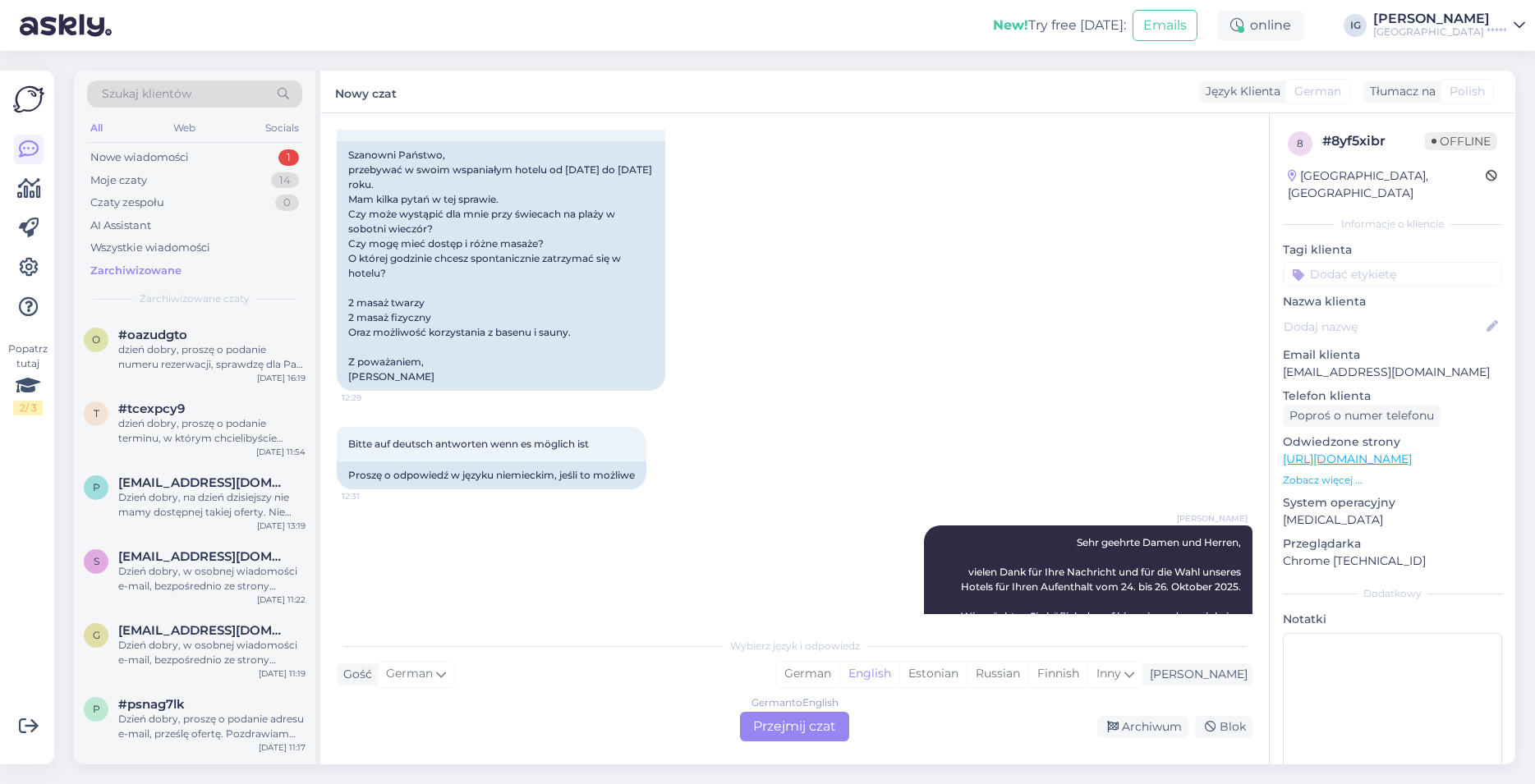
scroll to position [0, 0]
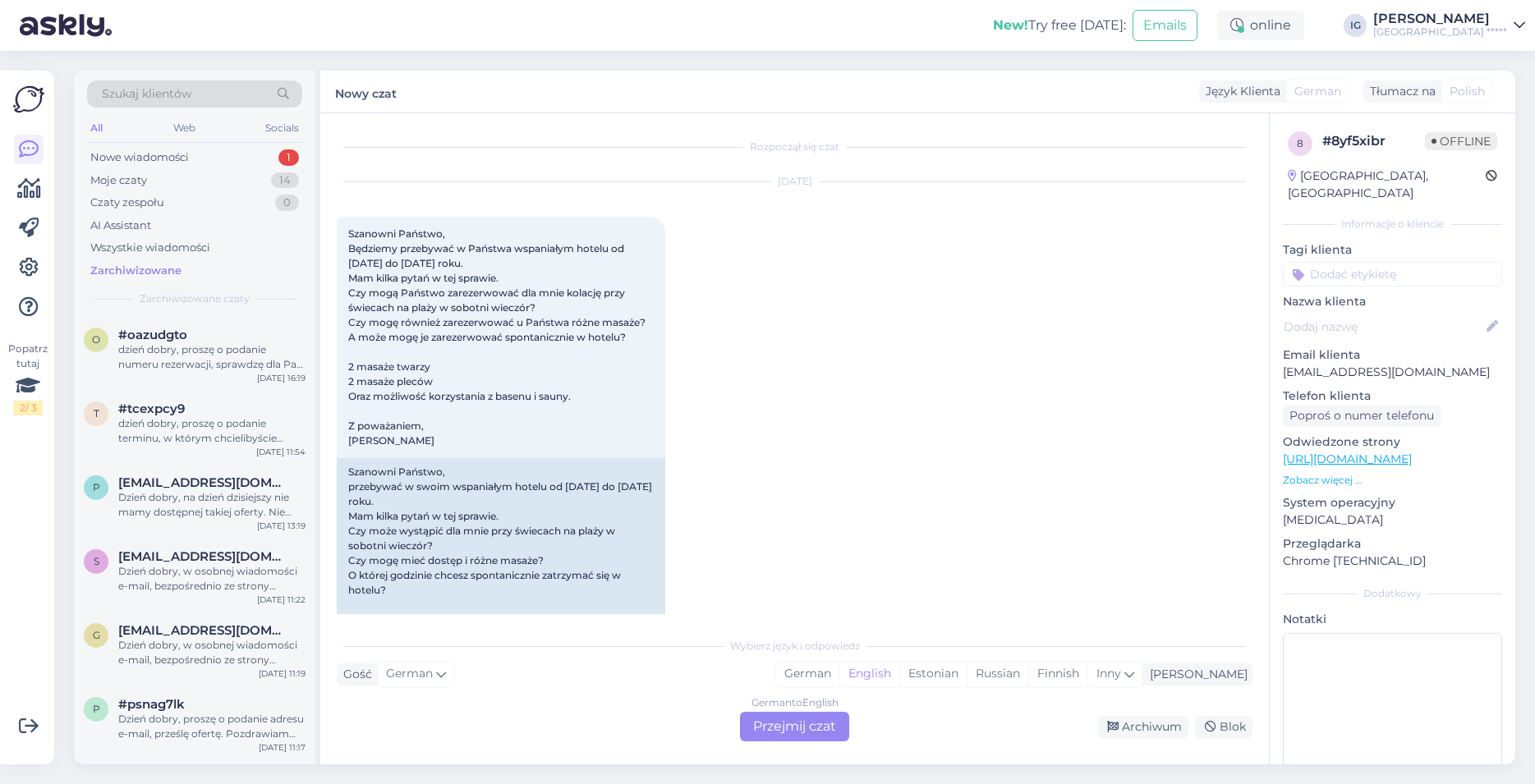
click at [445, 635] on div "Wybierz język i odpowiedz Gość German Ja German English Estonian Russian Finnis…" at bounding box center [794, 684] width 916 height 112
click at [791, 724] on div "German to English Przejmij czat" at bounding box center [795, 726] width 109 height 30
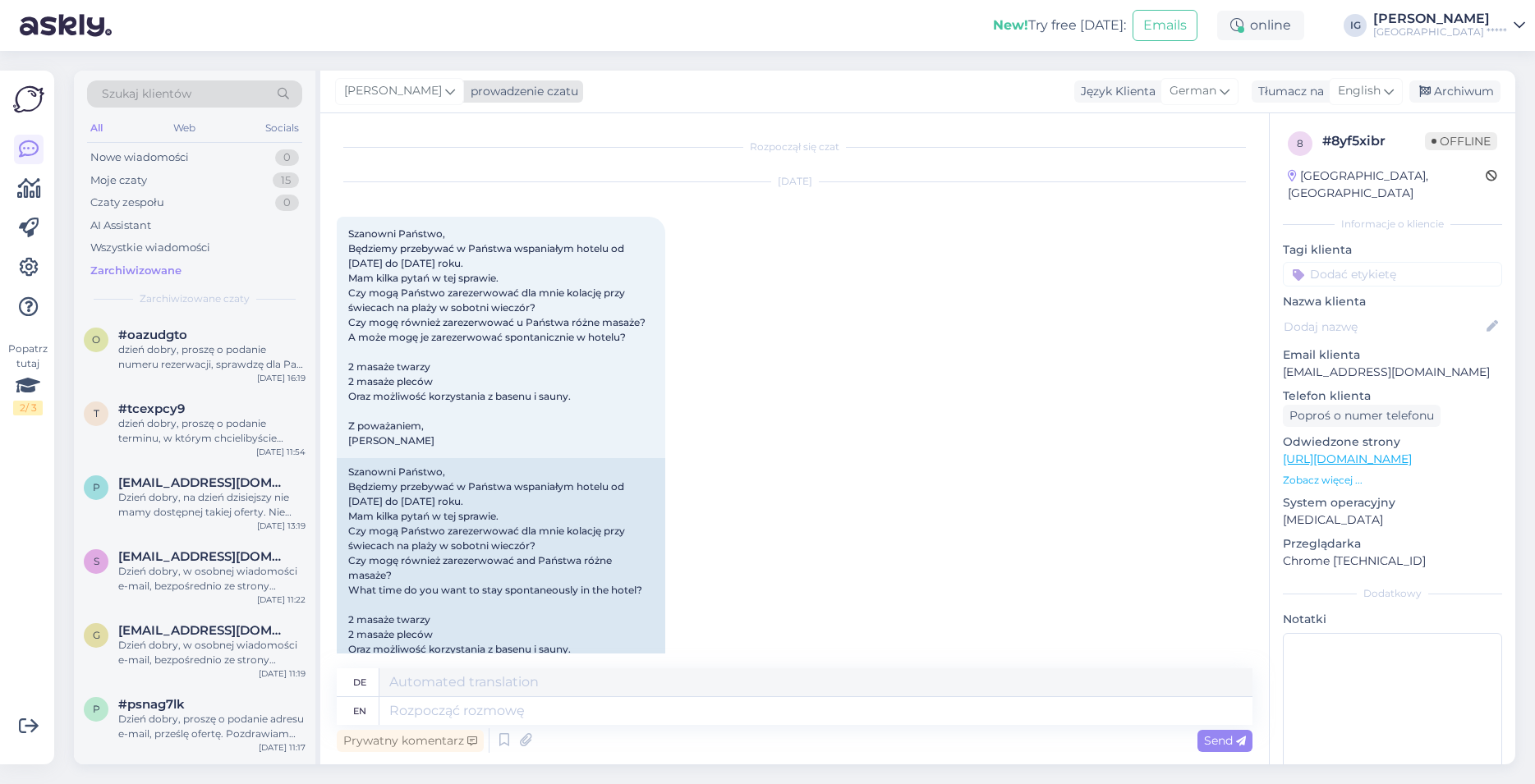
click at [454, 89] on icon at bounding box center [450, 91] width 10 height 18
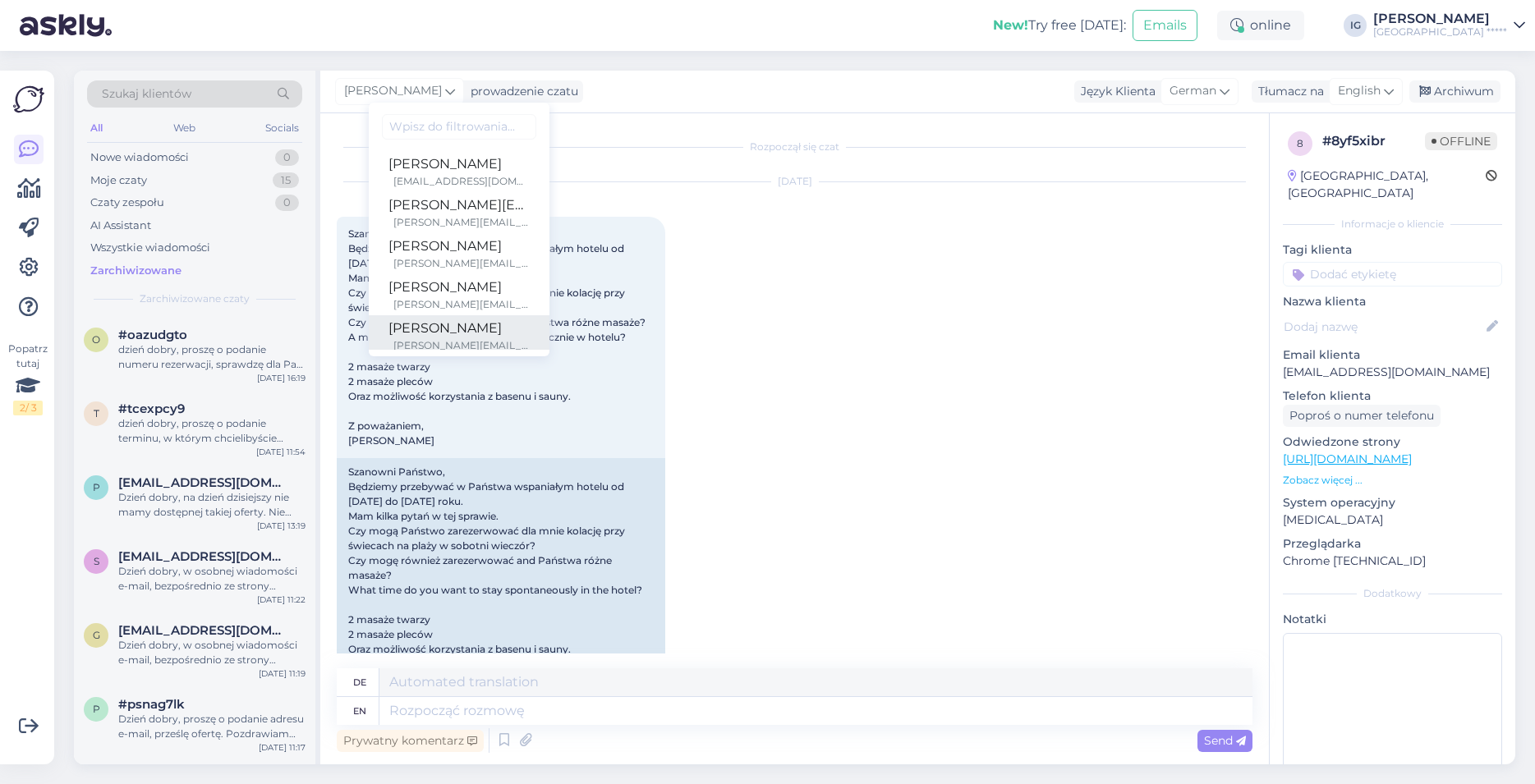
click at [433, 325] on div "[PERSON_NAME]" at bounding box center [458, 328] width 141 height 20
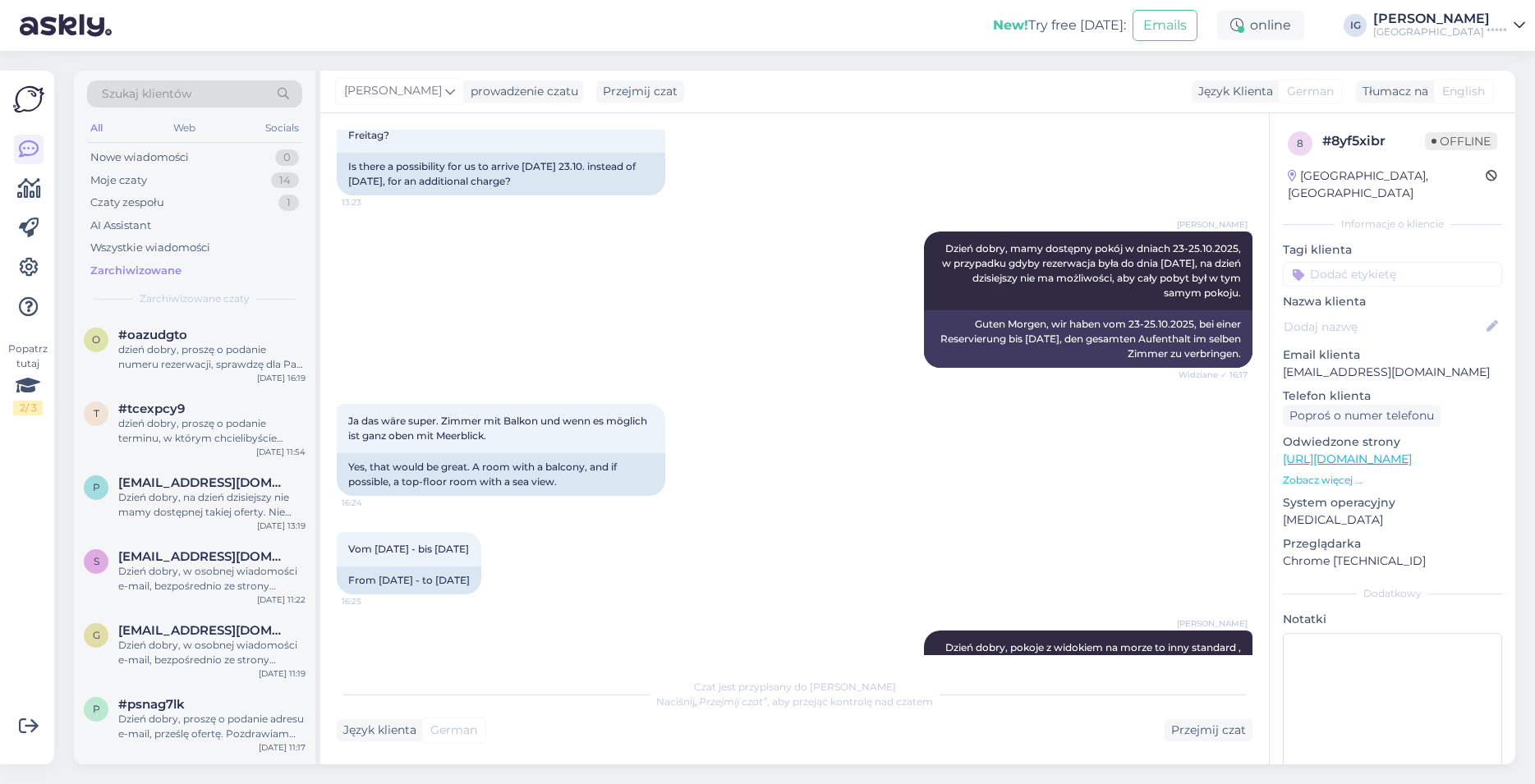
scroll to position [4168, 0]
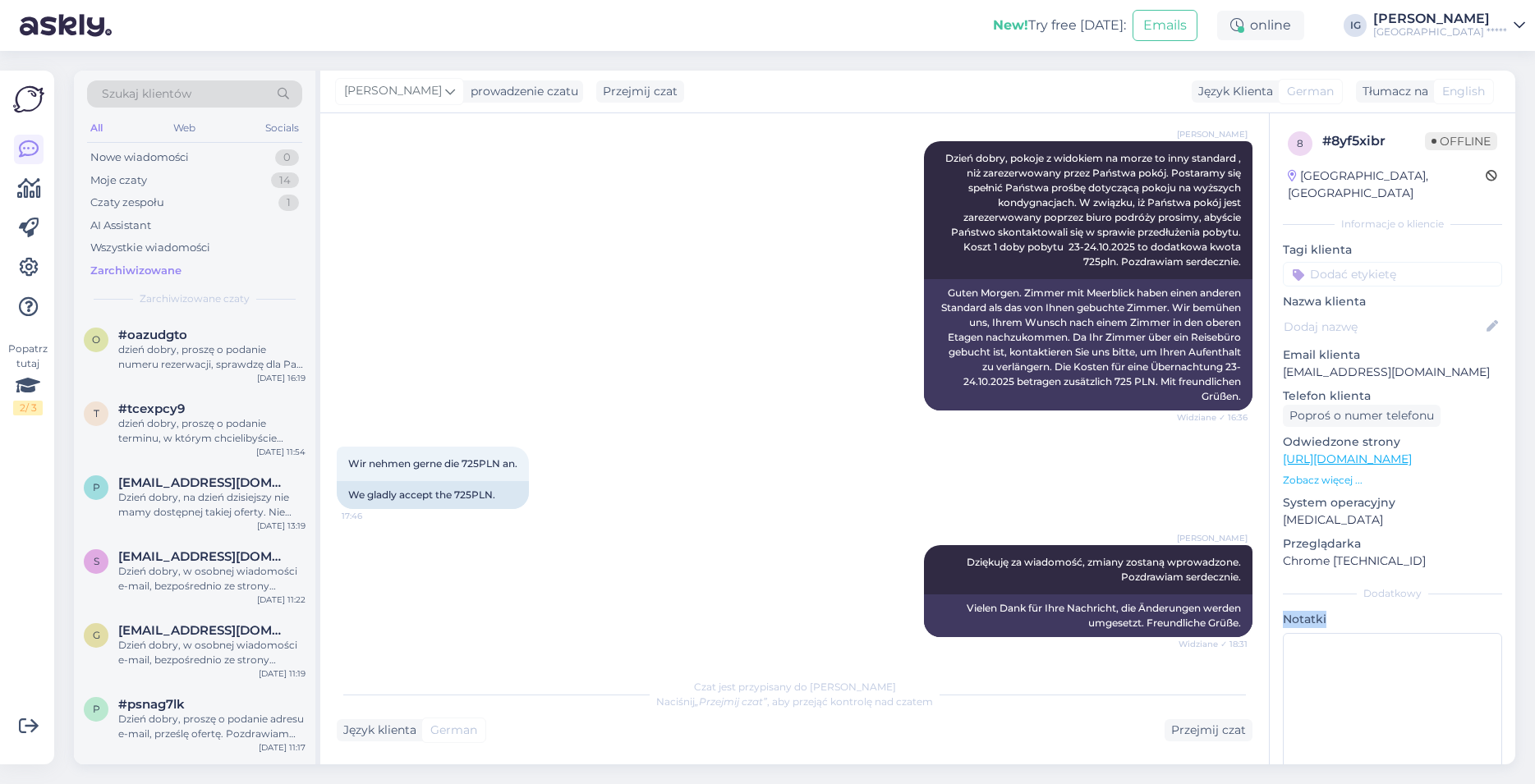
click at [841, 500] on div "Wir nehmen gerne die 725PLN an. 17:46 We gladly accept the 725PLN." at bounding box center [794, 477] width 916 height 99
